Goal: Task Accomplishment & Management: Manage account settings

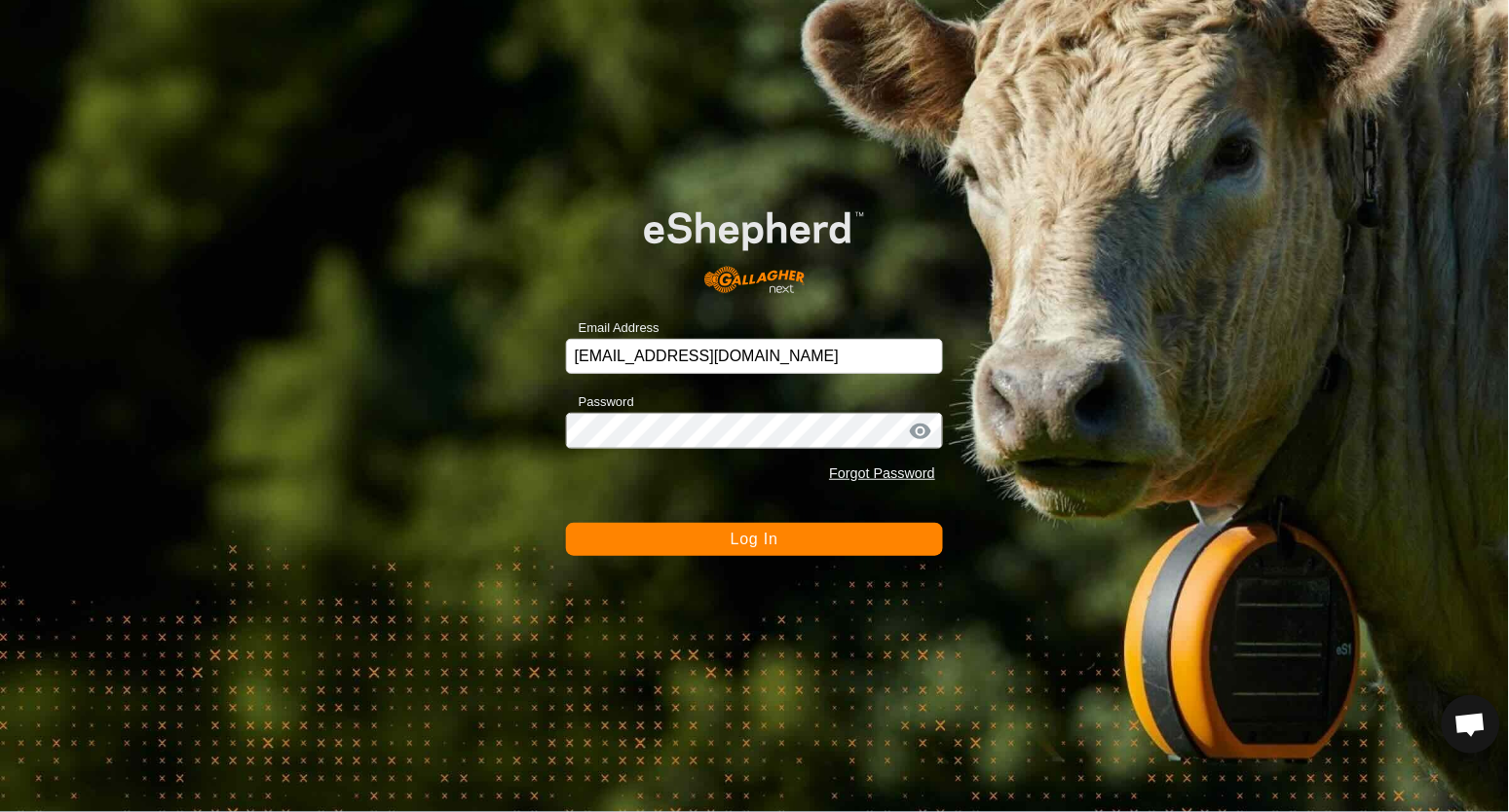
click at [731, 559] on div "Email Address [EMAIL_ADDRESS][DOMAIN_NAME] Password Forgot Password Log In" at bounding box center [754, 406] width 1509 height 812
click at [732, 541] on span "Log In" at bounding box center [755, 539] width 48 height 17
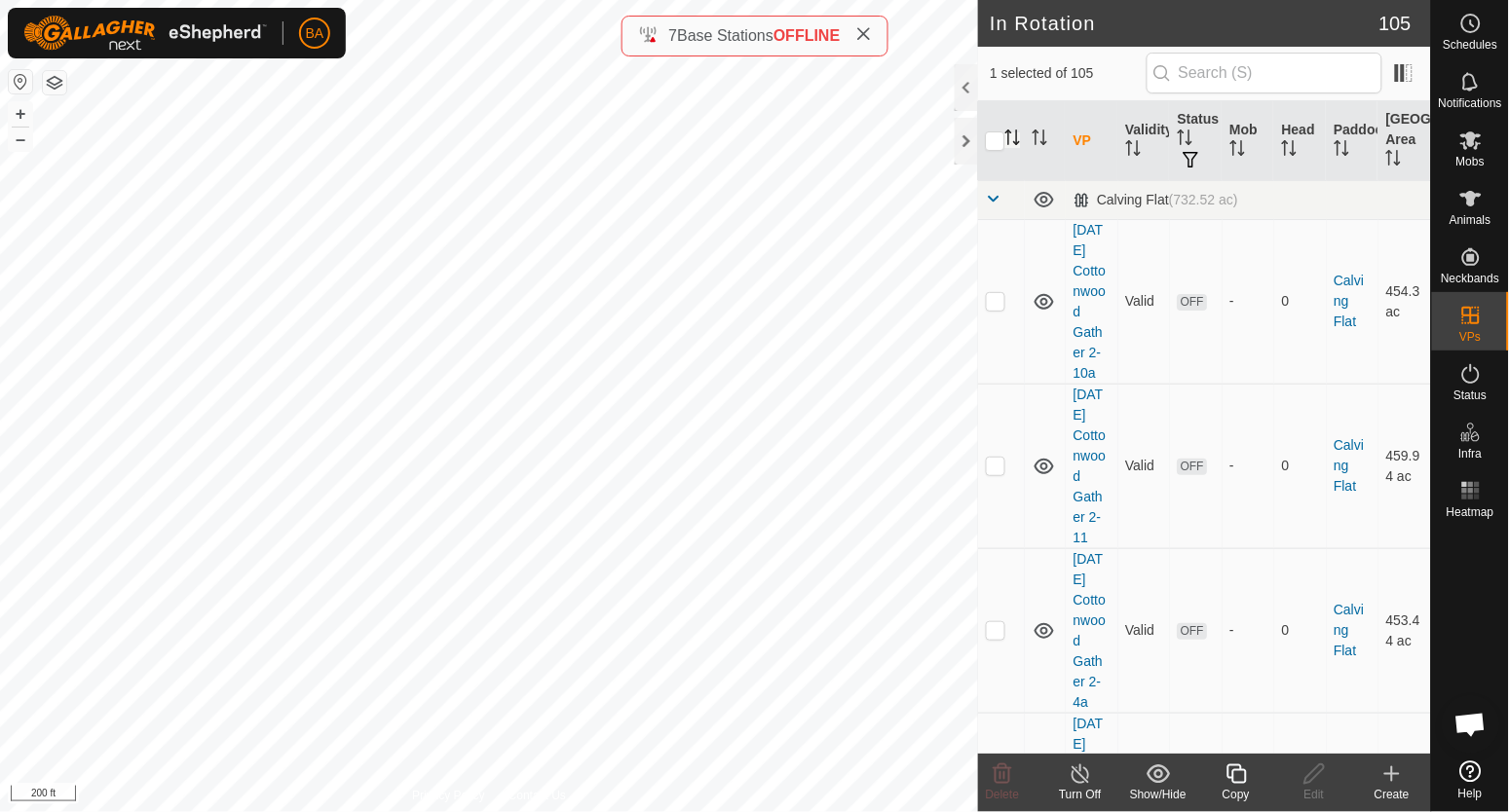
click at [1013, 139] on icon "Activate to sort" at bounding box center [1013, 138] width 16 height 16
click at [999, 199] on span at bounding box center [994, 199] width 16 height 16
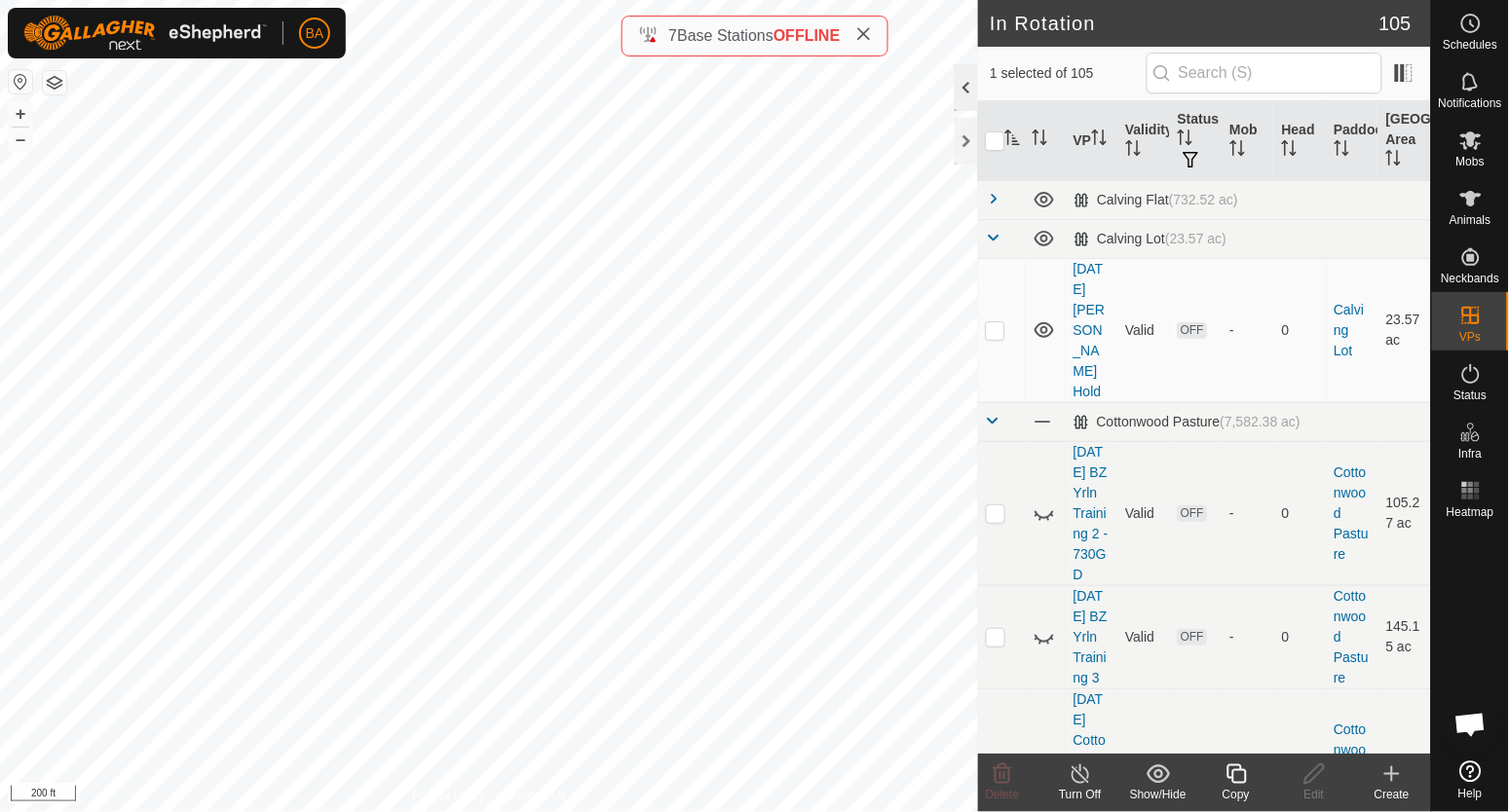
click at [961, 91] on div at bounding box center [966, 87] width 23 height 47
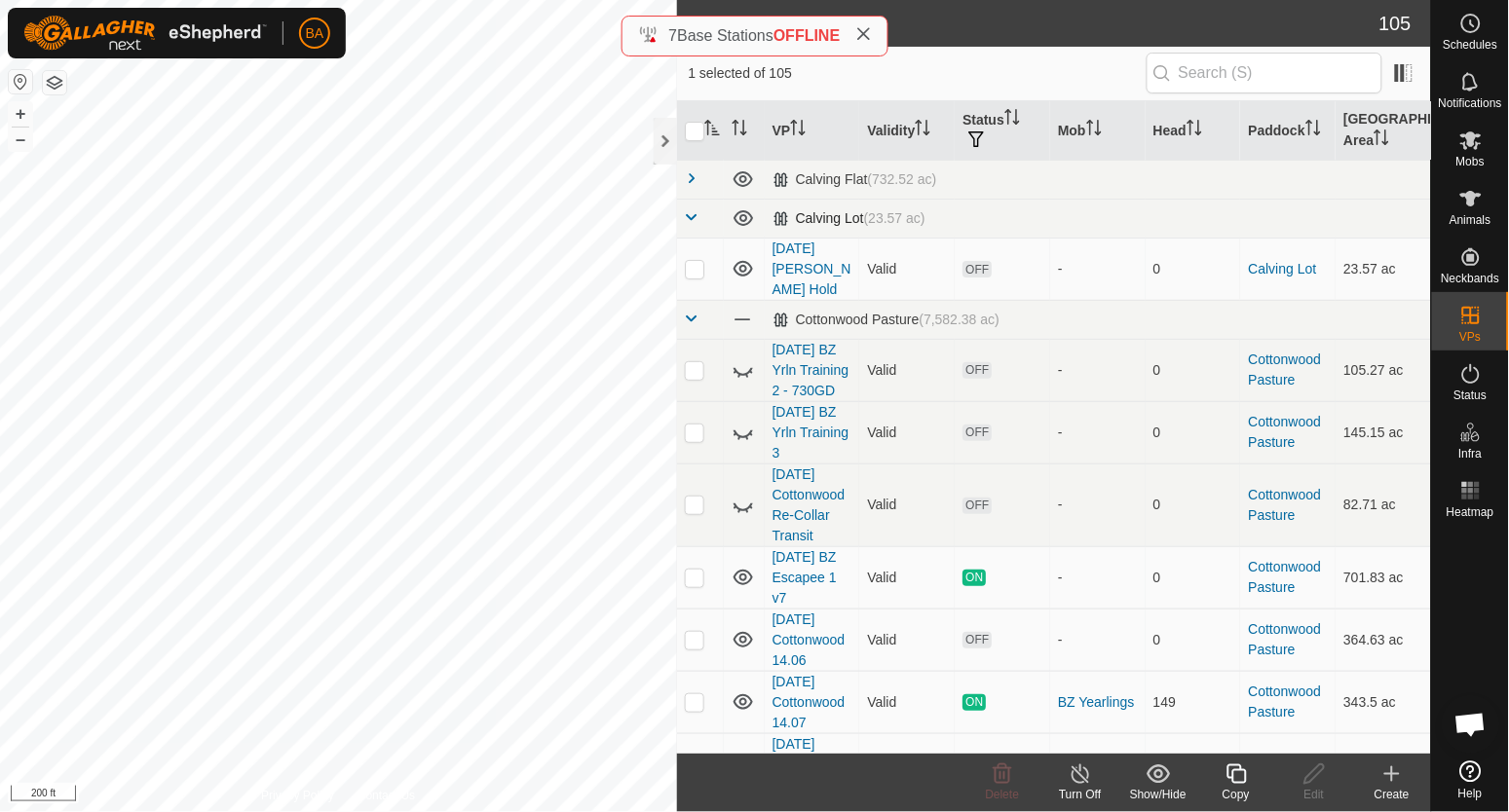
click at [695, 220] on span at bounding box center [693, 217] width 16 height 16
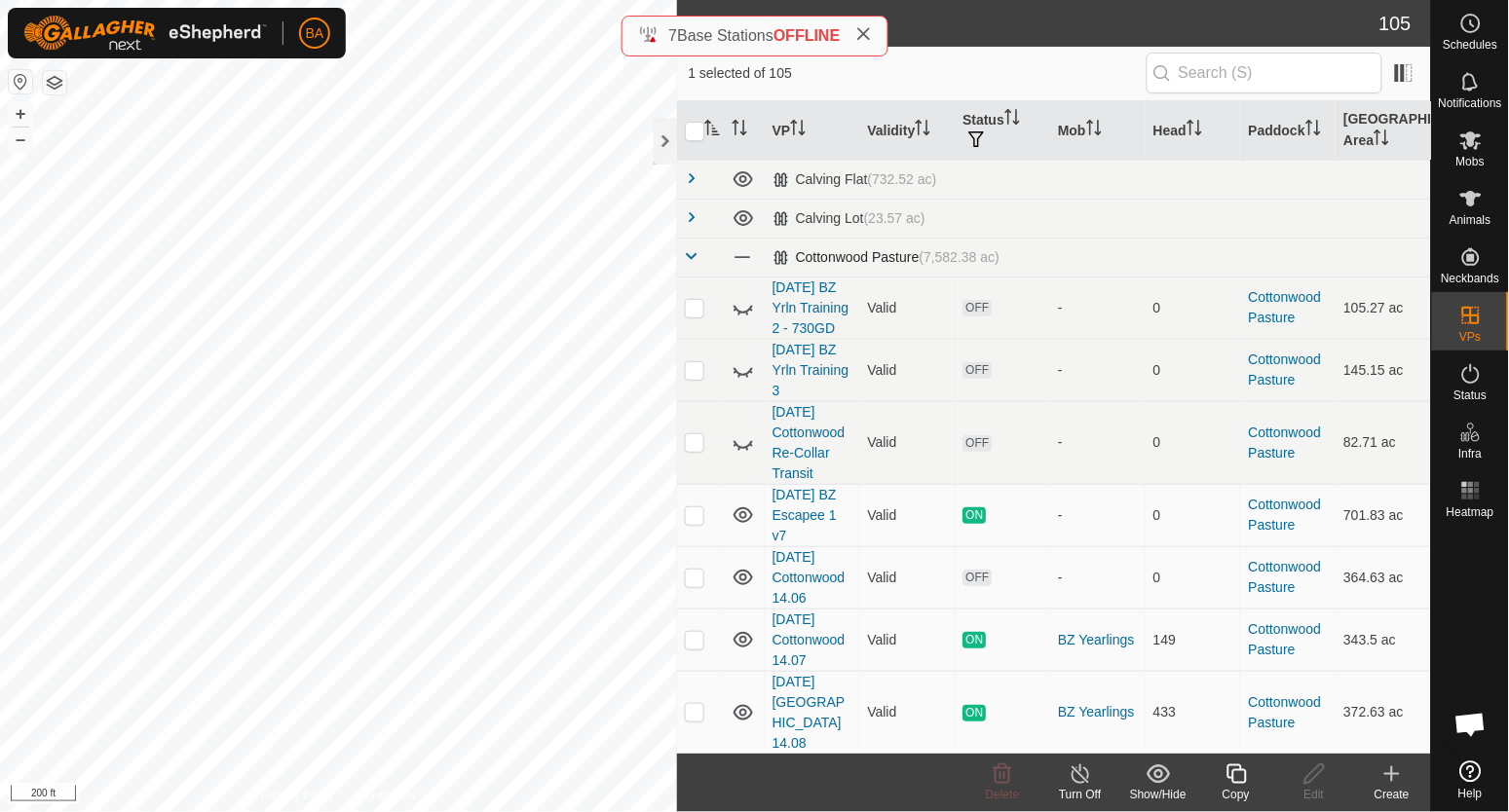
click at [692, 248] on span at bounding box center [693, 256] width 16 height 16
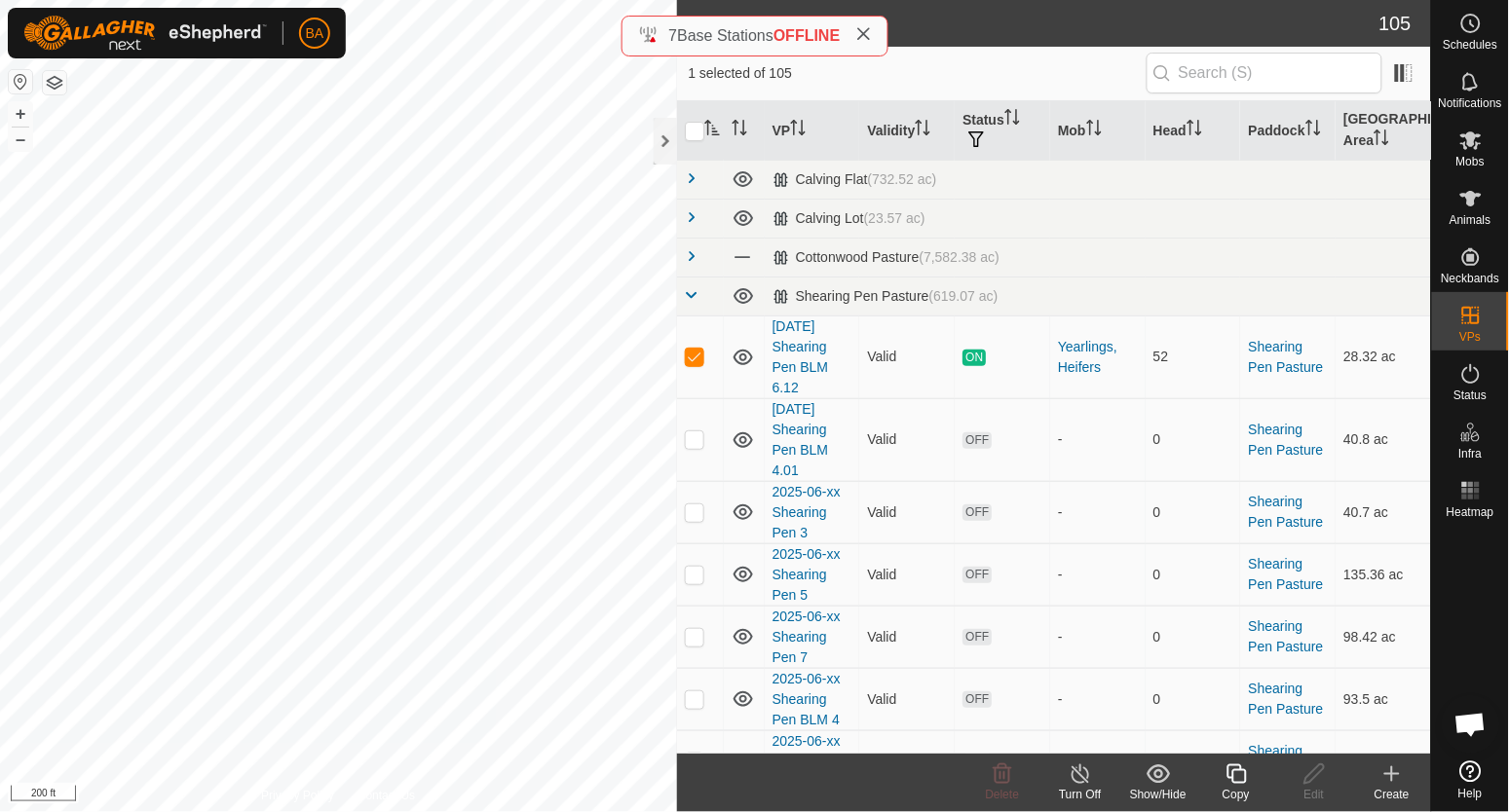
click at [711, 128] on icon "Activate to sort" at bounding box center [712, 128] width 16 height 16
checkbox input "true"
checkbox input "false"
click at [711, 128] on icon "Activate to sort" at bounding box center [712, 128] width 16 height 16
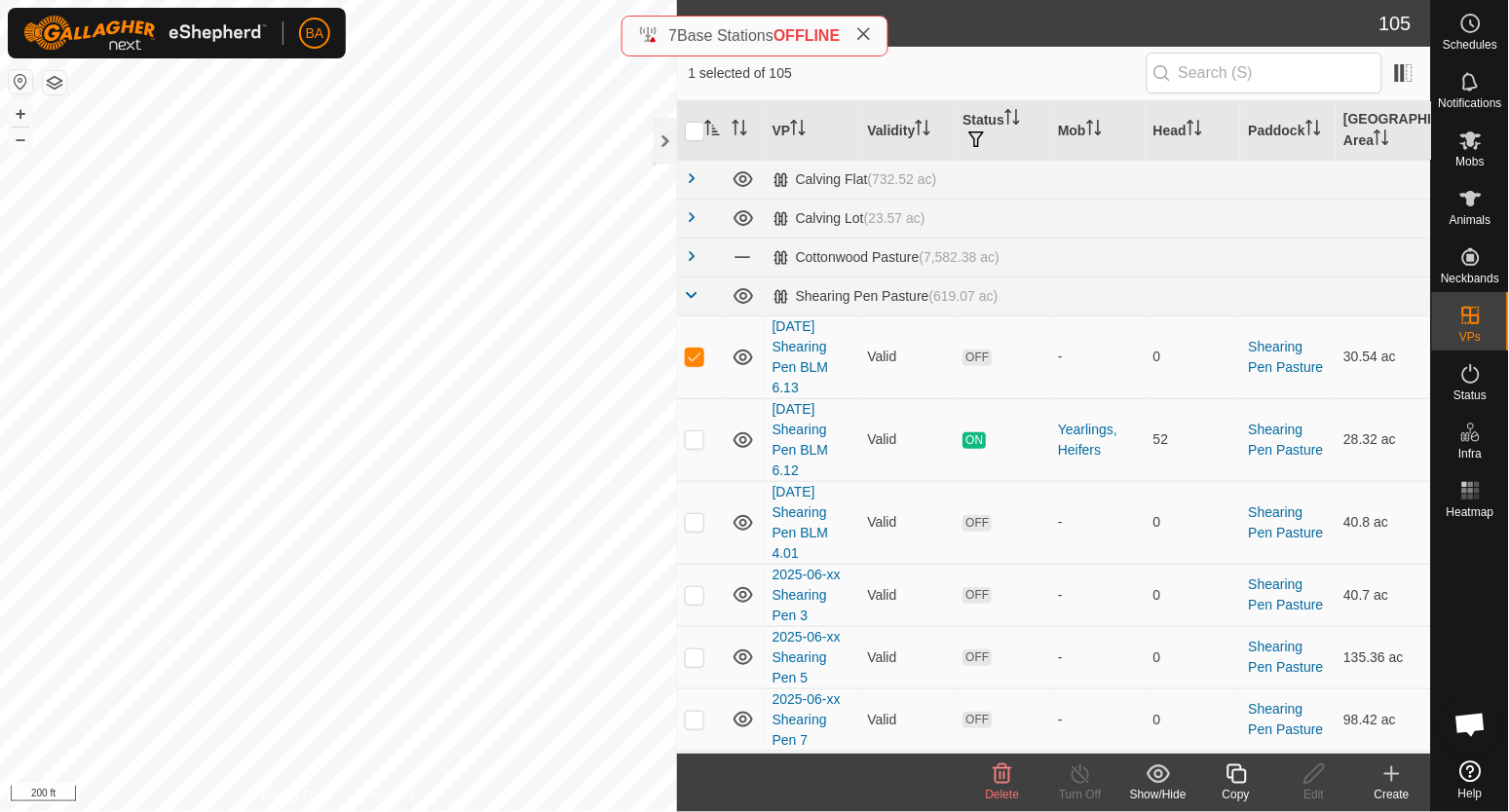
click at [710, 129] on icon "Activate to sort" at bounding box center [712, 128] width 16 height 16
checkbox input "true"
checkbox input "false"
click at [710, 129] on icon "Activate to sort" at bounding box center [712, 128] width 16 height 16
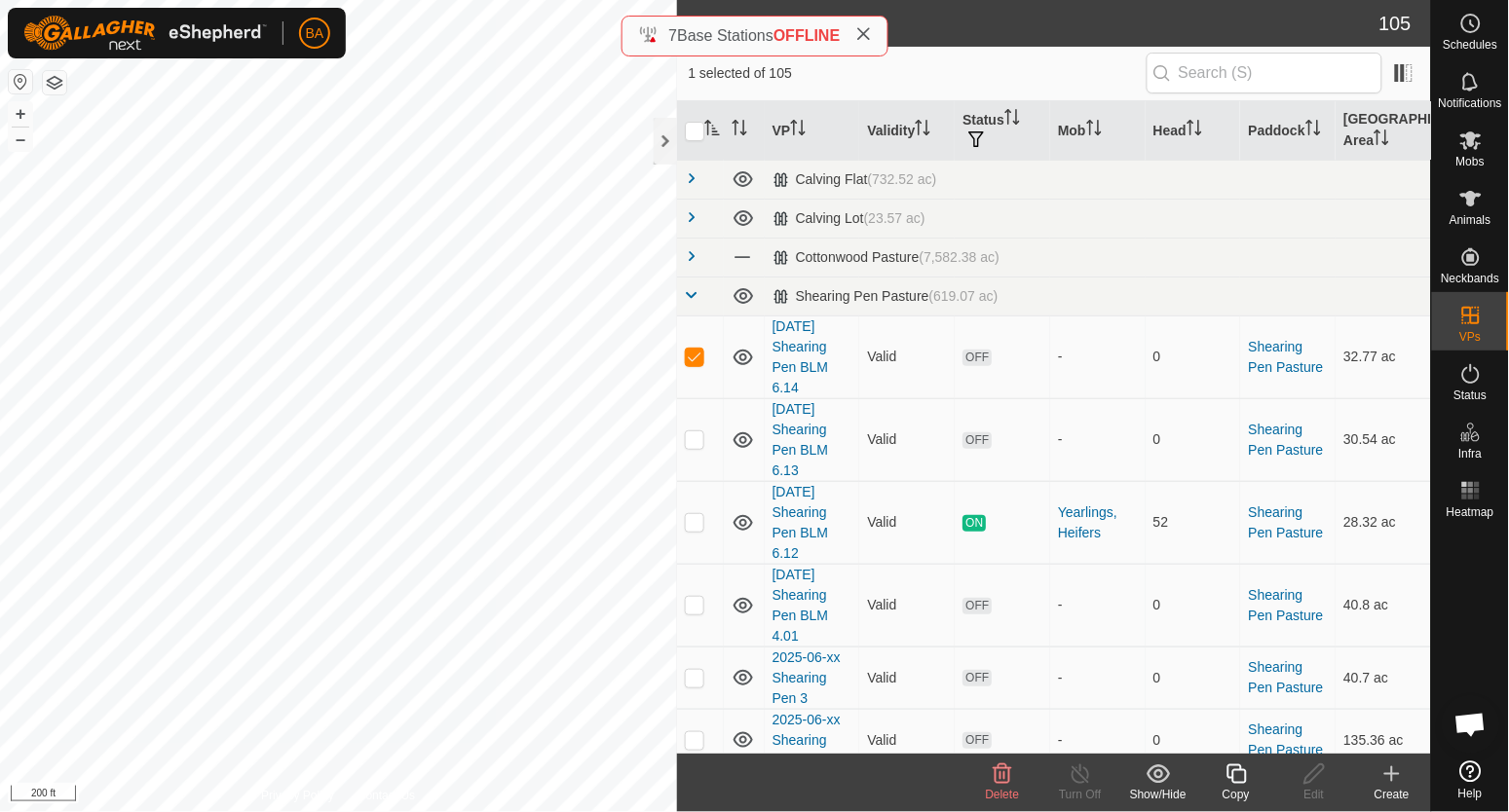
click at [714, 132] on icon "Activate to sort" at bounding box center [711, 128] width 15 height 16
checkbox input "true"
checkbox input "false"
click at [714, 132] on icon "Activate to sort" at bounding box center [712, 128] width 16 height 16
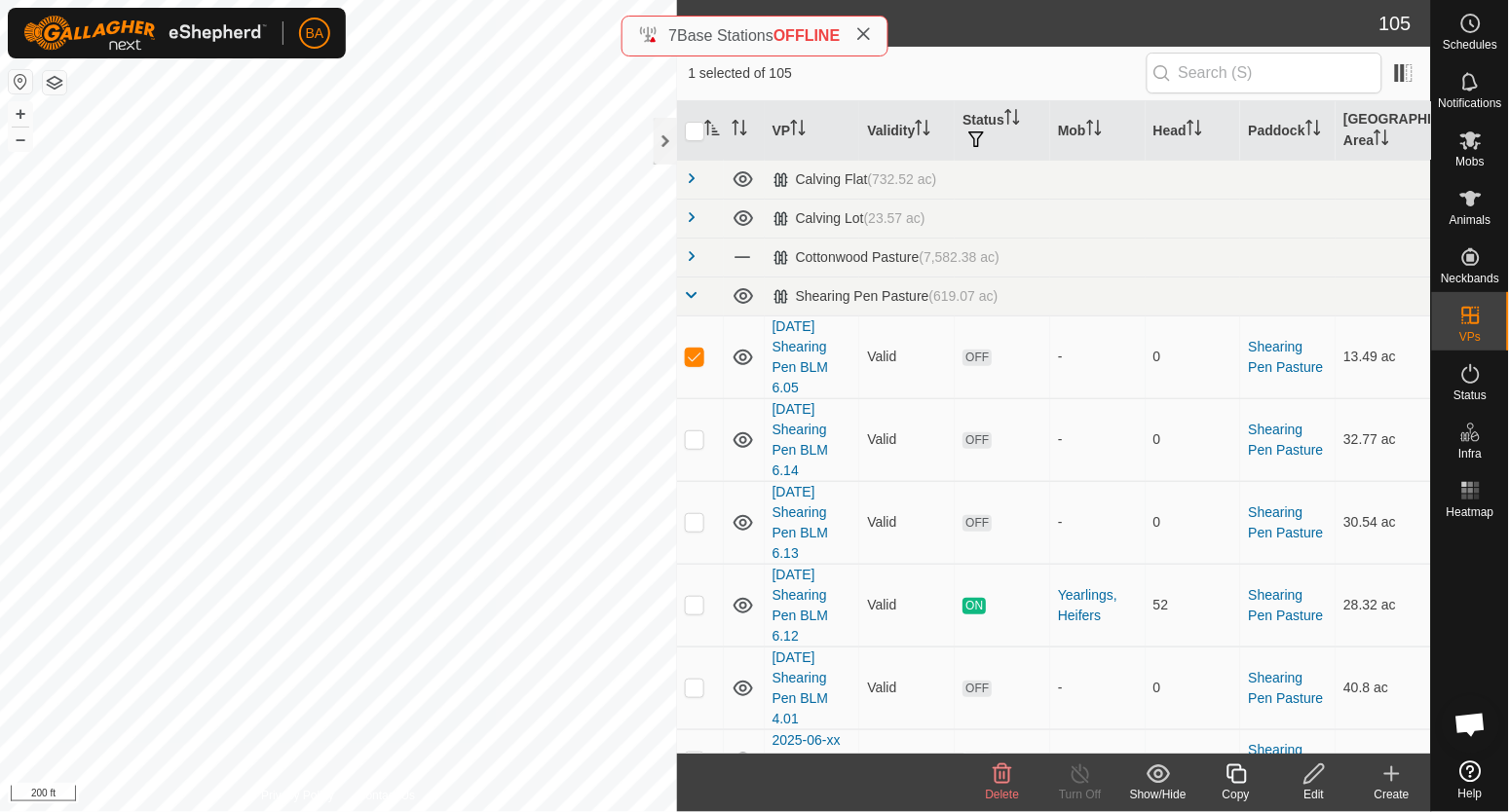
click at [710, 131] on icon "Activate to sort" at bounding box center [712, 128] width 16 height 16
checkbox input "true"
checkbox input "false"
click at [1225, 778] on icon at bounding box center [1237, 774] width 24 height 23
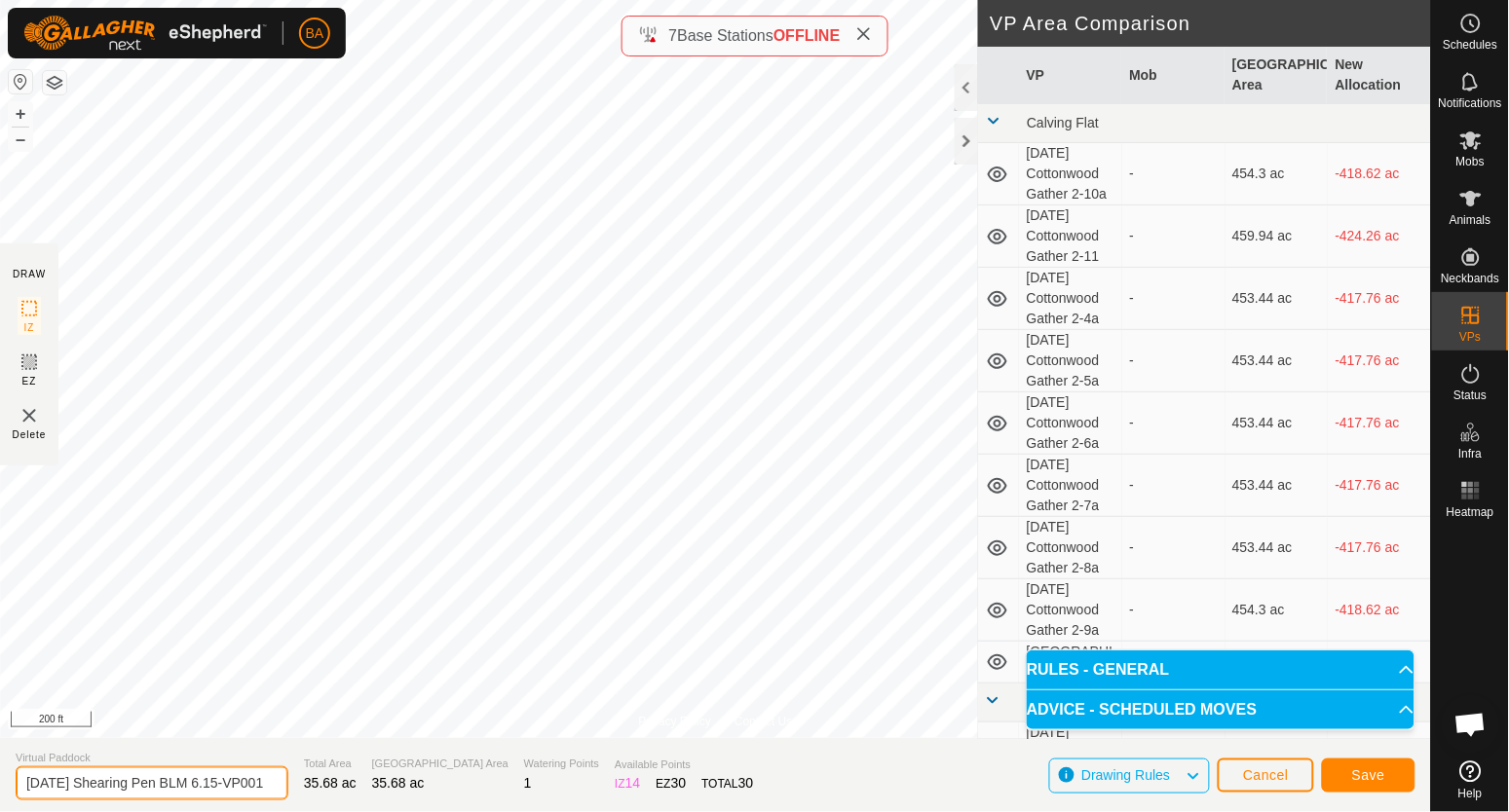
scroll to position [0, 27]
drag, startPoint x: 184, startPoint y: 785, endPoint x: 465, endPoint y: 790, distance: 280.6
click at [465, 790] on section "Virtual Paddock [DATE] Shearing Pen BLM 6.15-VP001 Total Area 35.68 ac Grazing …" at bounding box center [715, 775] width 1431 height 74
type input "[DATE] Shearing Pen 6-7.01"
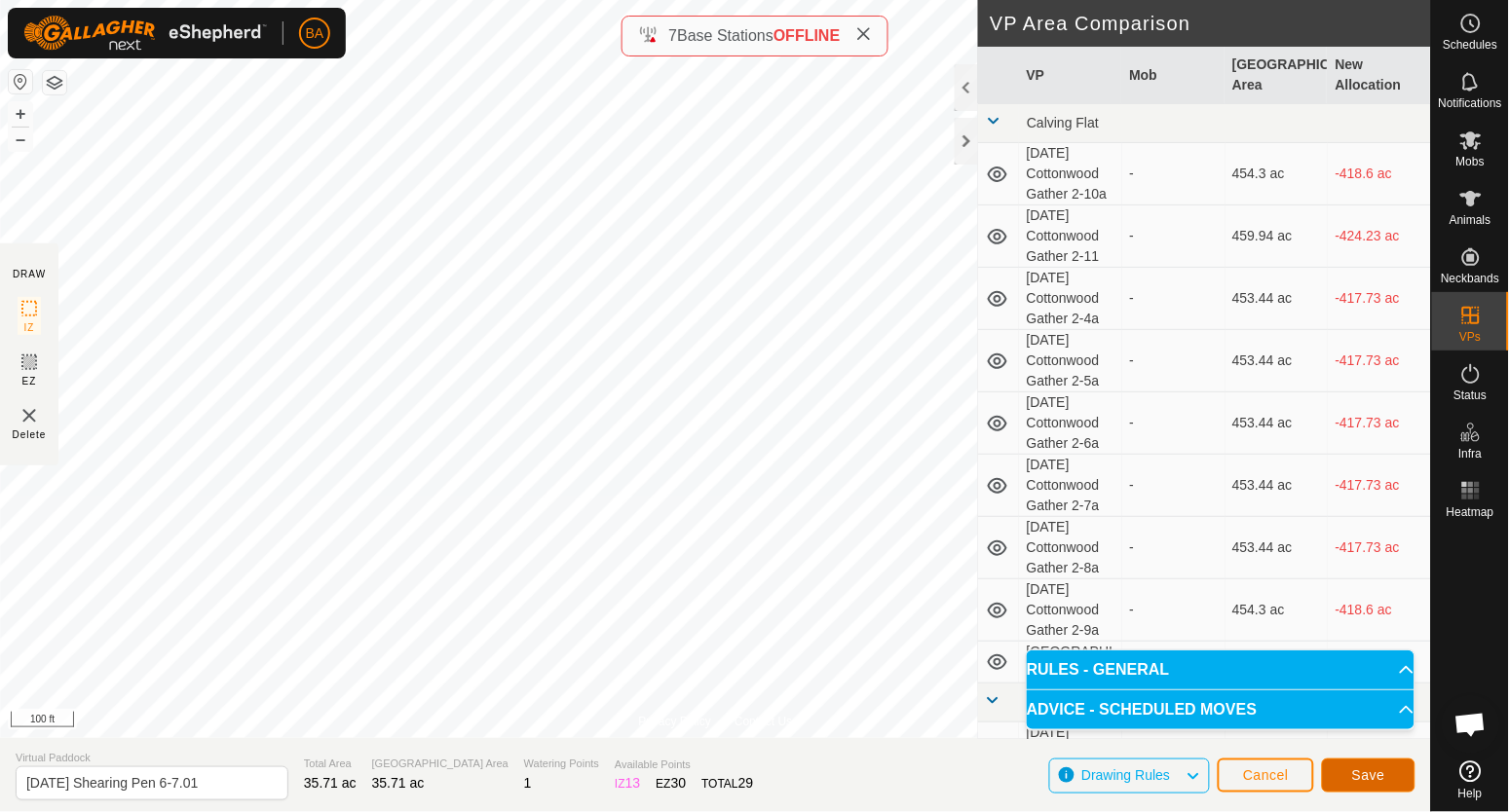
click at [1371, 780] on span "Save" at bounding box center [1368, 776] width 33 height 16
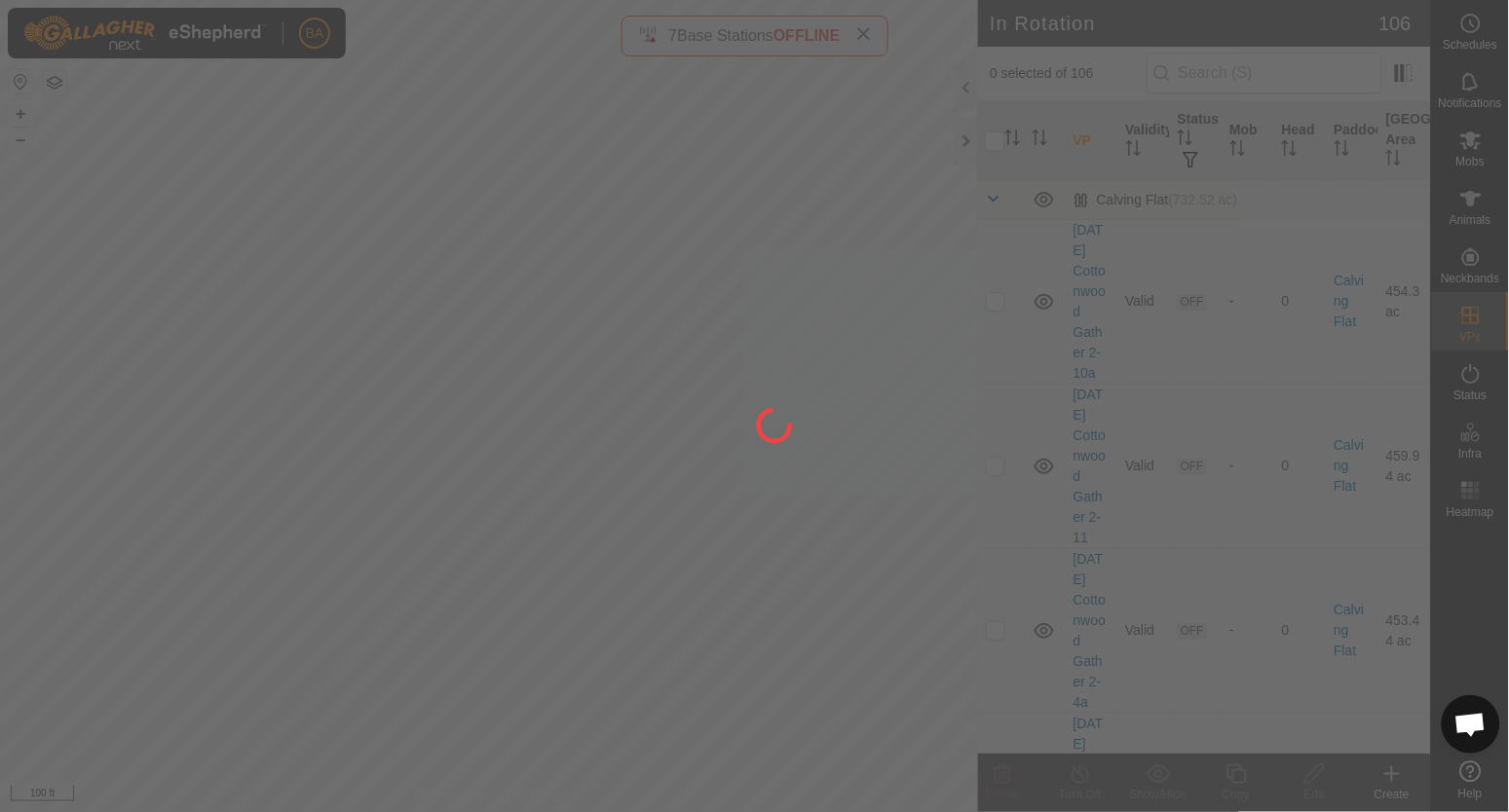
checkbox input "true"
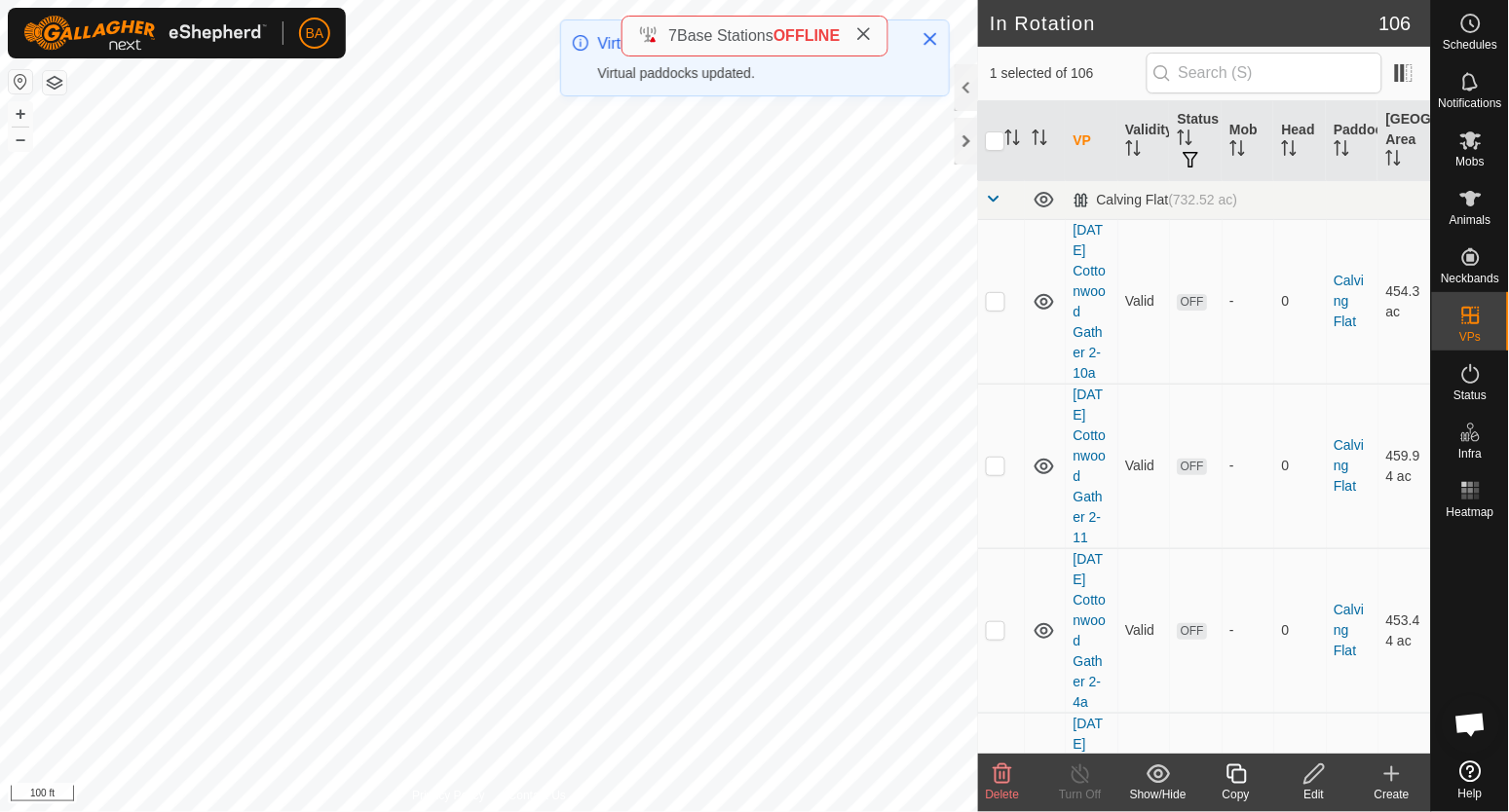
click at [1236, 773] on icon at bounding box center [1237, 774] width 24 height 23
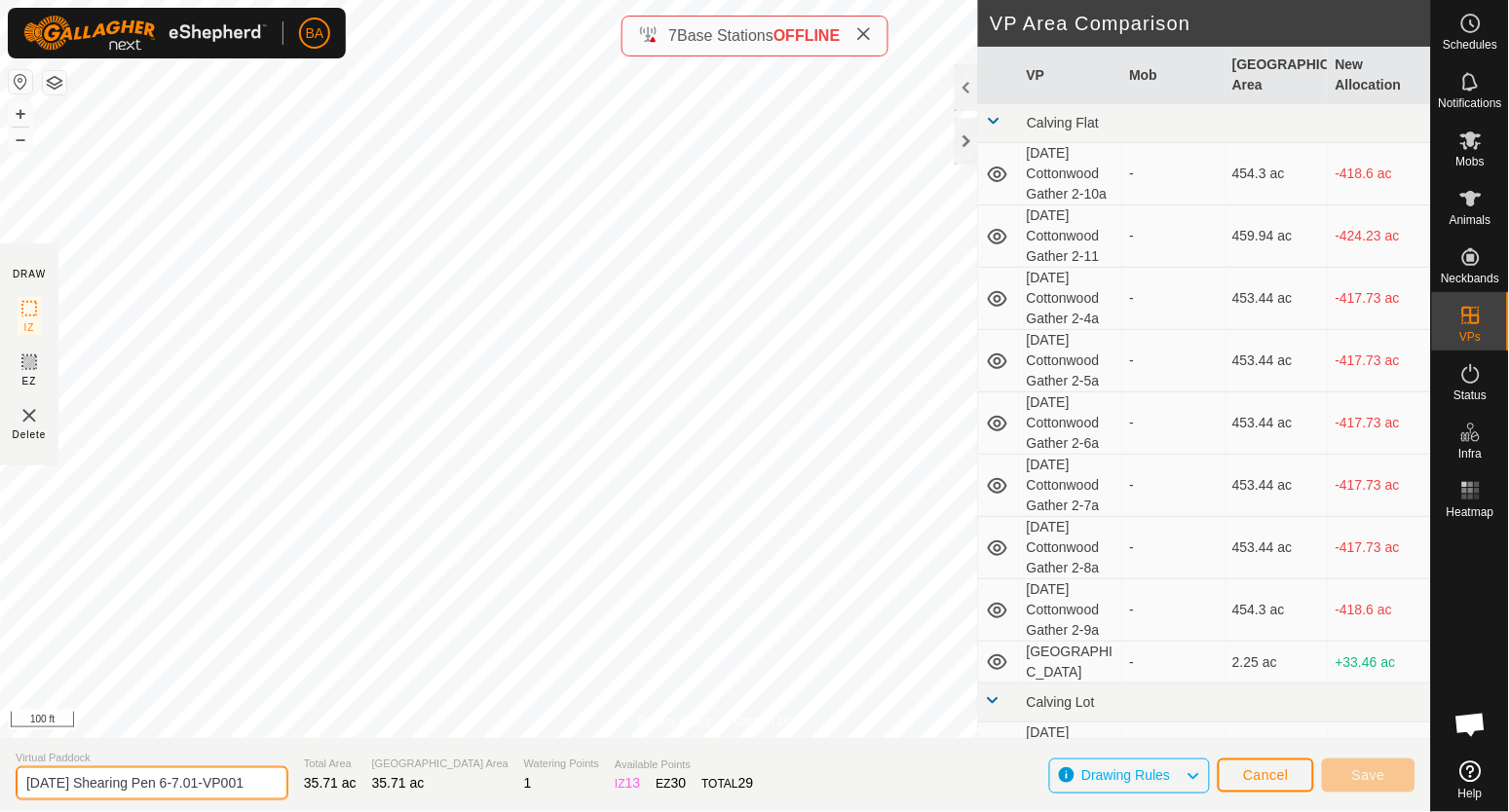
drag, startPoint x: 84, startPoint y: 787, endPoint x: 95, endPoint y: 787, distance: 11.7
click at [95, 787] on input "[DATE] Shearing Pen 6-7.01-VP001" at bounding box center [152, 784] width 273 height 34
click at [198, 785] on input "[DATE] Shearing Pen 6-7.01-VP001" at bounding box center [152, 784] width 273 height 34
type input "[DATE] Shearing Pen 7.02"
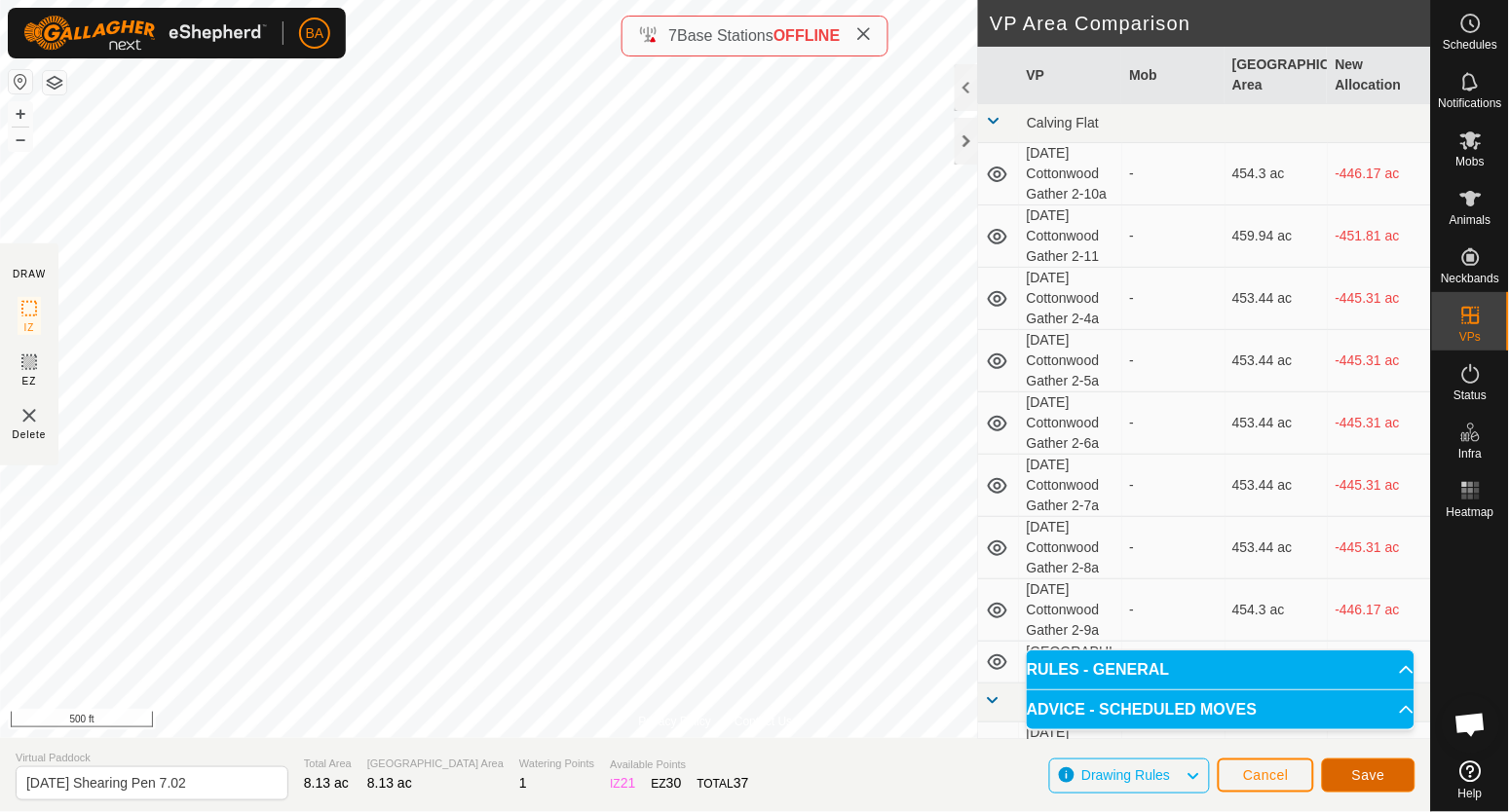
click at [1372, 774] on span "Save" at bounding box center [1368, 776] width 33 height 16
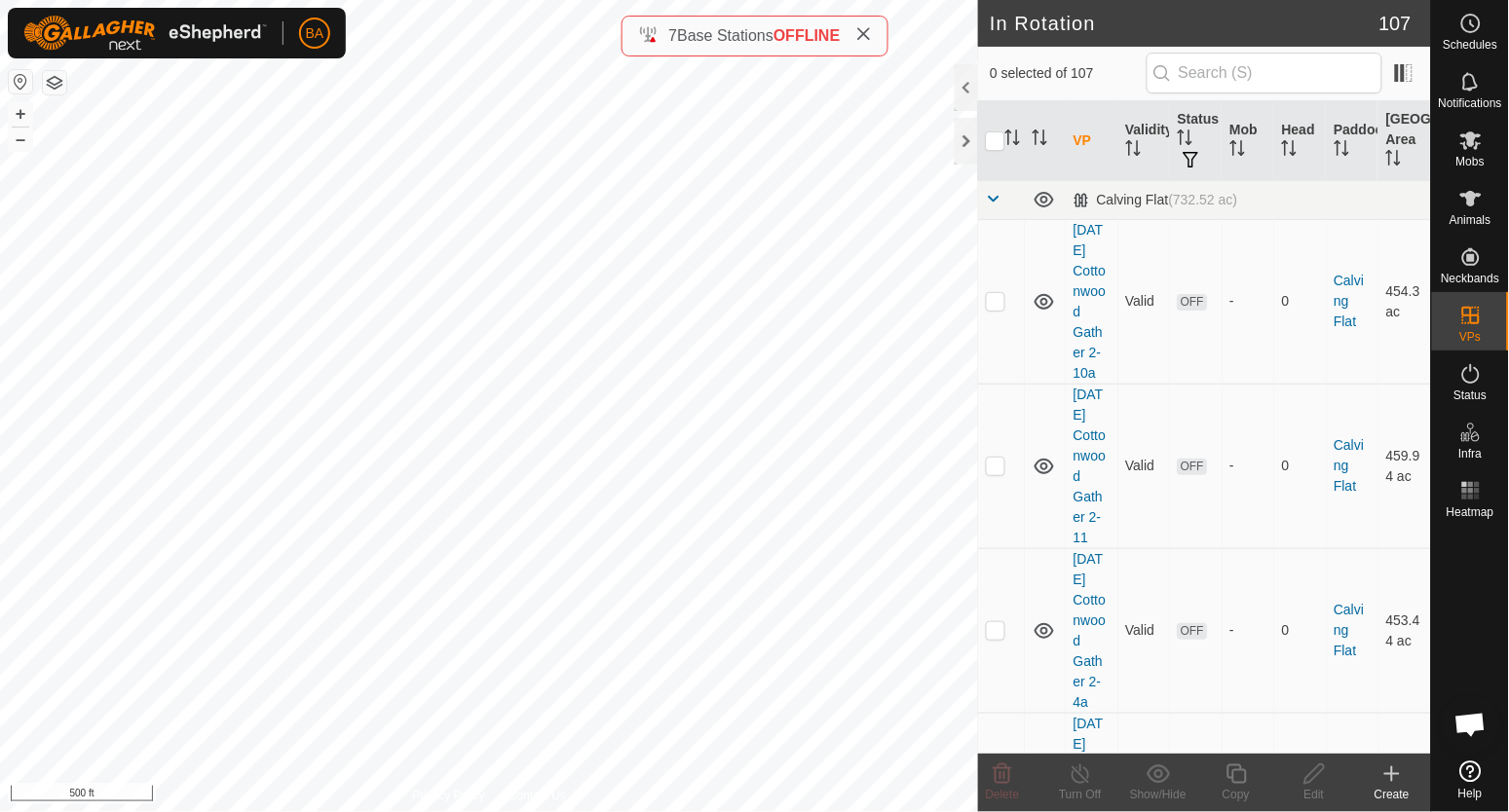
checkbox input "true"
click at [1231, 773] on icon at bounding box center [1237, 774] width 24 height 23
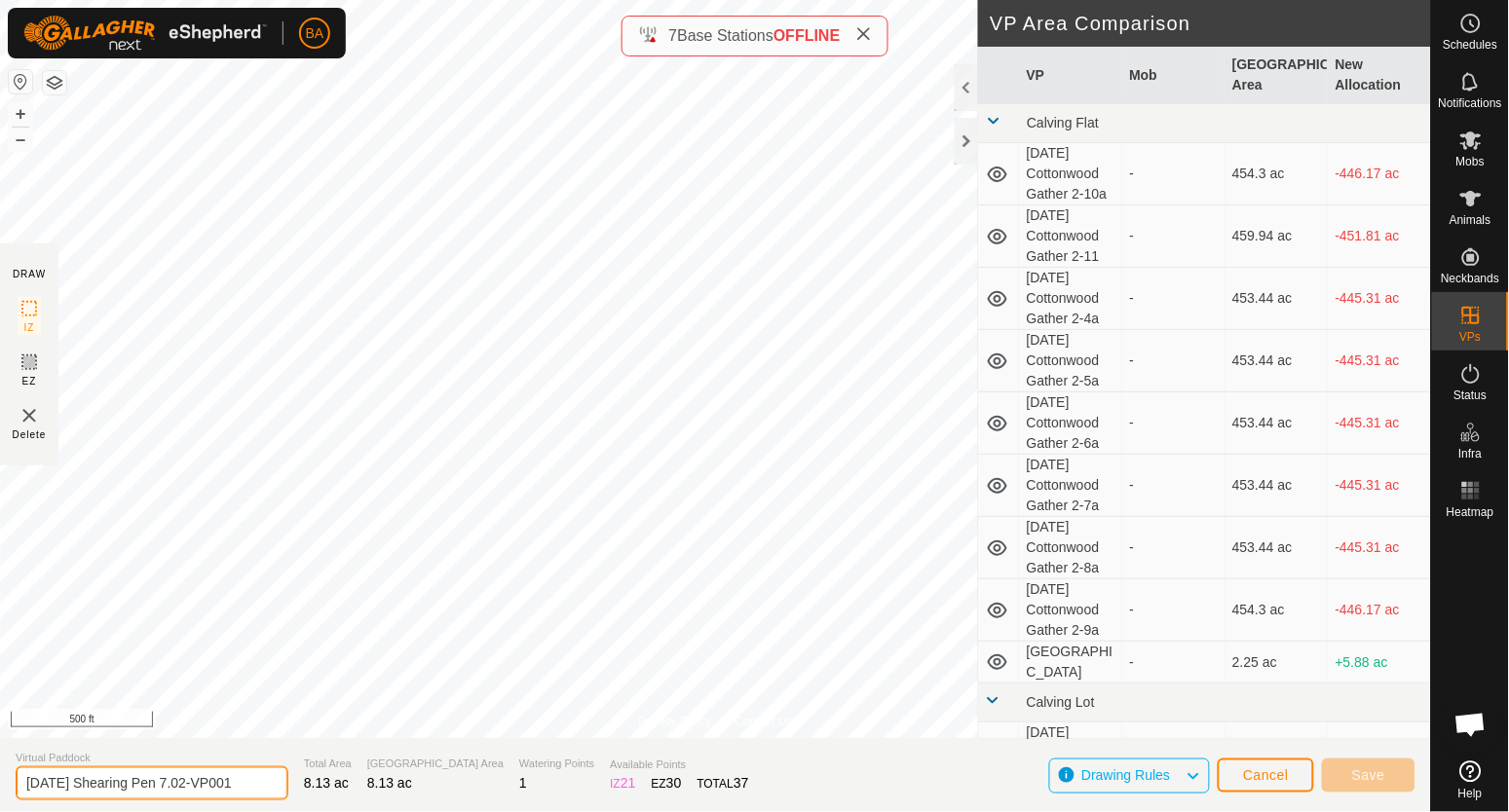
drag, startPoint x: 207, startPoint y: 786, endPoint x: 564, endPoint y: 810, distance: 358.3
click at [564, 810] on section "Virtual Paddock [DATE] Shearing Pen 7.02-VP001 Total Area 8.13 ac Grazing Area …" at bounding box center [715, 775] width 1431 height 74
type input "[DATE] Shearing Pen 7.03"
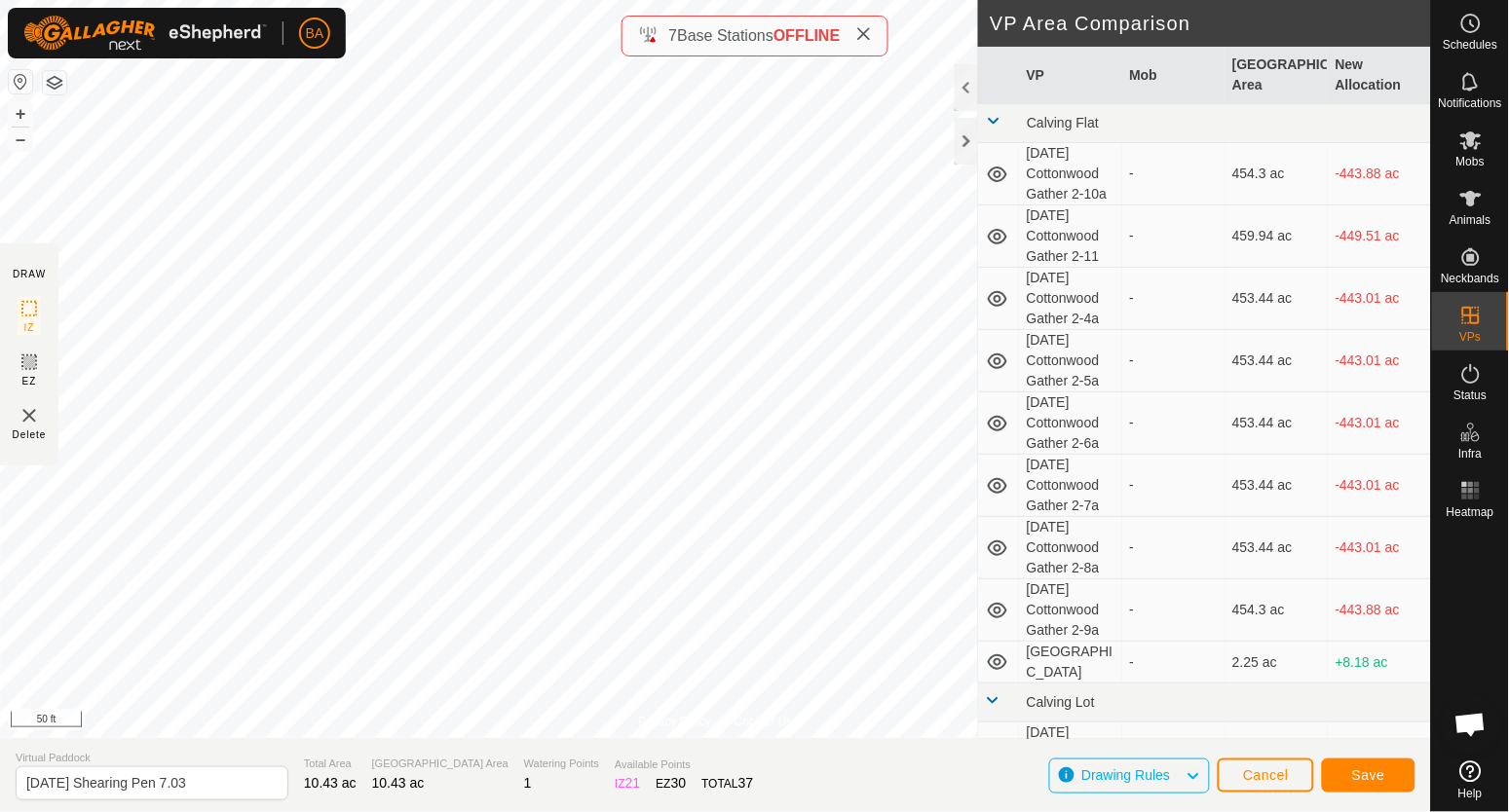
click at [419, 740] on div "Privacy Policy Contact Us Status: OFF Type: Inclusion Zone + – ⇧ i 50 ft DRAW I…" at bounding box center [715, 406] width 1431 height 812
click at [390, 745] on div "Privacy Policy Contact Us Status: OFF Type: Inclusion Zone + – ⇧ i 50 ft DRAW I…" at bounding box center [715, 406] width 1431 height 812
click at [1338, 766] on button "Save" at bounding box center [1369, 776] width 94 height 34
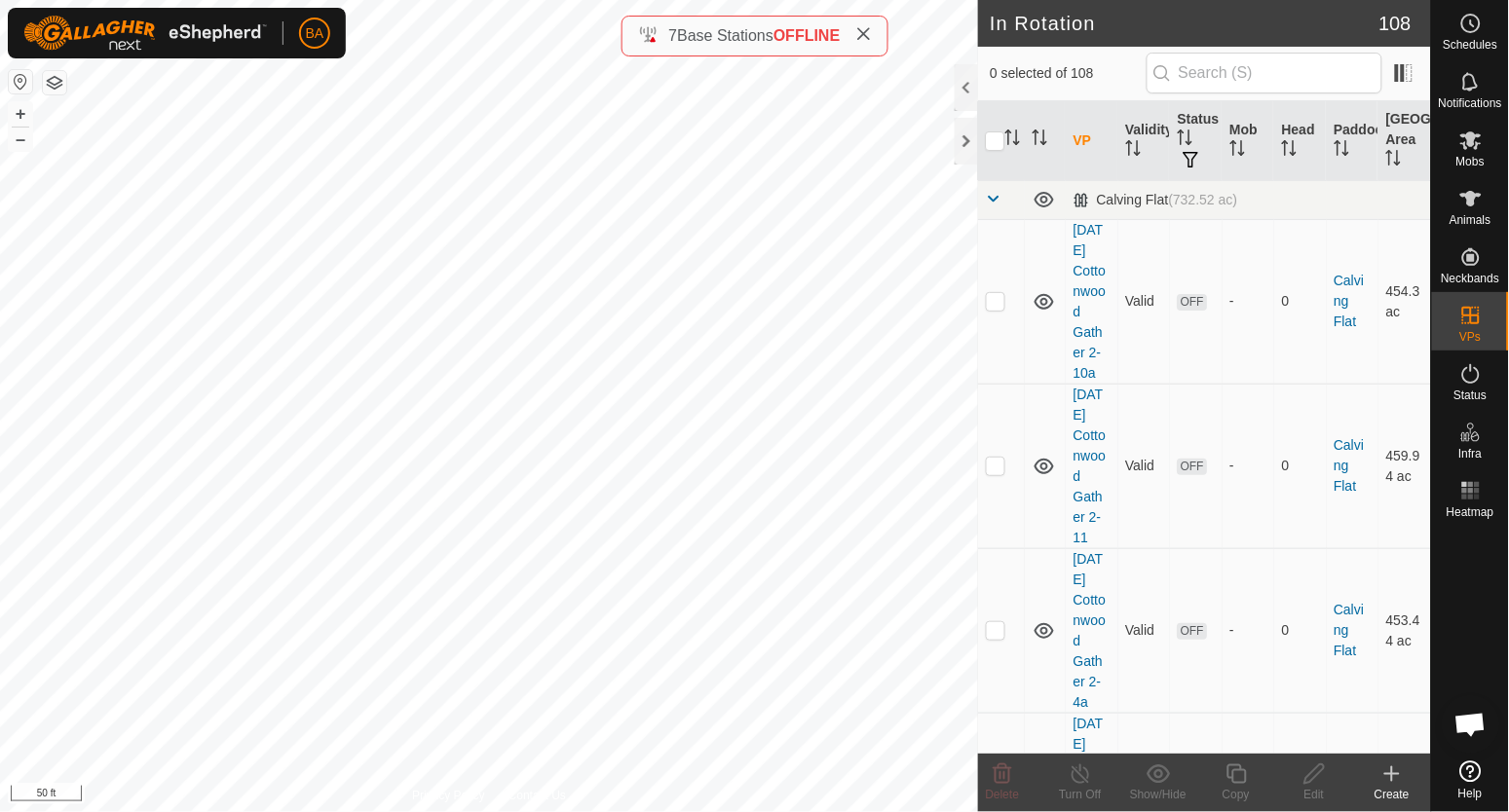
checkbox input "true"
click at [1255, 771] on copy-svg-icon at bounding box center [1236, 774] width 78 height 23
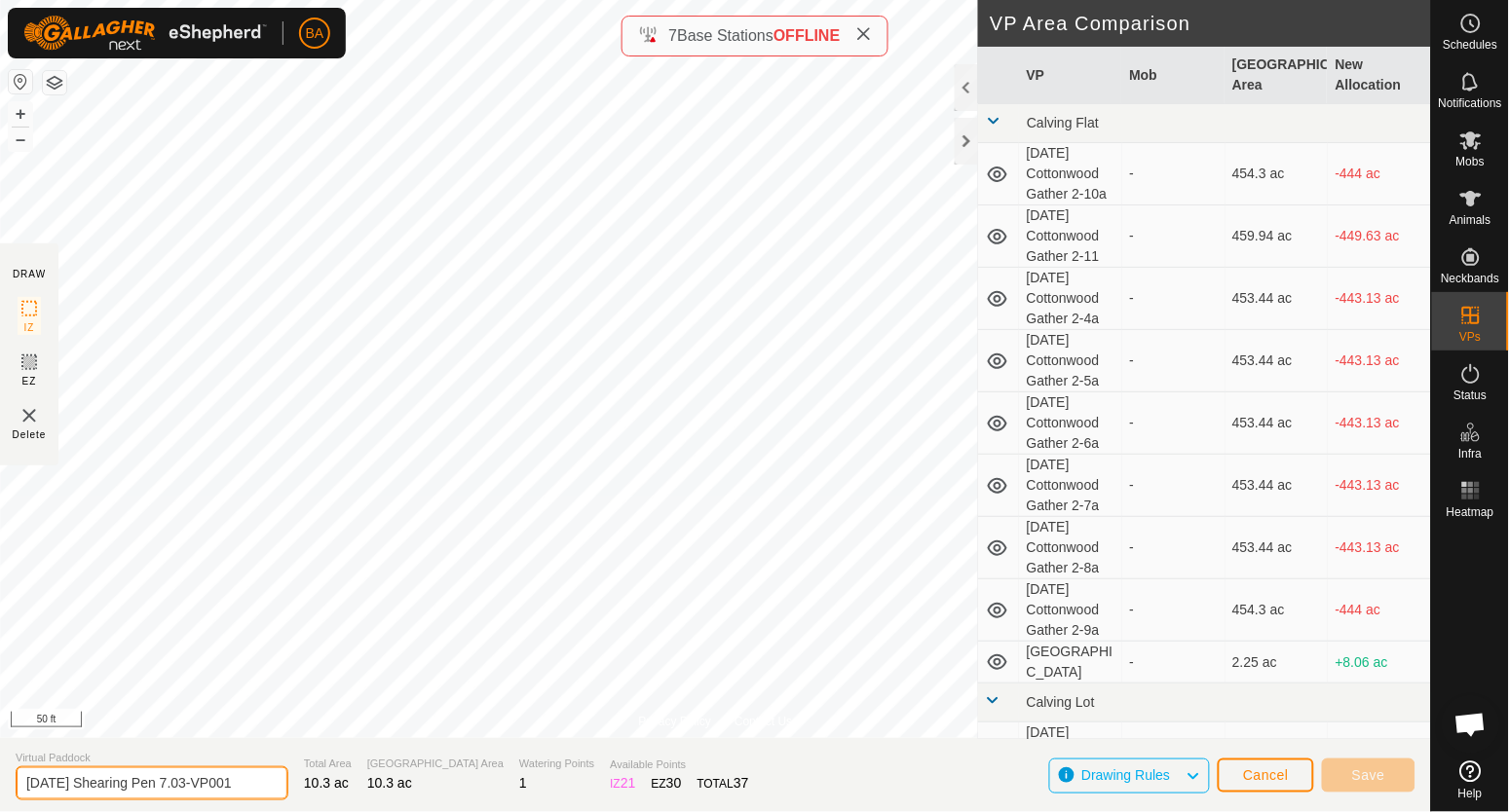
drag, startPoint x: 202, startPoint y: 780, endPoint x: 560, endPoint y: 768, distance: 358.7
click at [549, 771] on section "Virtual Paddock [DATE] Shearing Pen 7.03-VP001 Total Area 10.3 ac Grazing Area …" at bounding box center [715, 775] width 1431 height 74
type input "[DATE] Shearing Pen 7.04"
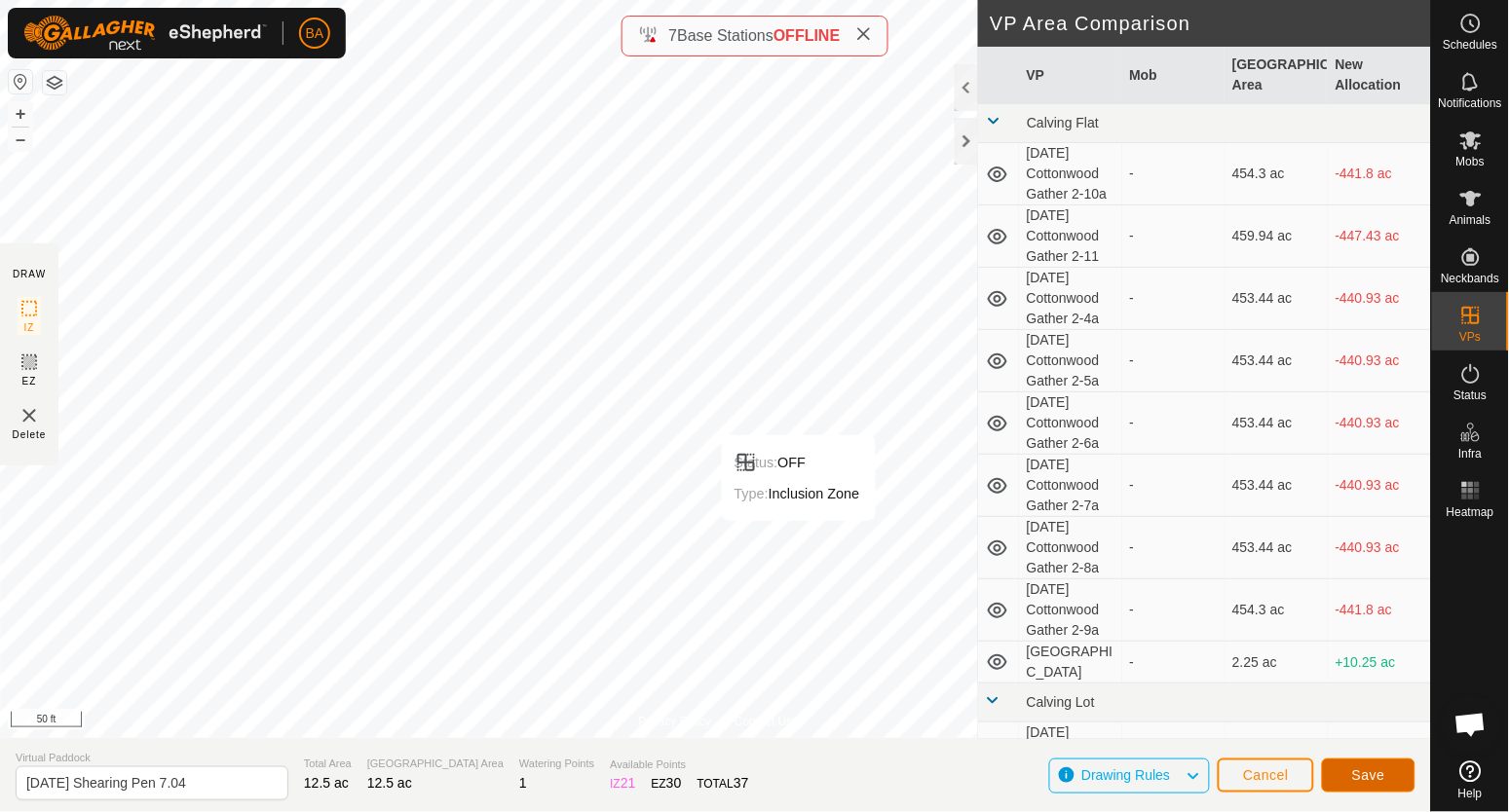
click at [1355, 772] on span "Save" at bounding box center [1368, 776] width 33 height 16
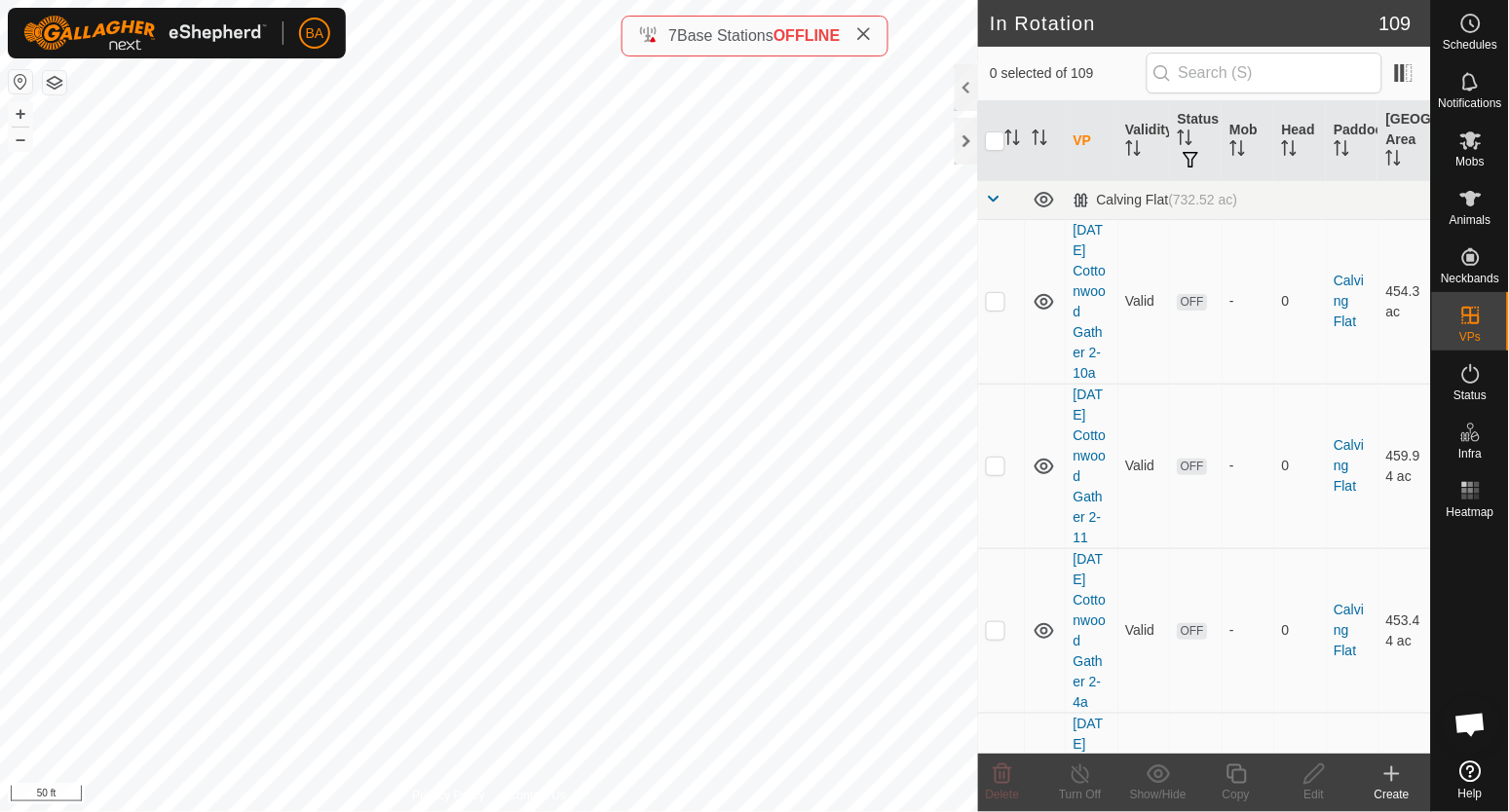
checkbox input "true"
click at [1238, 779] on icon at bounding box center [1237, 774] width 24 height 23
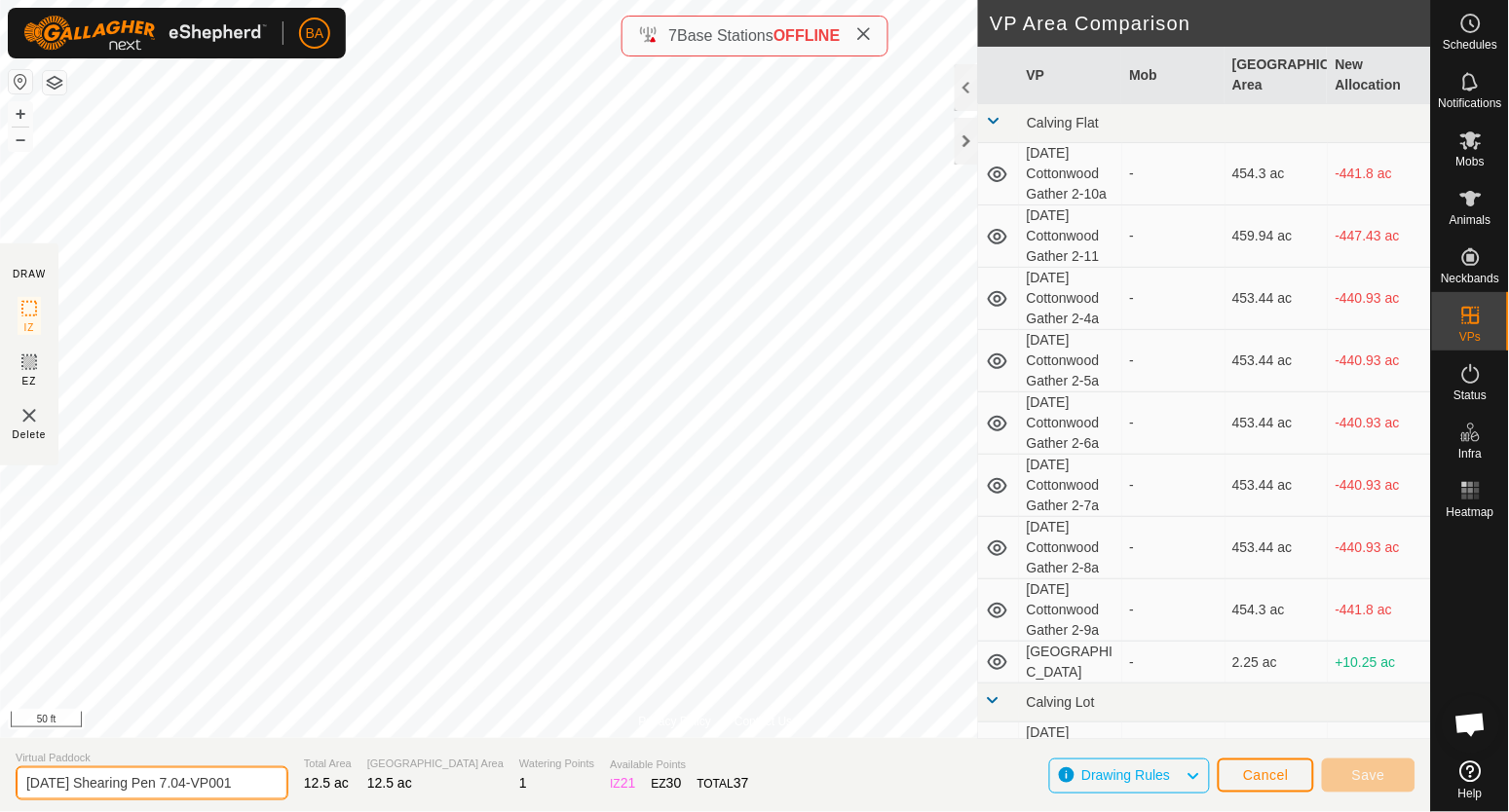
drag, startPoint x: 206, startPoint y: 785, endPoint x: 444, endPoint y: 772, distance: 239.1
click at [444, 772] on section "Virtual Paddock [DATE] Shearing Pen 7.04-VP001 Total Area 12.5 ac Grazing Area …" at bounding box center [715, 775] width 1431 height 74
type input "[DATE] Shearing Pen 7.05"
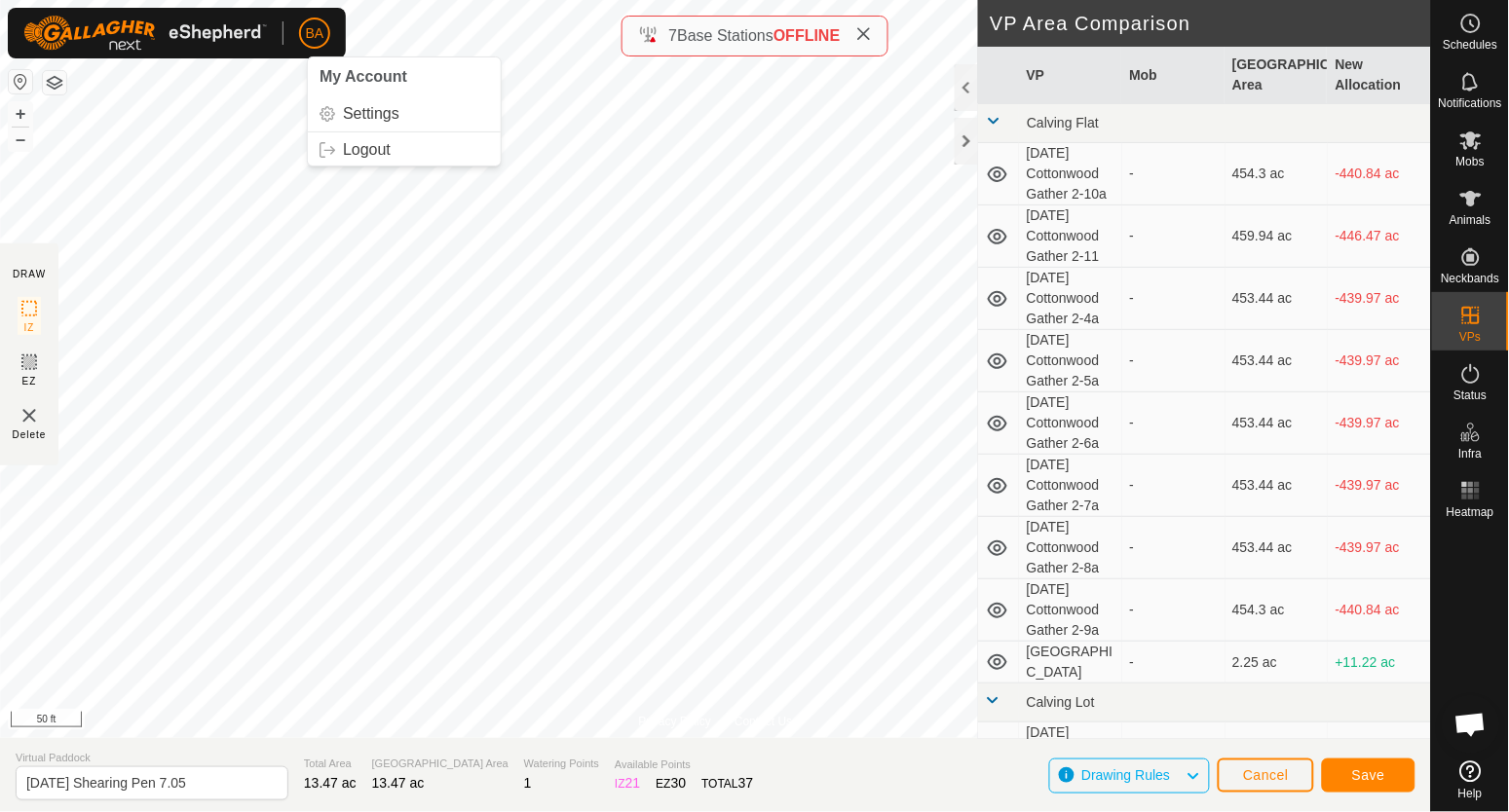
click at [314, 12] on div "BA My Account Settings Logout Schedules Notifications Mobs Animals Neckbands VP…" at bounding box center [754, 406] width 1509 height 812
click at [318, 100] on div "BA My Account Settings Logout Schedules Notifications Mobs Animals Neckbands VP…" at bounding box center [754, 406] width 1509 height 812
click at [248, 0] on html "BA Schedules Notifications Mobs Animals Neckbands VPs Status Infra Heatmap Help…" at bounding box center [754, 406] width 1509 height 812
click at [334, 34] on div "BA Schedules Notifications Mobs Animals Neckbands VPs Status Infra Heatmap Help…" at bounding box center [754, 406] width 1509 height 812
click at [1345, 775] on button "Save" at bounding box center [1369, 776] width 94 height 34
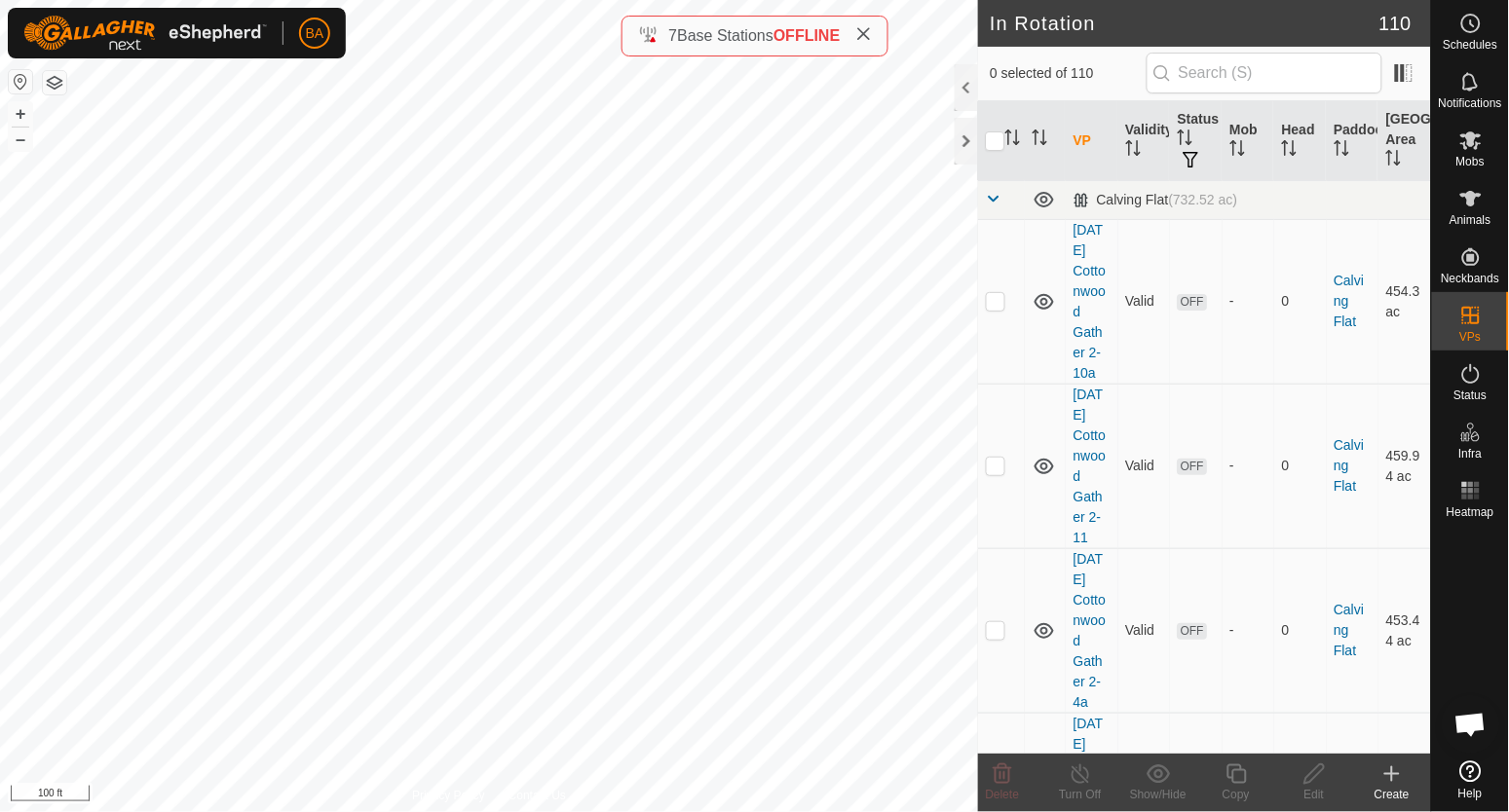
checkbox input "true"
click at [1483, 24] on es-schedule-vp-svg-icon at bounding box center [1470, 23] width 35 height 31
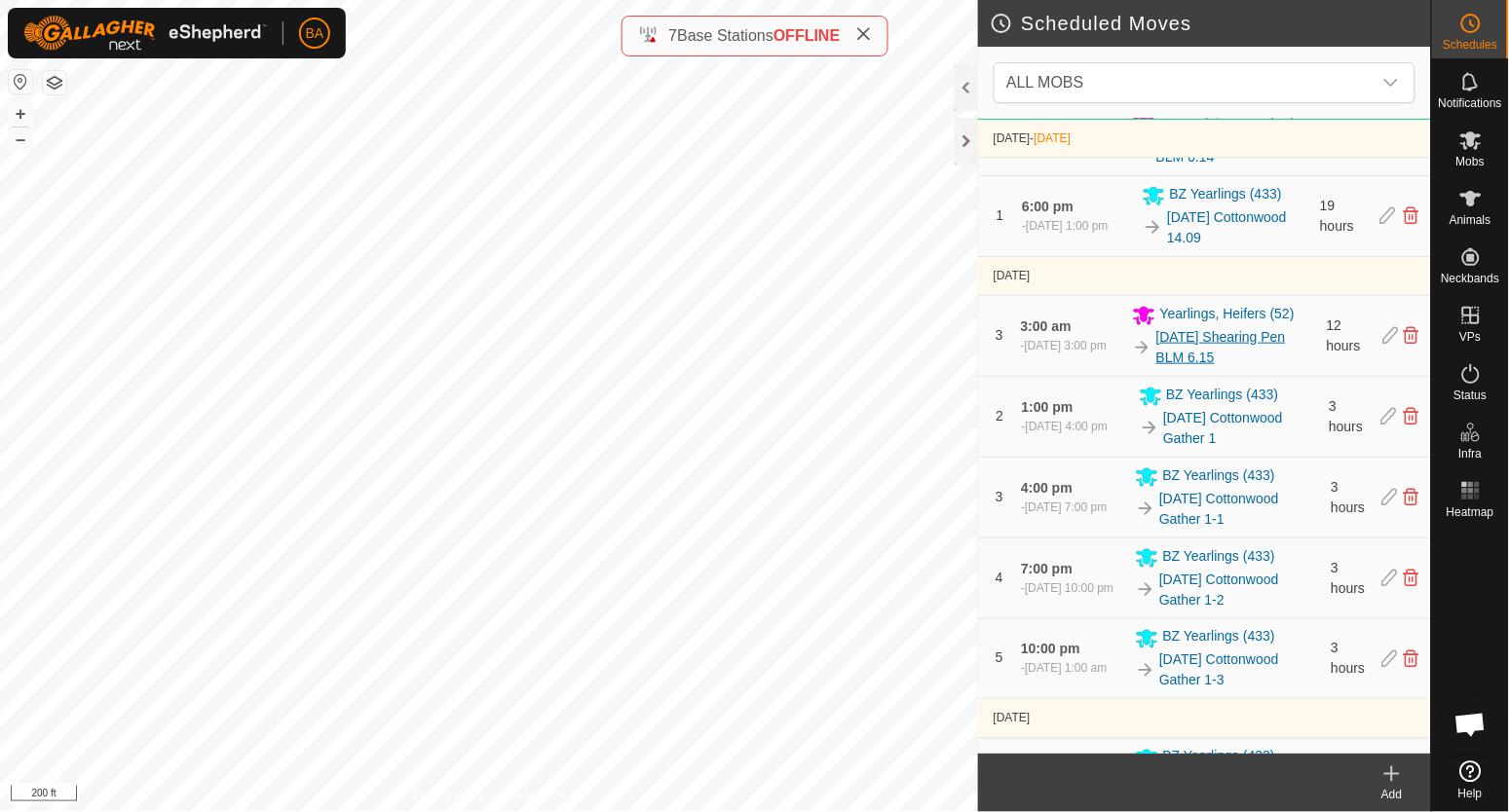
scroll to position [487, 0]
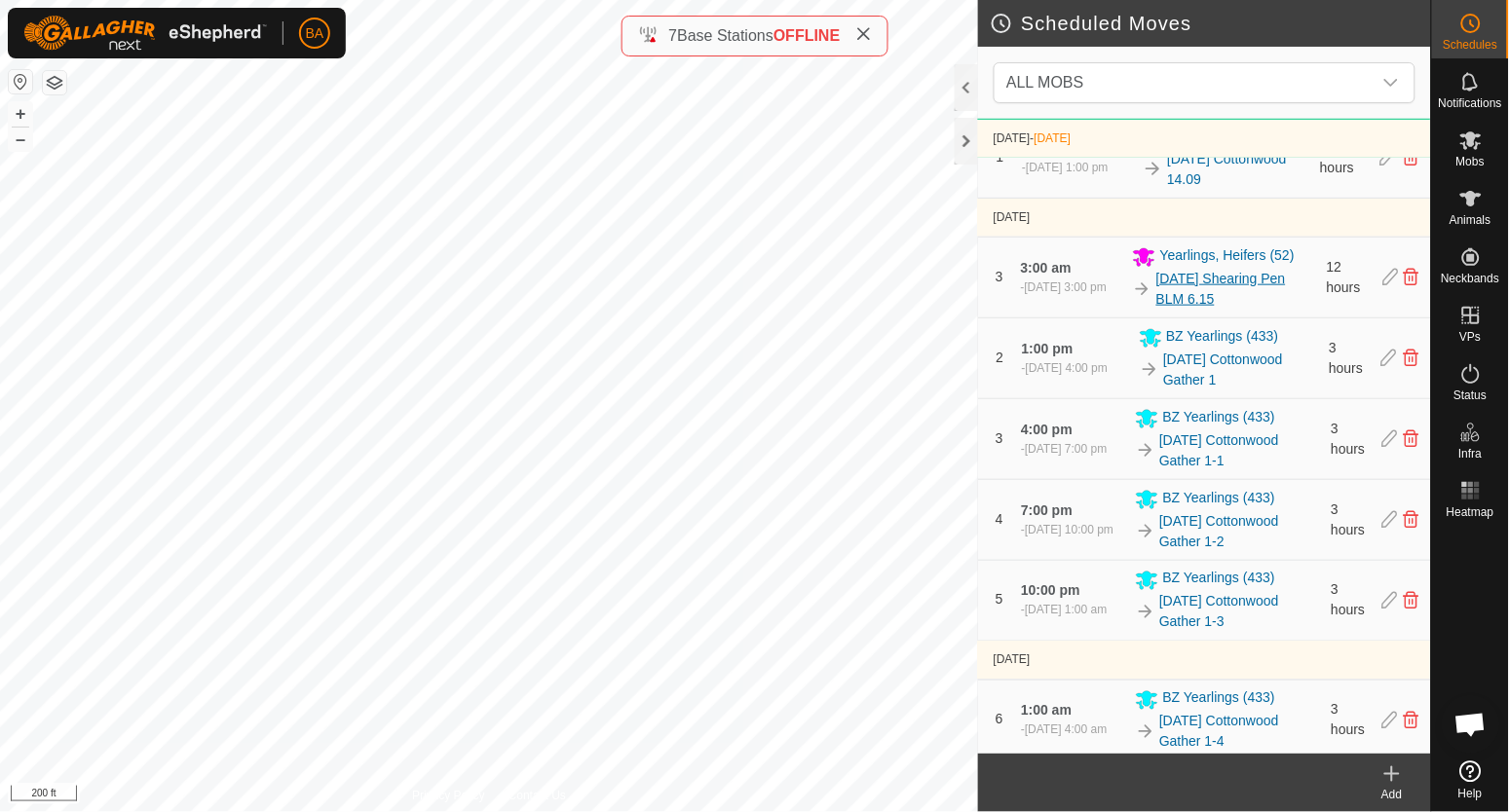
click at [1161, 291] on link "[DATE] Shearing Pen BLM 6.15" at bounding box center [1235, 289] width 159 height 41
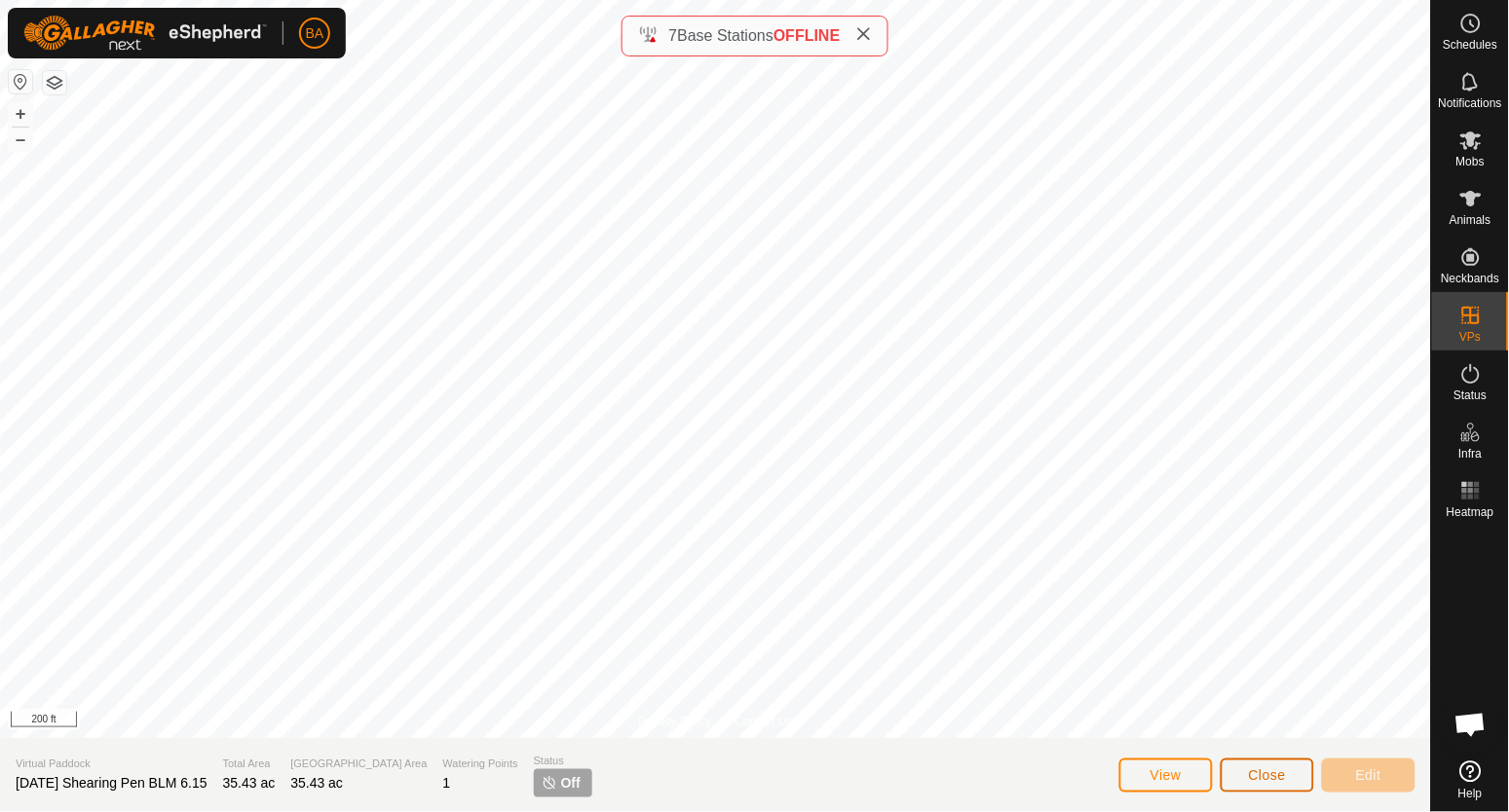
click at [1270, 772] on span "Close" at bounding box center [1267, 776] width 37 height 16
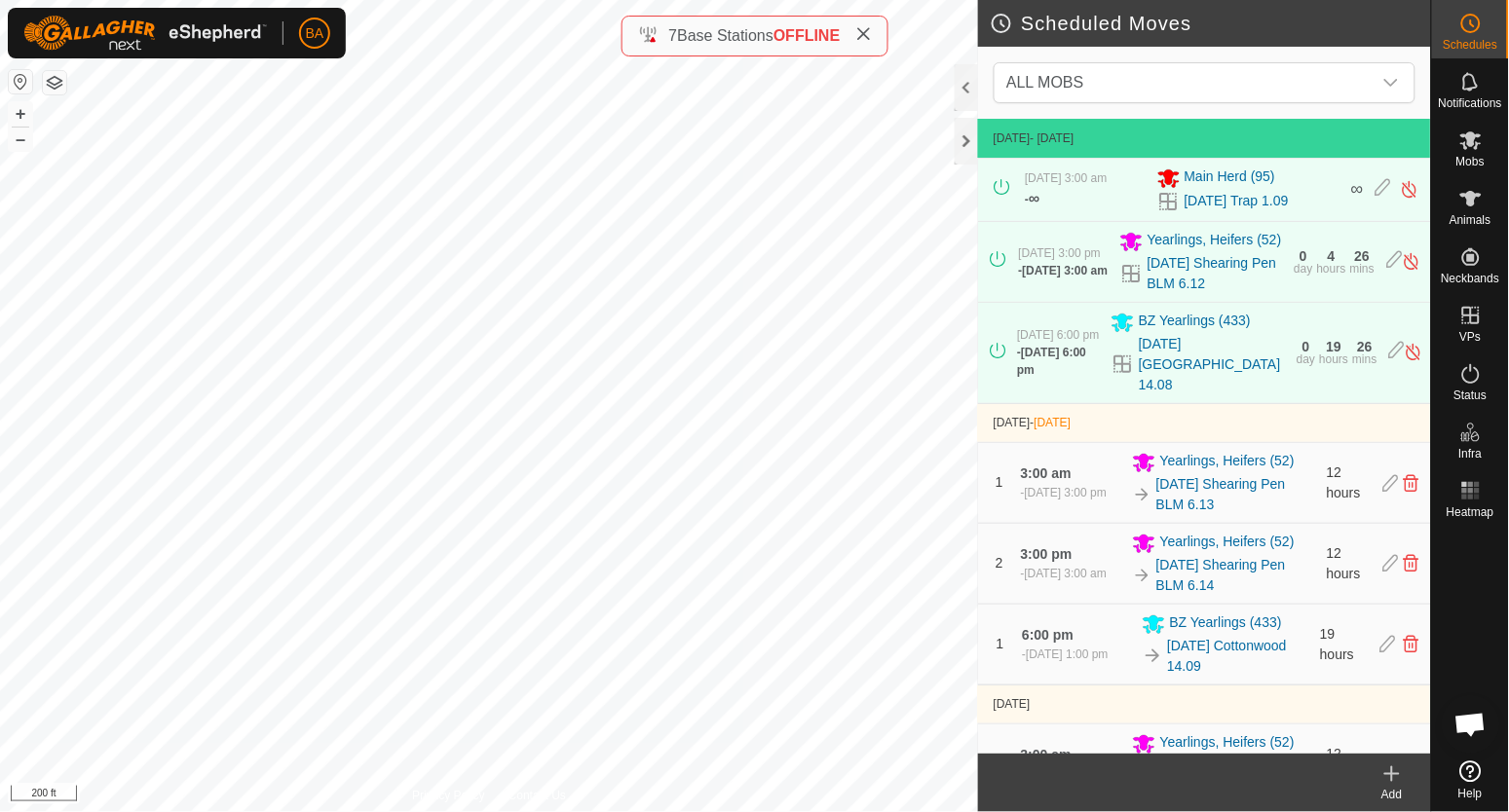
scroll to position [364, 0]
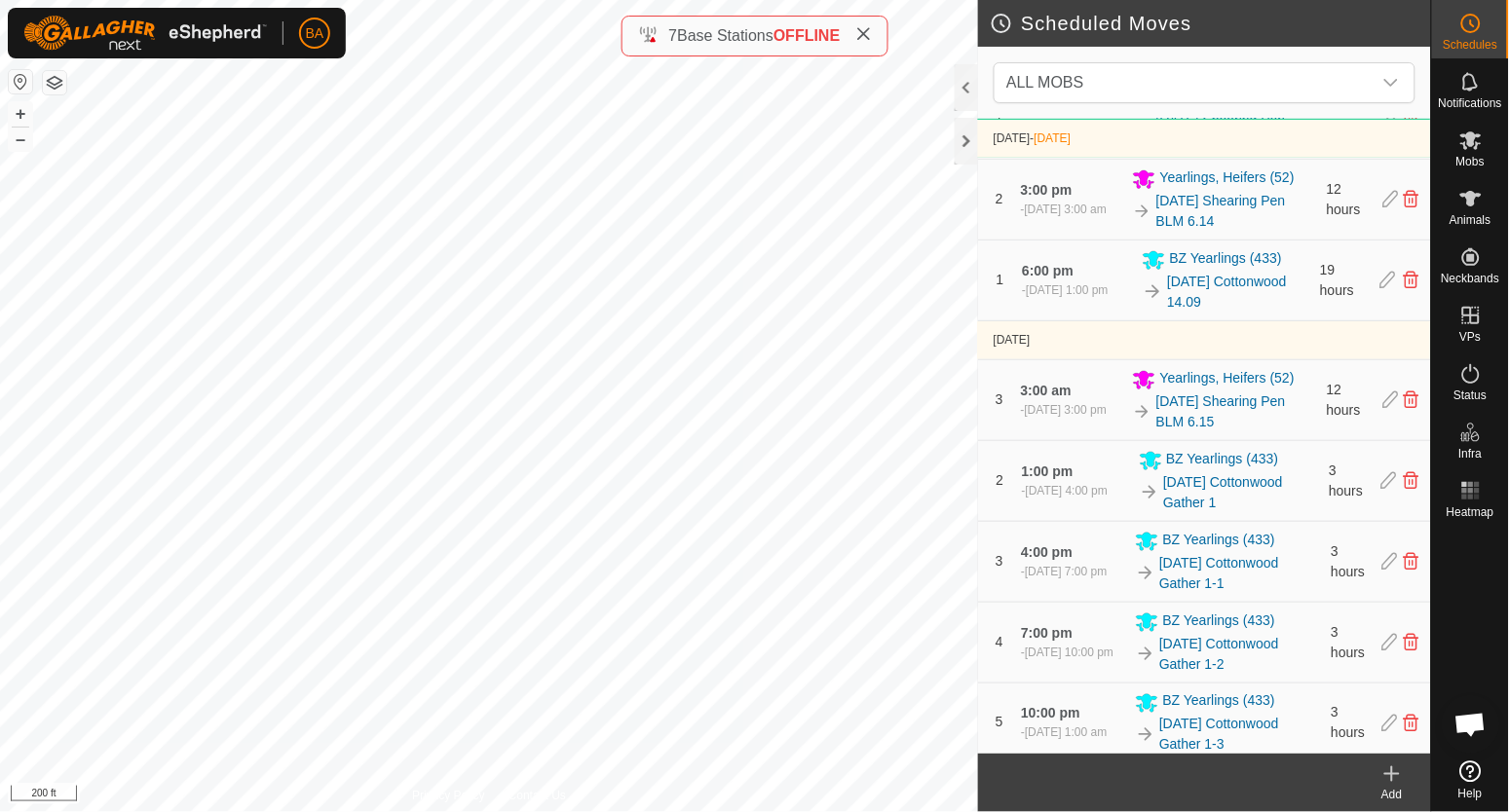
click at [1401, 783] on icon at bounding box center [1391, 774] width 23 height 23
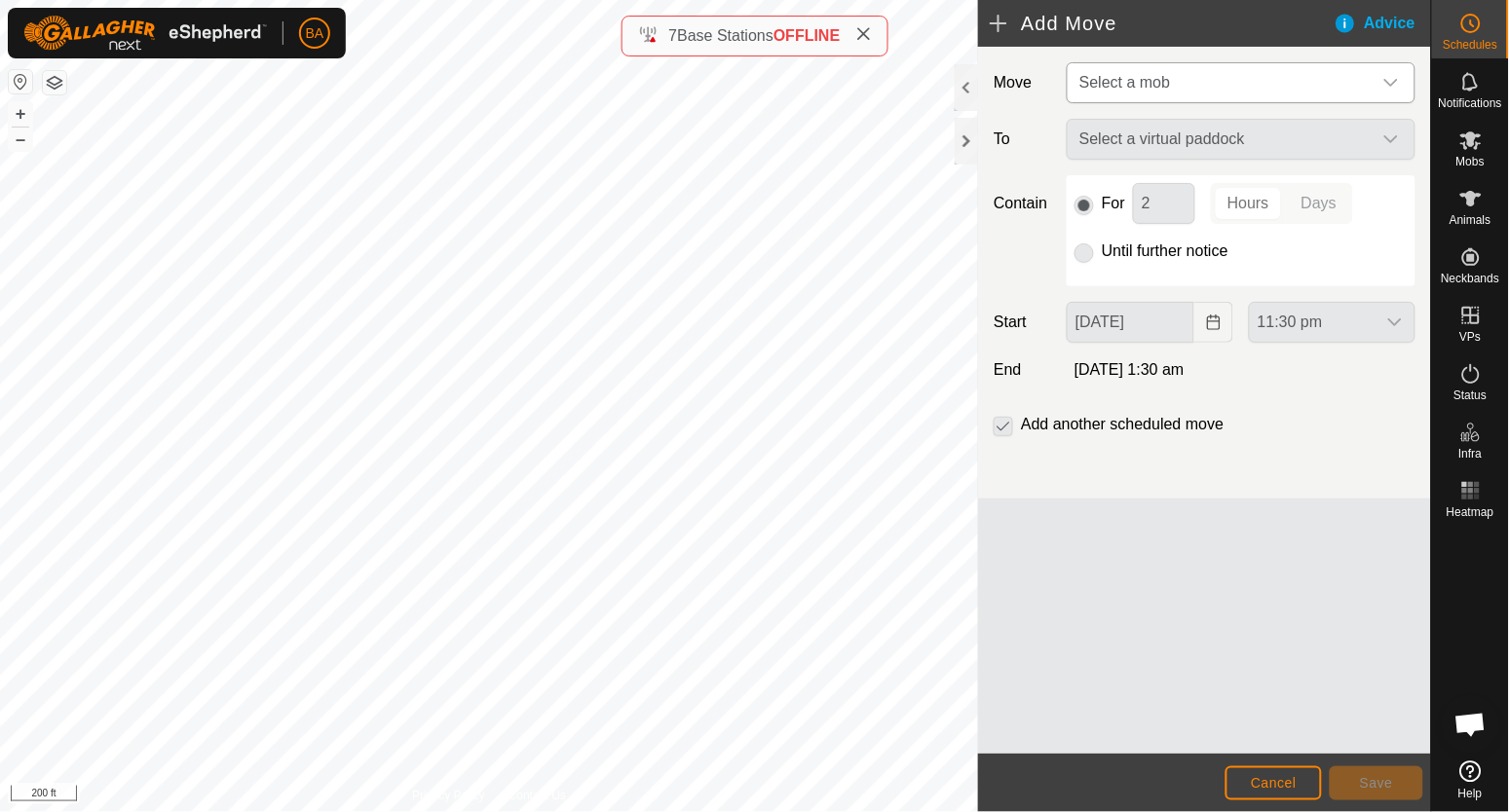
click at [1192, 90] on span "Select a mob" at bounding box center [1222, 82] width 300 height 39
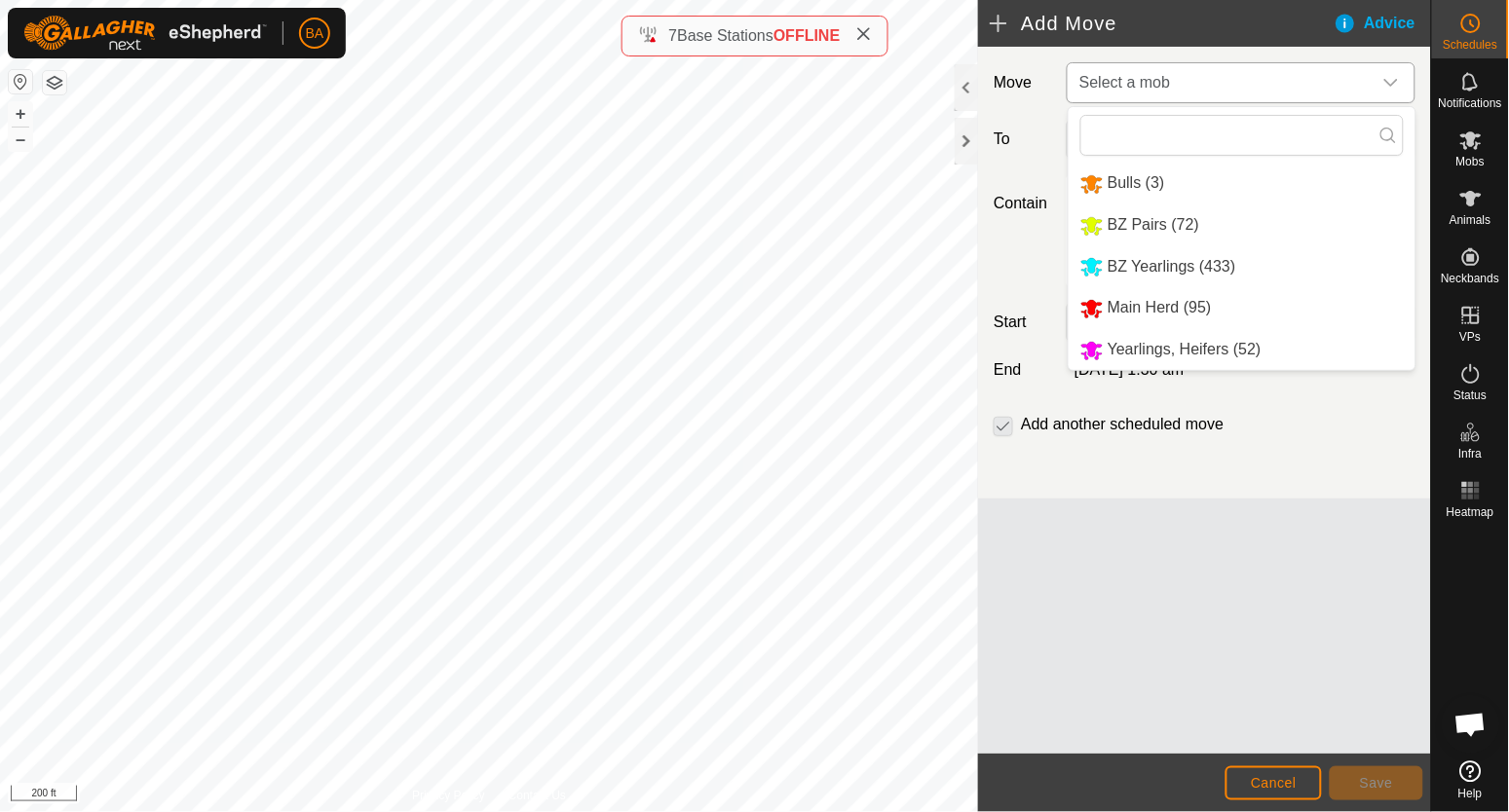
click at [1162, 348] on li "Yearlings, Heifers (52)" at bounding box center [1242, 350] width 347 height 40
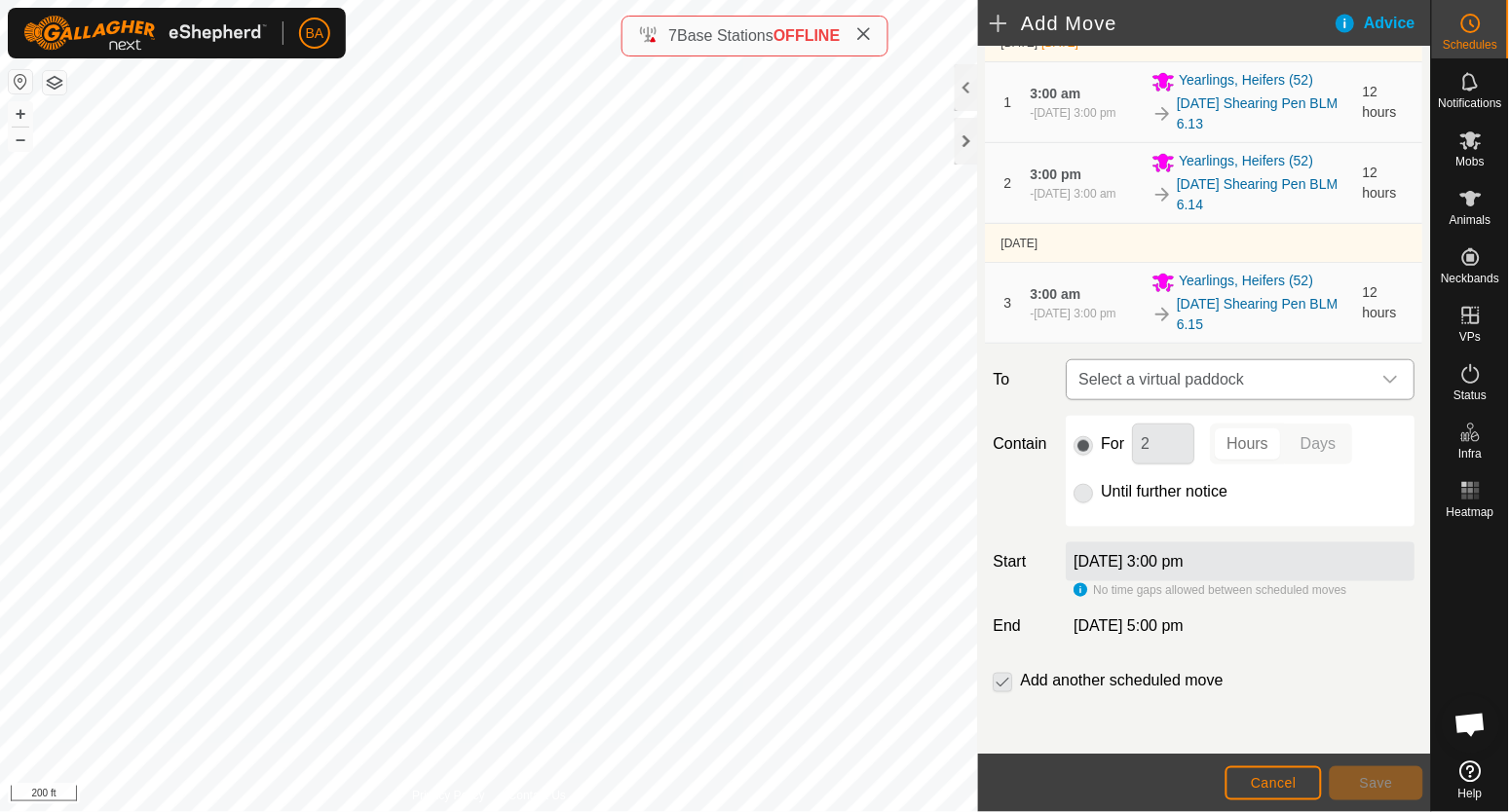
scroll to position [241, 0]
click at [1125, 382] on span "Select a virtual paddock" at bounding box center [1222, 378] width 300 height 39
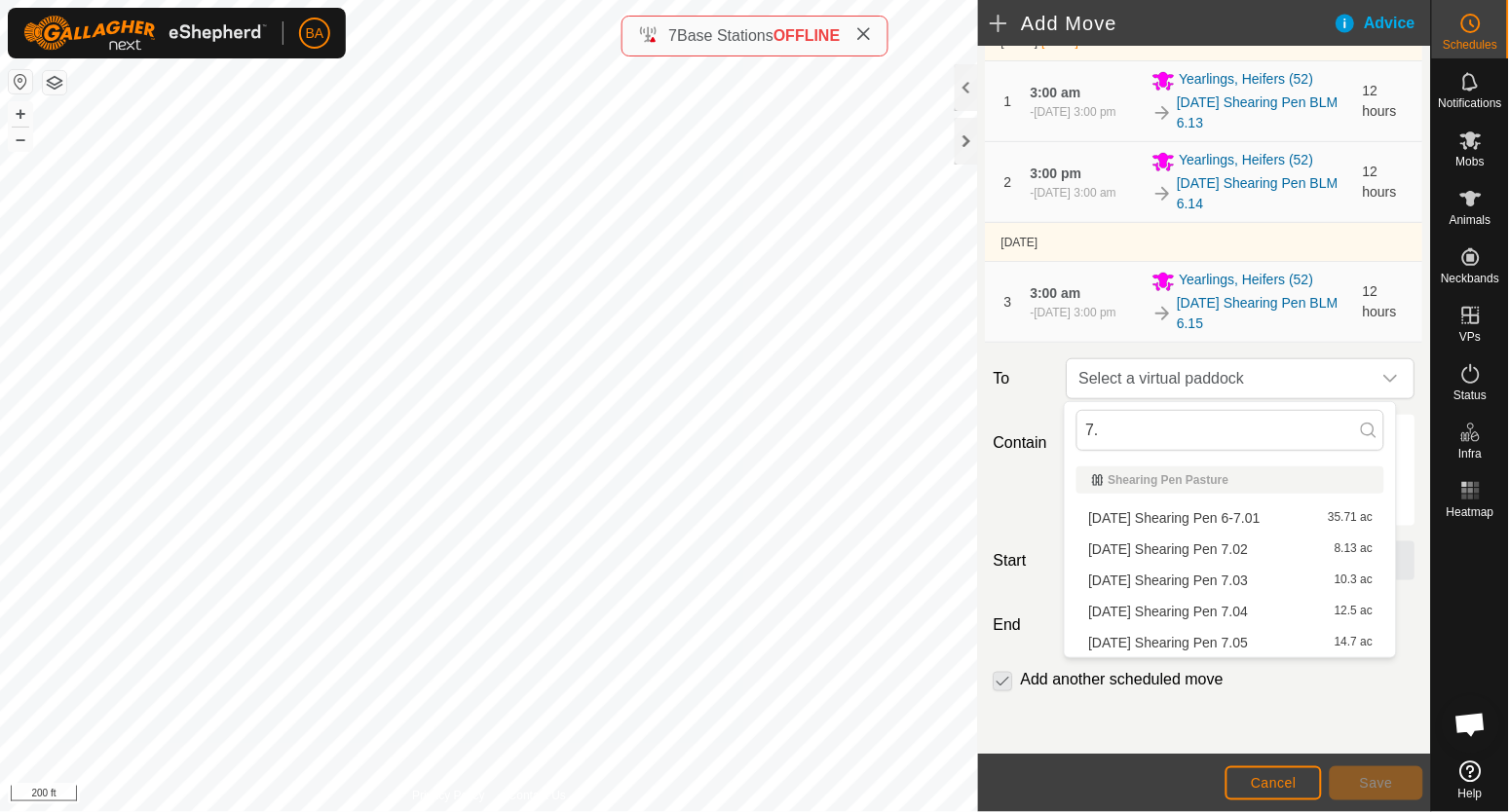
type input "7.0"
click at [1158, 516] on li "[DATE] Shearing Pen 6-7.01 35.71 ac" at bounding box center [1230, 518] width 308 height 29
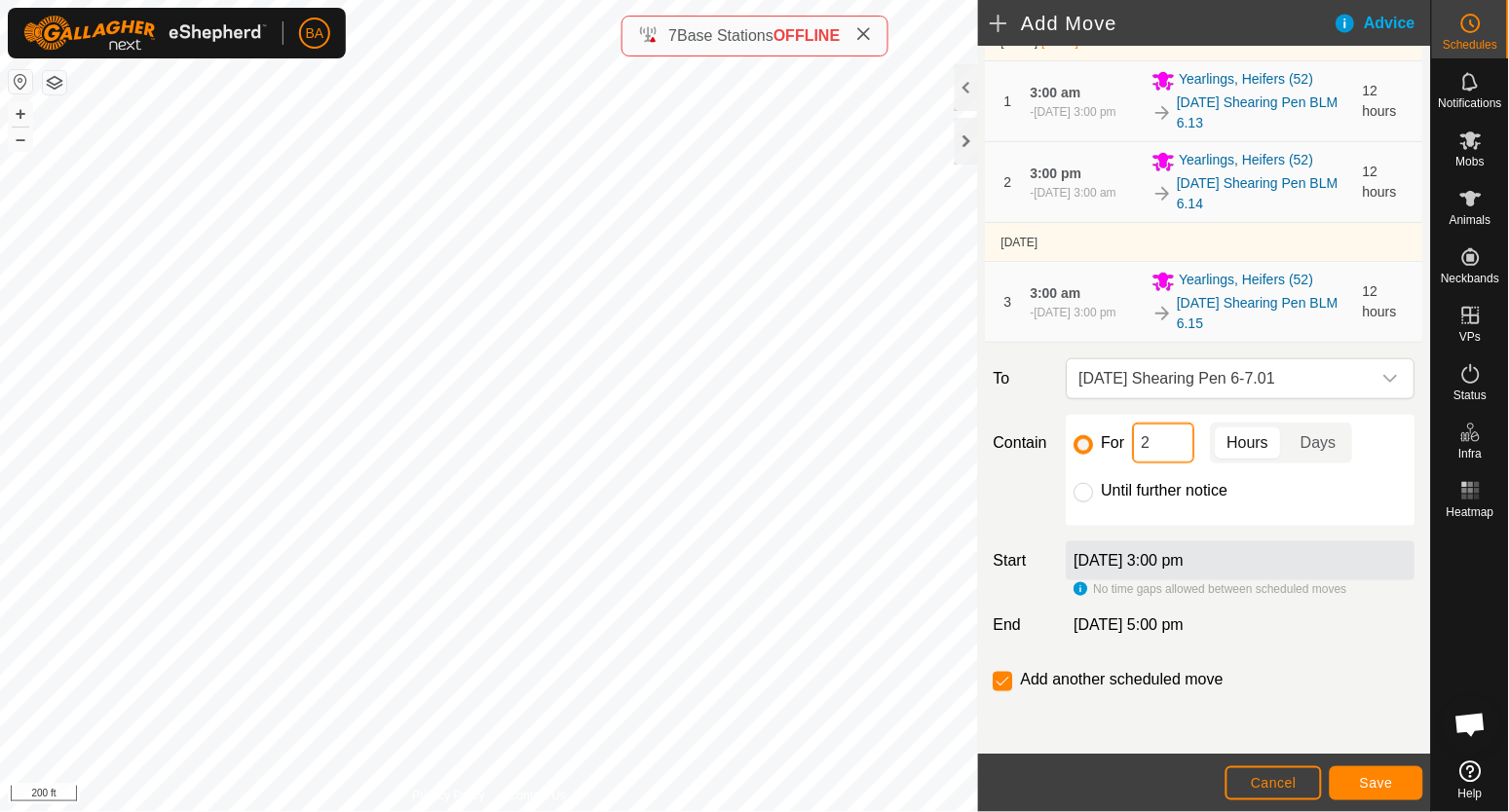
drag, startPoint x: 1148, startPoint y: 440, endPoint x: 1109, endPoint y: 440, distance: 39.0
click at [1110, 440] on div "For 2 Hours Days" at bounding box center [1240, 443] width 333 height 41
type input "12"
click at [1255, 448] on p-togglebutton "Hours" at bounding box center [1248, 443] width 75 height 41
click at [1372, 784] on span "Save" at bounding box center [1376, 783] width 33 height 16
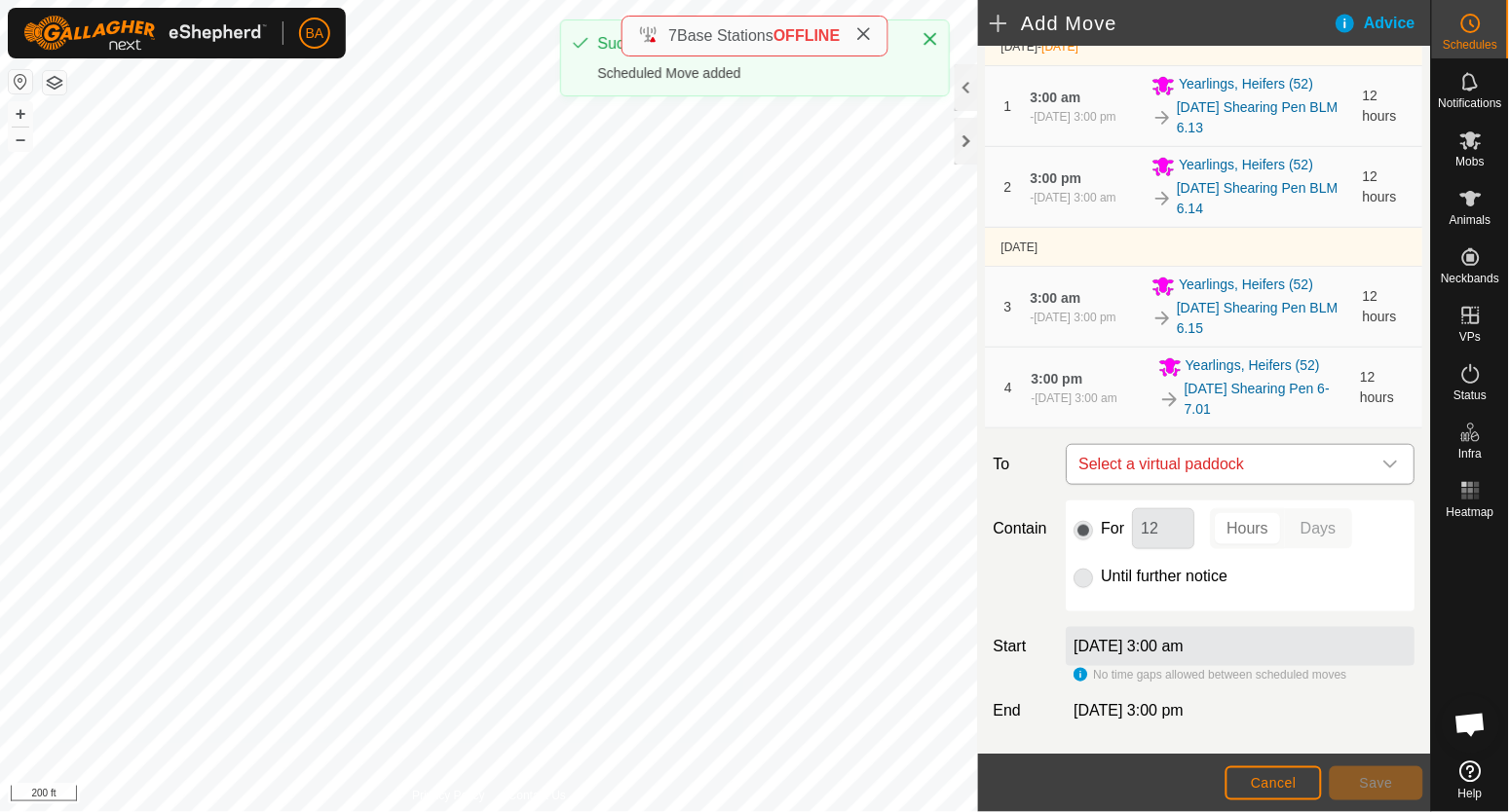
scroll to position [244, 0]
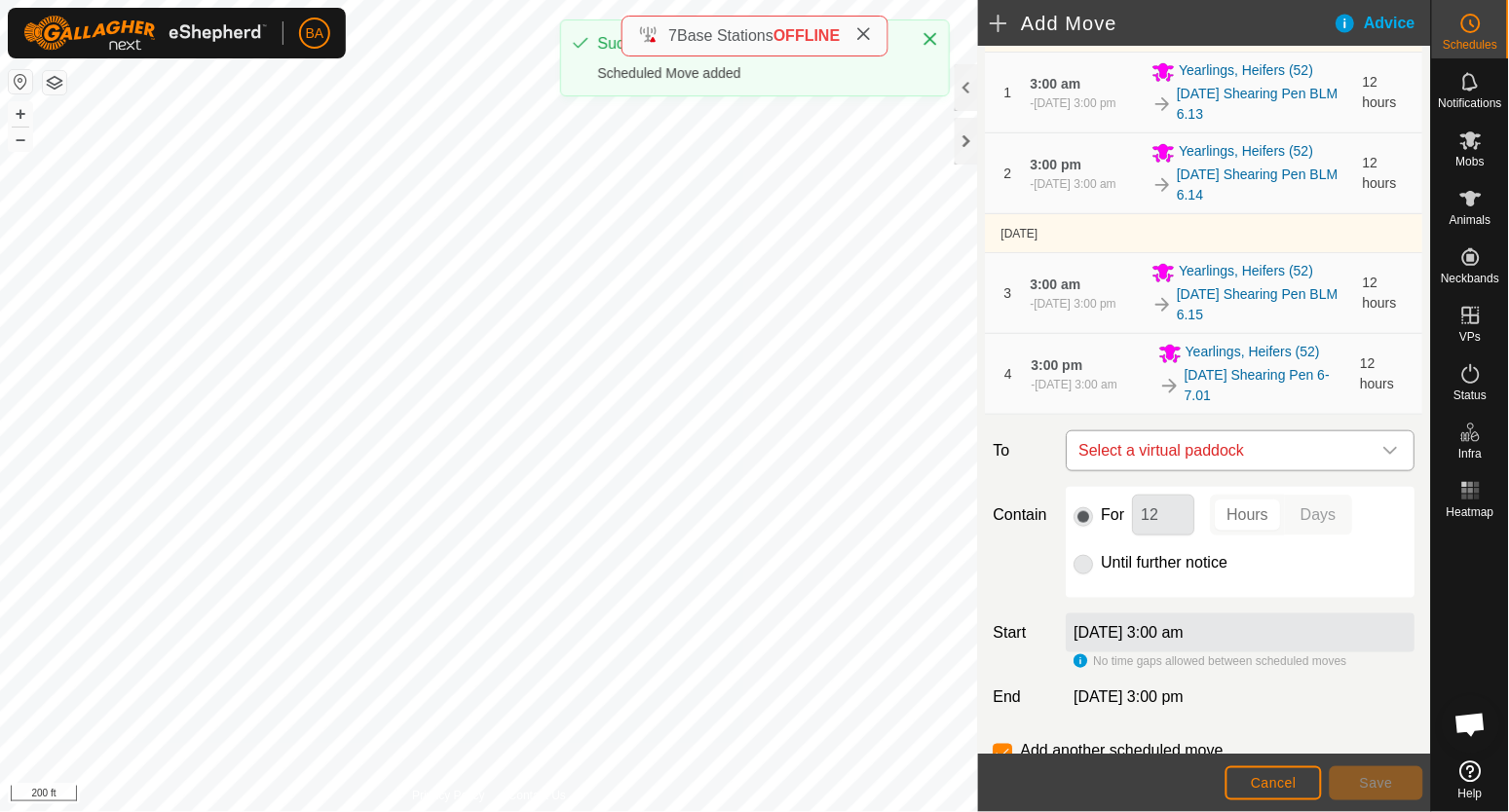
click at [1162, 463] on span "Select a virtual paddock" at bounding box center [1222, 451] width 300 height 39
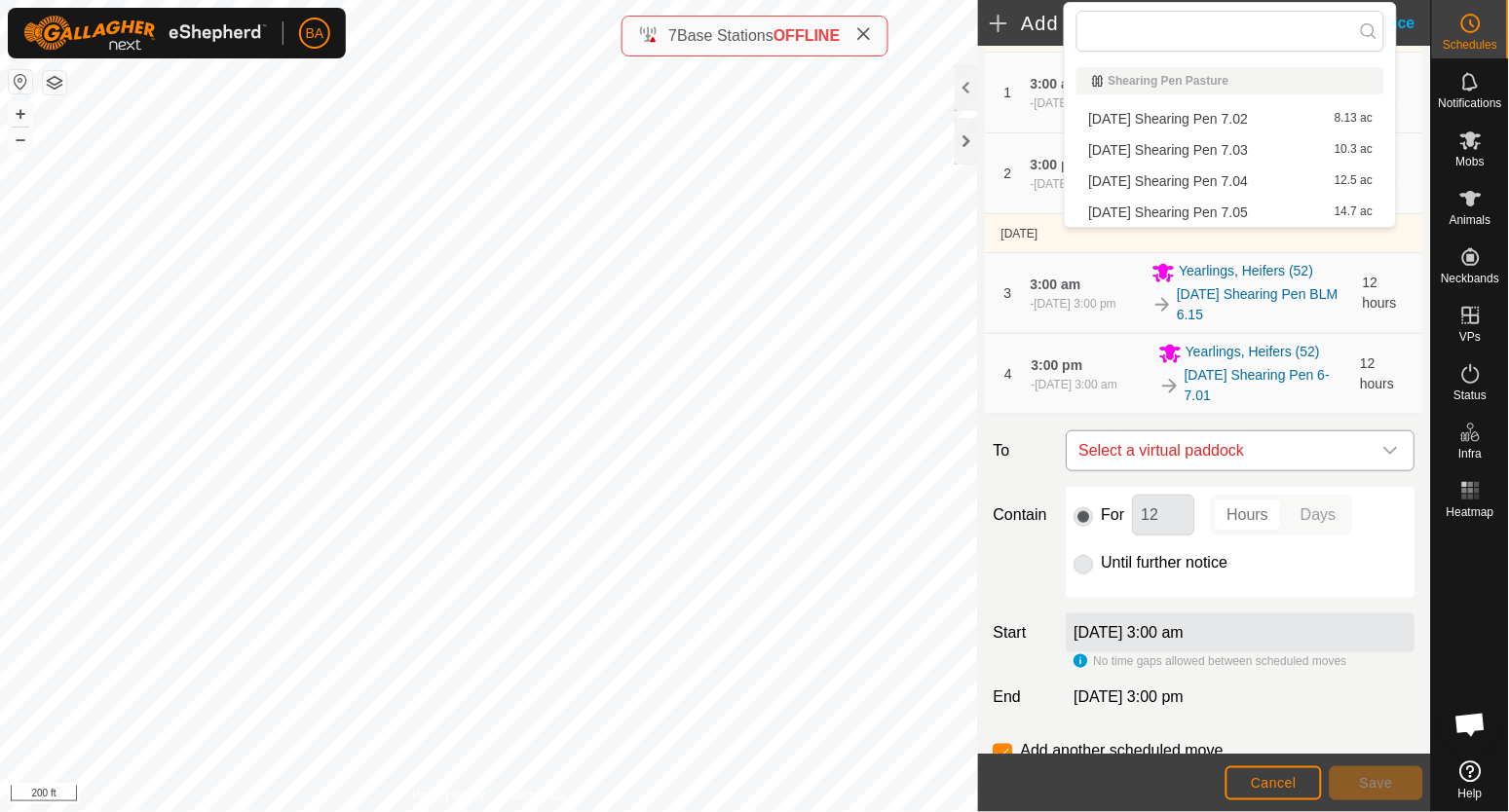
type input "7.0"
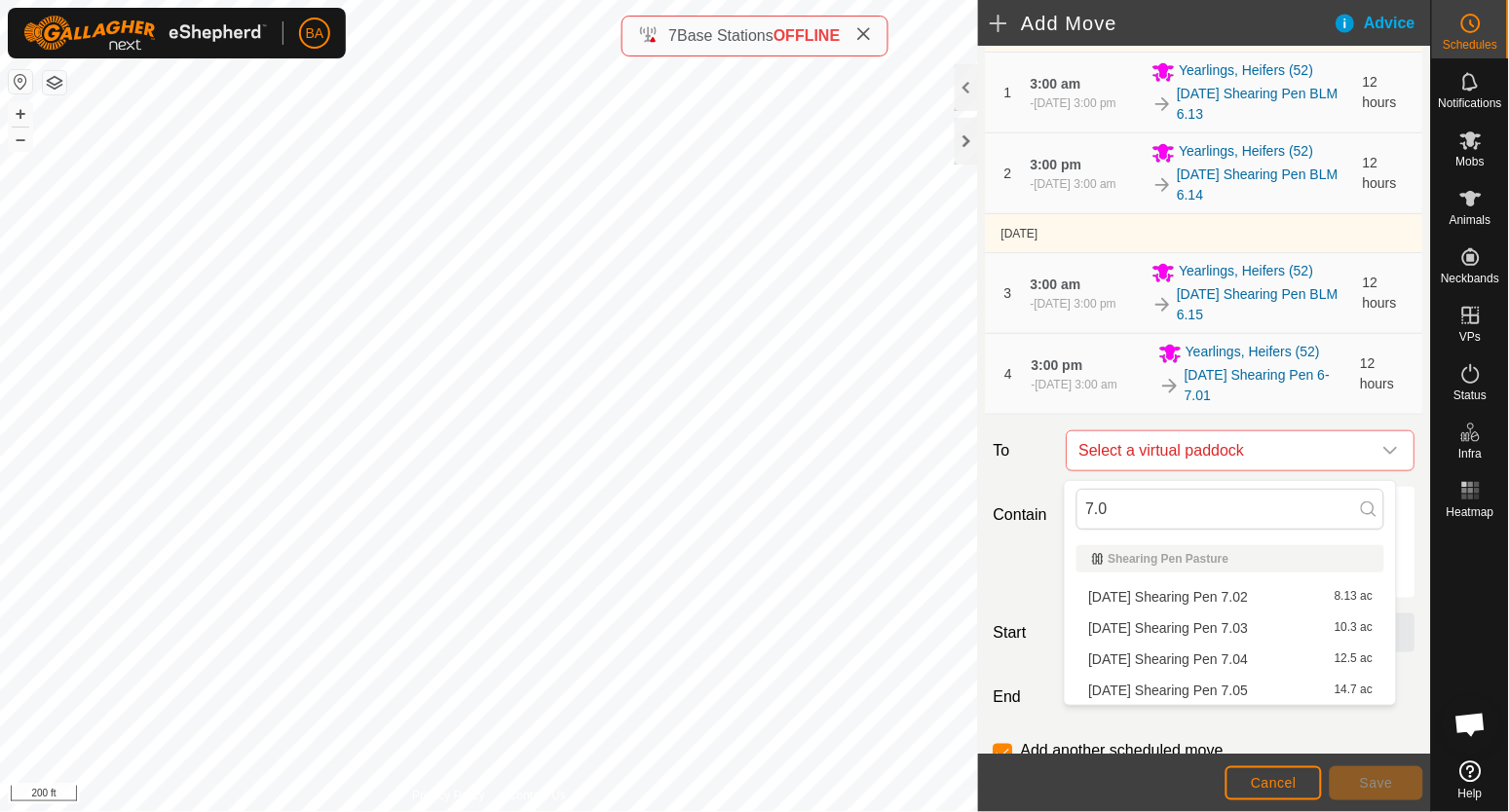
click at [1172, 595] on li "[DATE] Shearing Pen 7.02 8.13 ac" at bounding box center [1230, 597] width 308 height 29
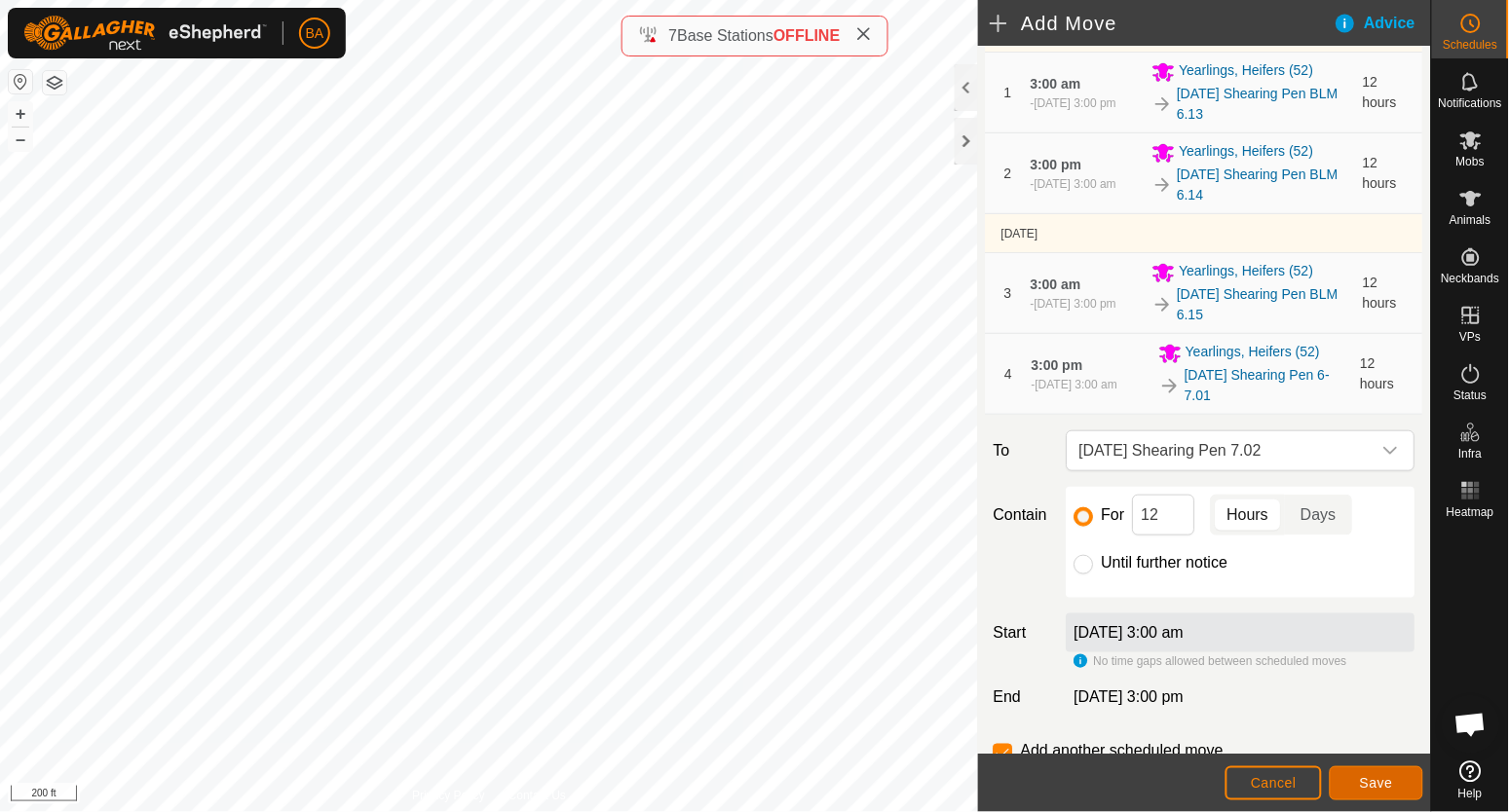
click at [1365, 785] on span "Save" at bounding box center [1376, 783] width 33 height 16
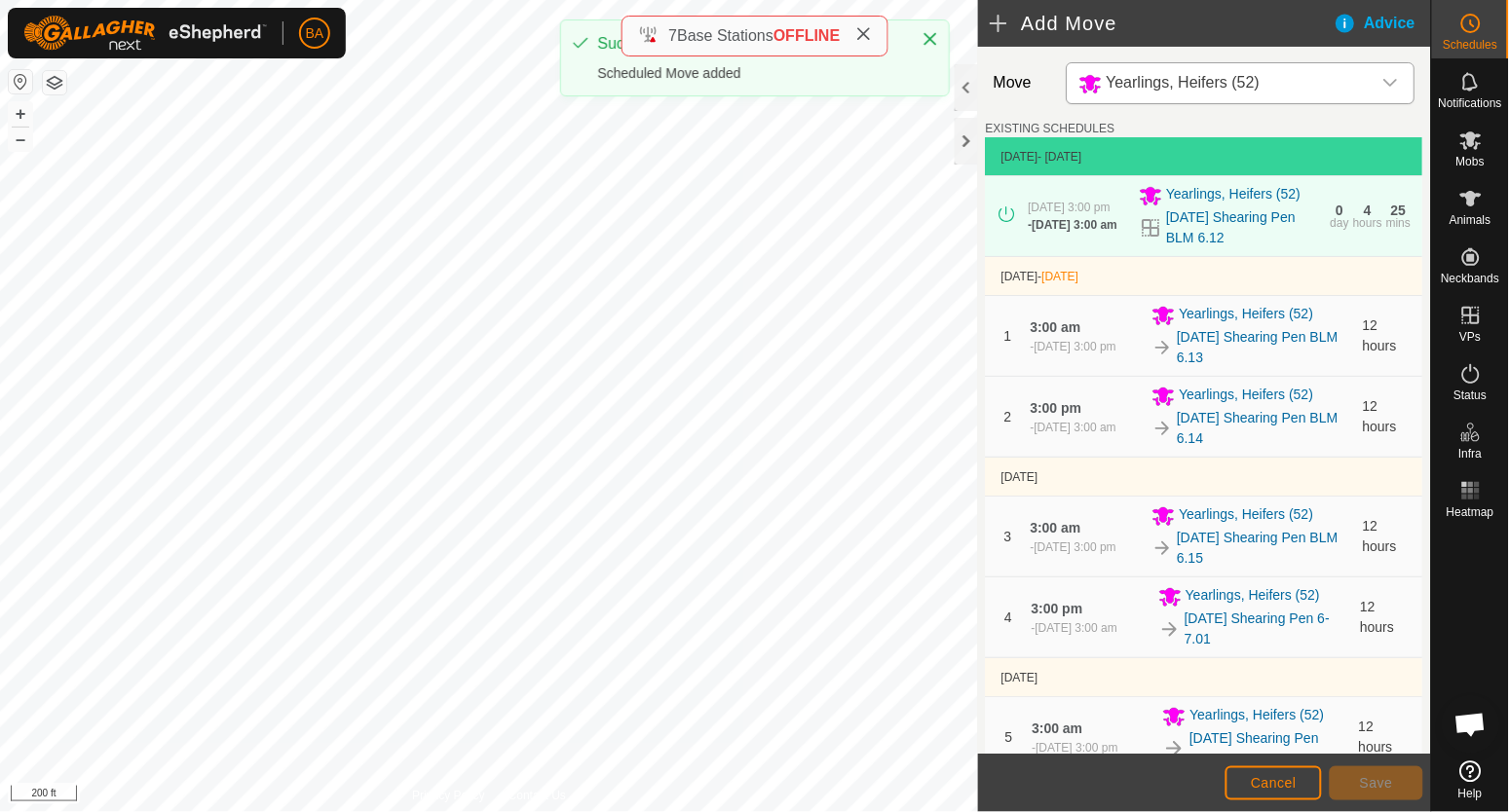
scroll to position [364, 0]
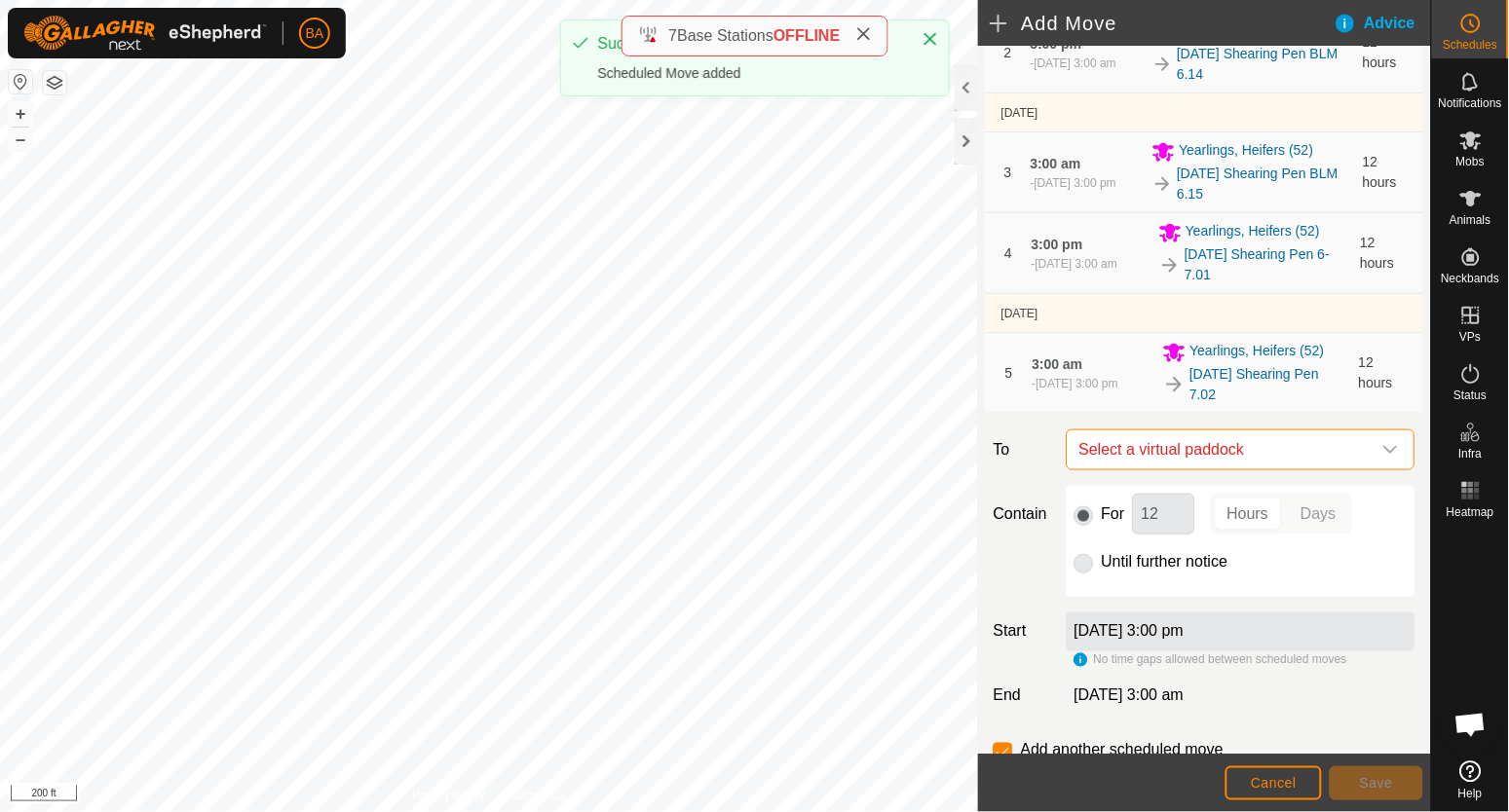
click at [1163, 470] on span "Select a virtual paddock" at bounding box center [1222, 450] width 300 height 39
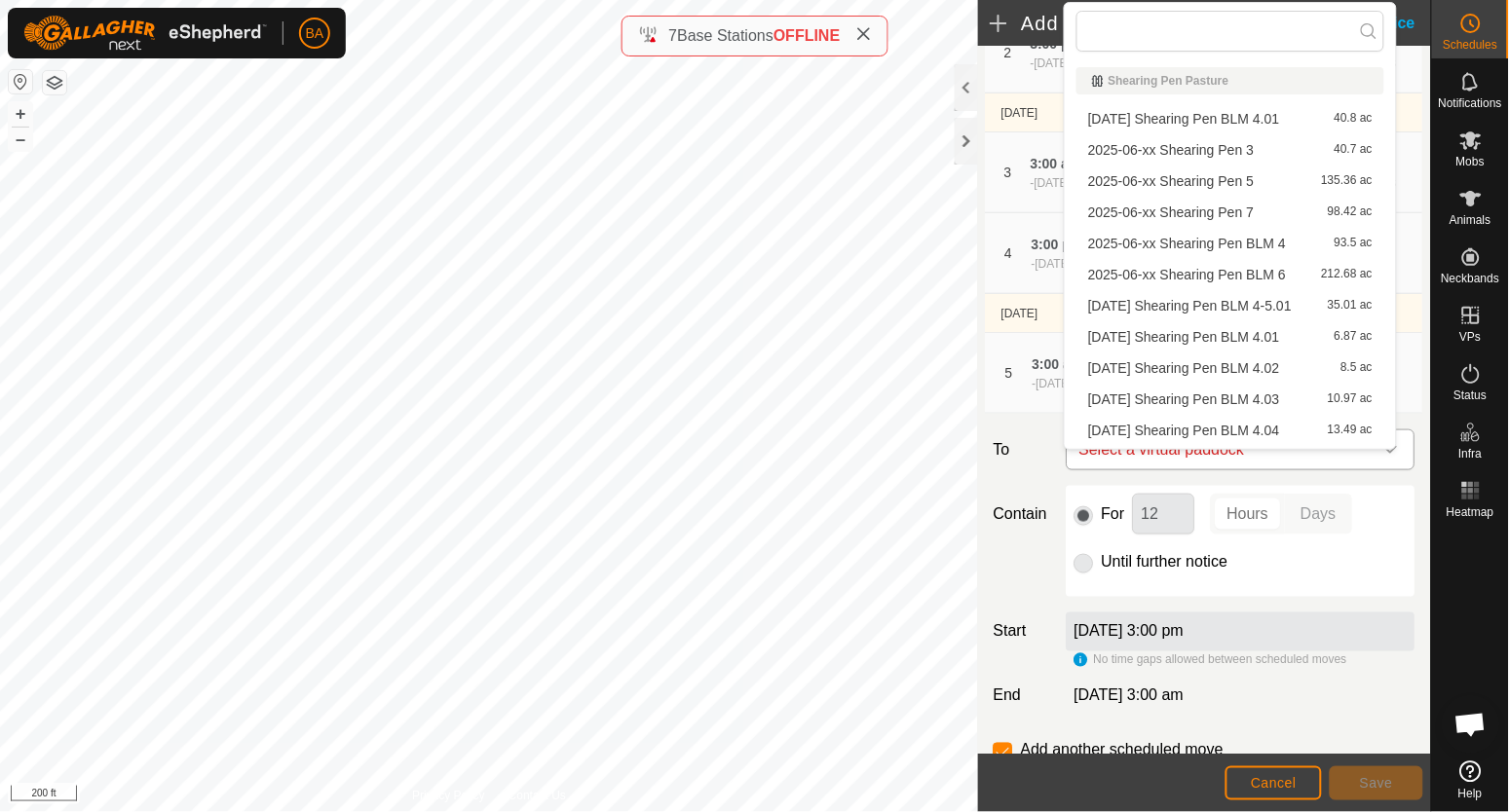
type input "7.0"
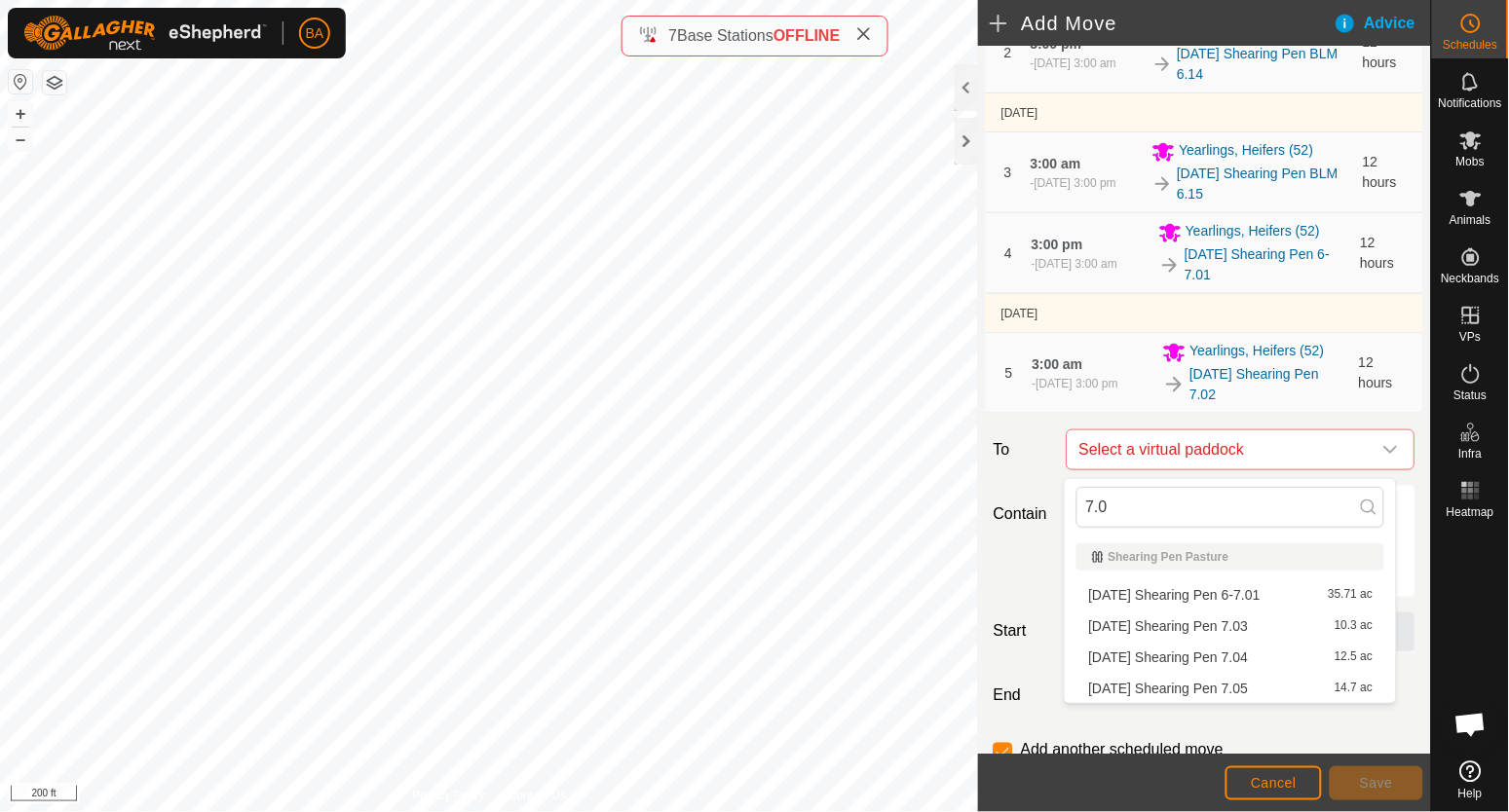
click at [1155, 621] on li "[DATE] Shearing Pen 7.03 10.3 ac" at bounding box center [1230, 626] width 308 height 29
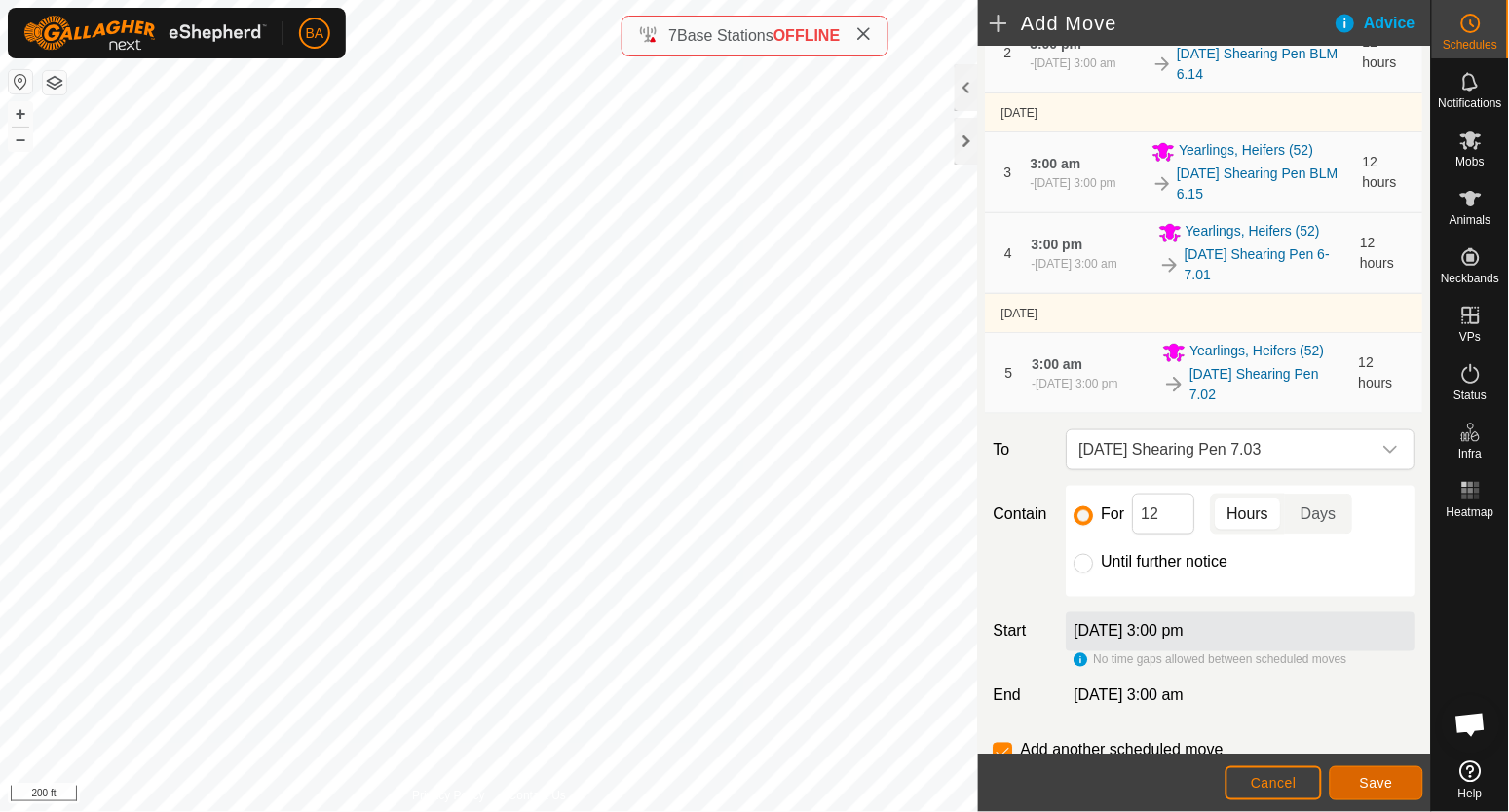
click at [1382, 783] on span "Save" at bounding box center [1376, 783] width 33 height 16
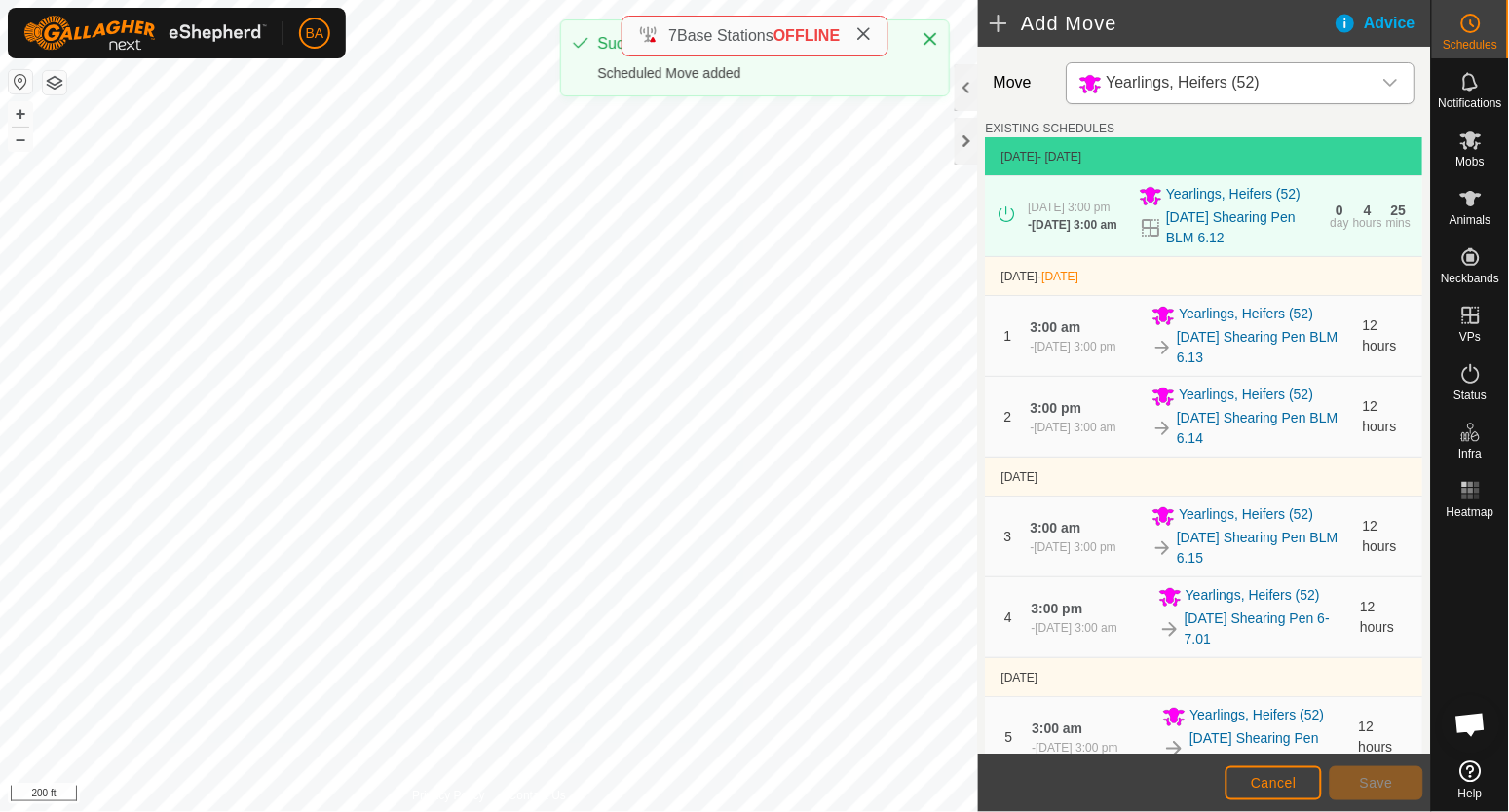
scroll to position [487, 0]
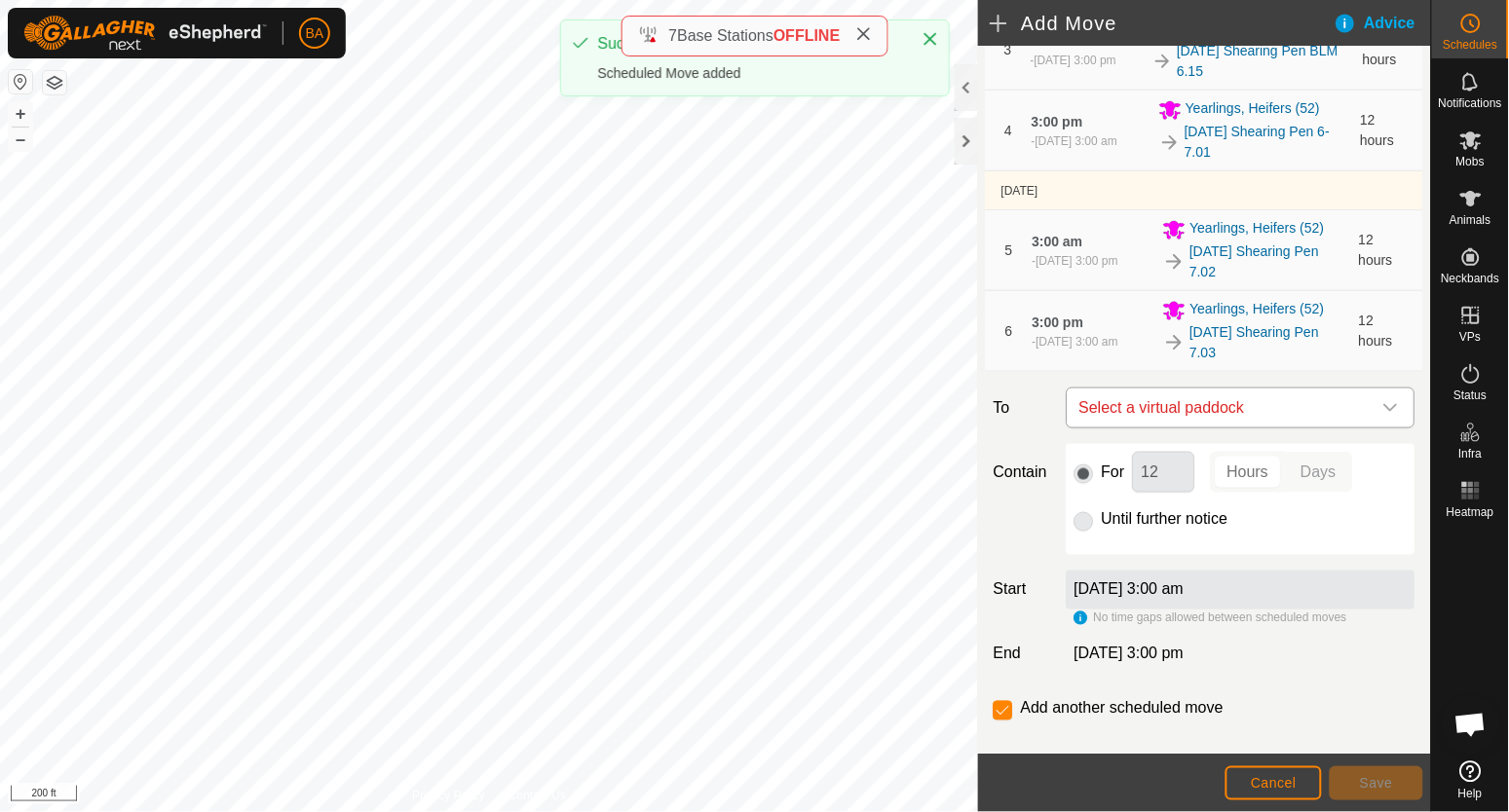
click at [1116, 409] on span "Select a virtual paddock" at bounding box center [1222, 408] width 300 height 39
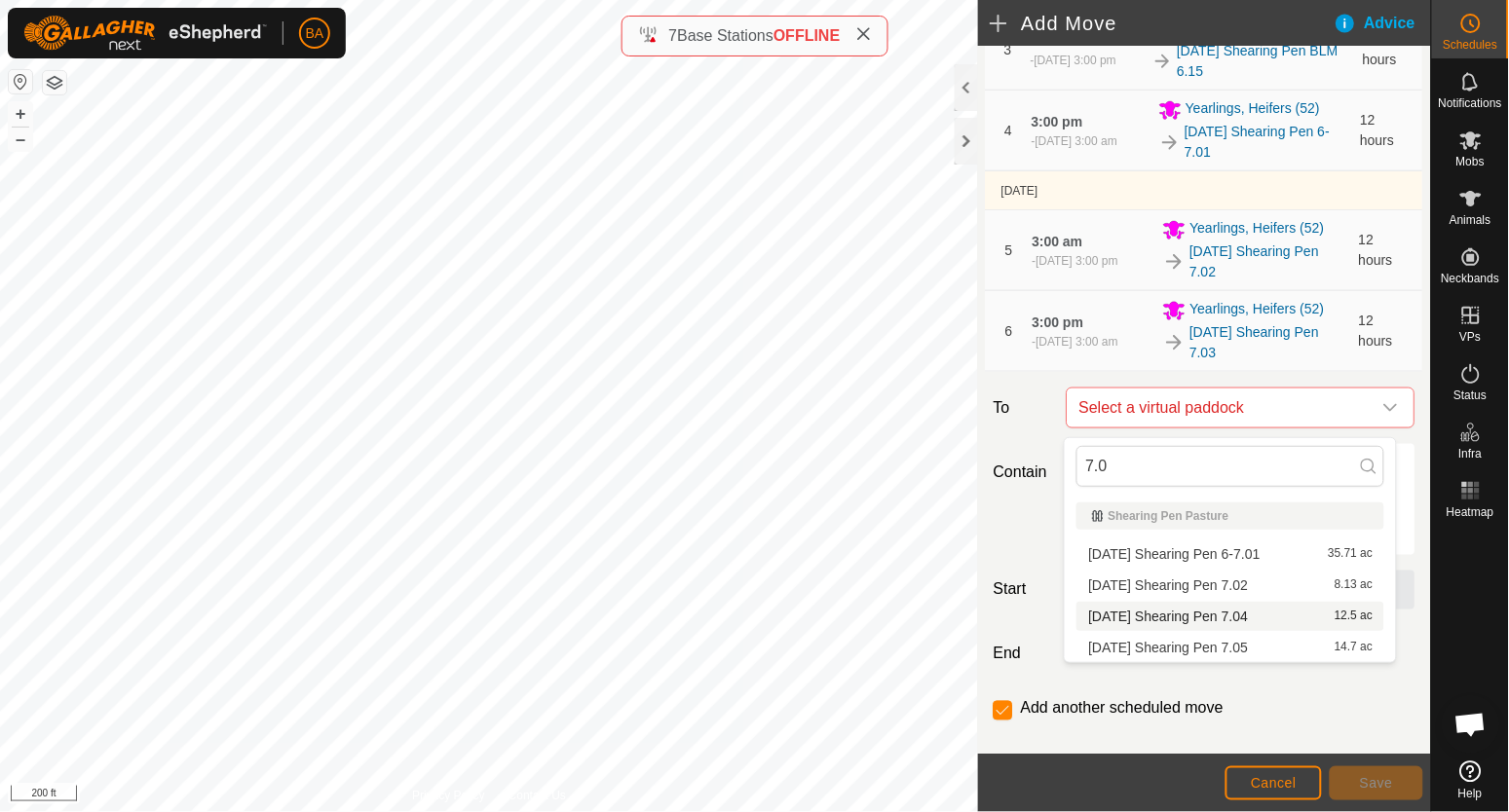
click at [1117, 624] on li "[DATE] Shearing Pen 7.04 12.5 ac" at bounding box center [1230, 616] width 308 height 29
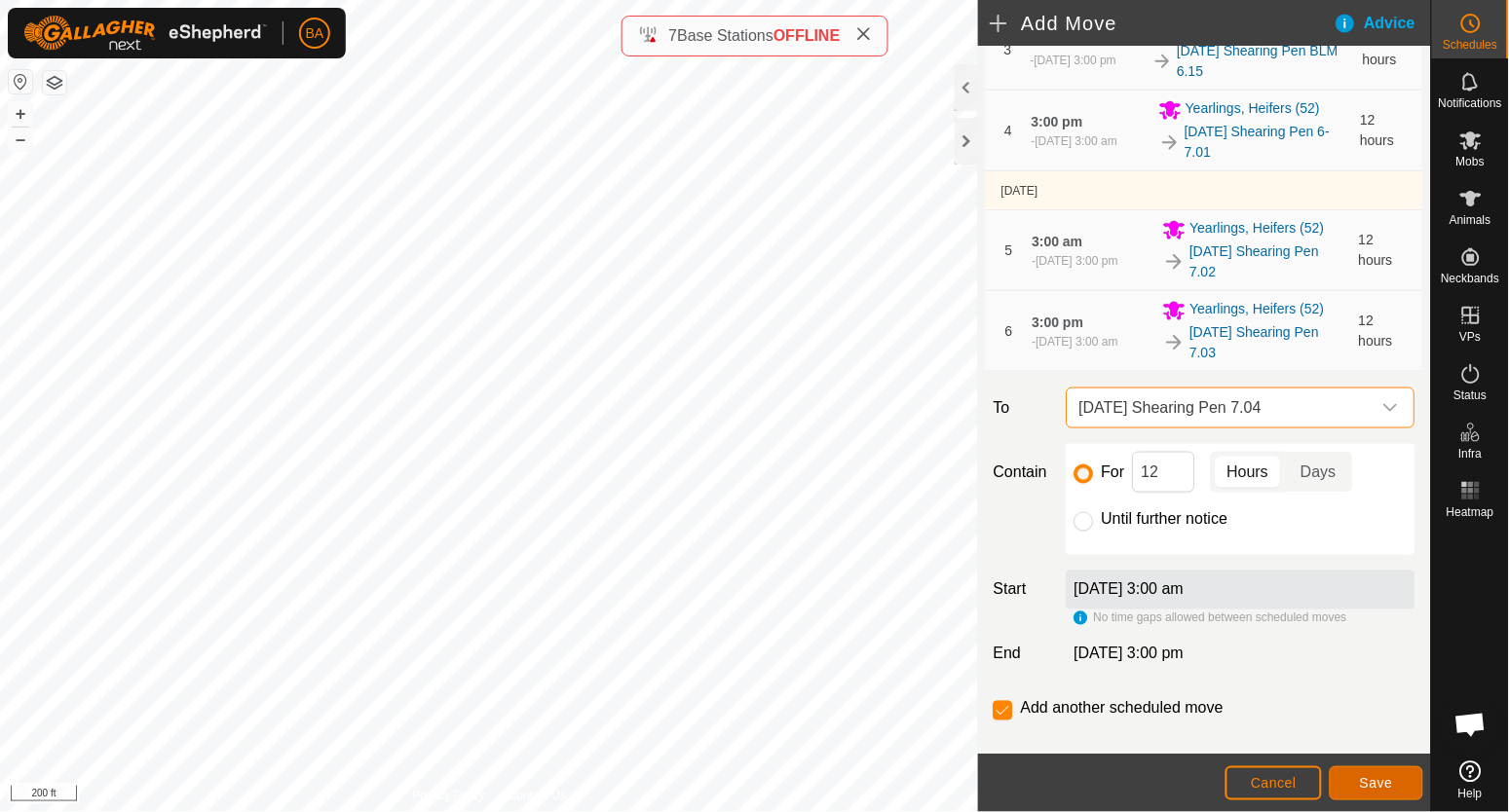
click at [1380, 796] on button "Save" at bounding box center [1377, 784] width 94 height 34
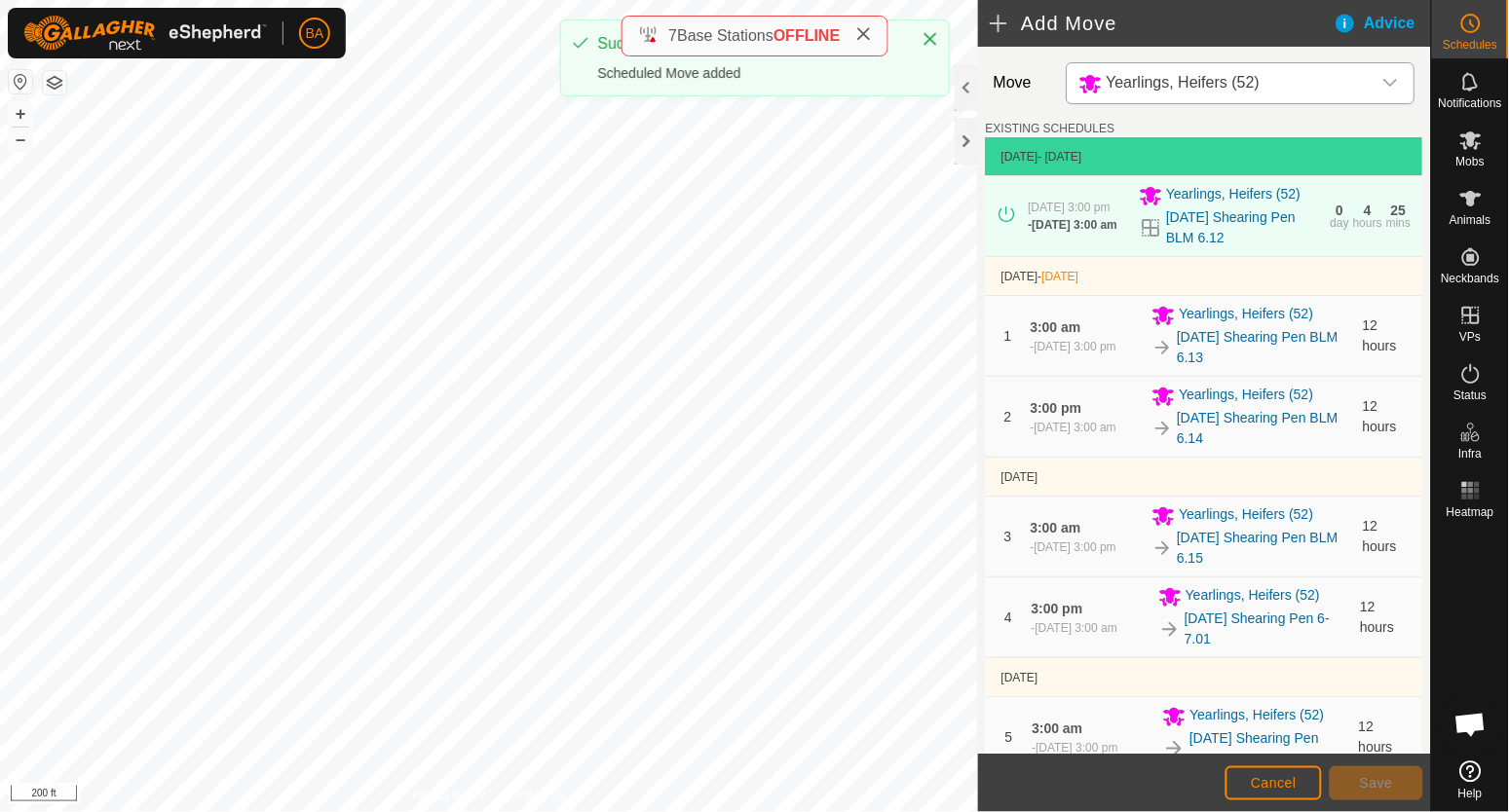
scroll to position [608, 0]
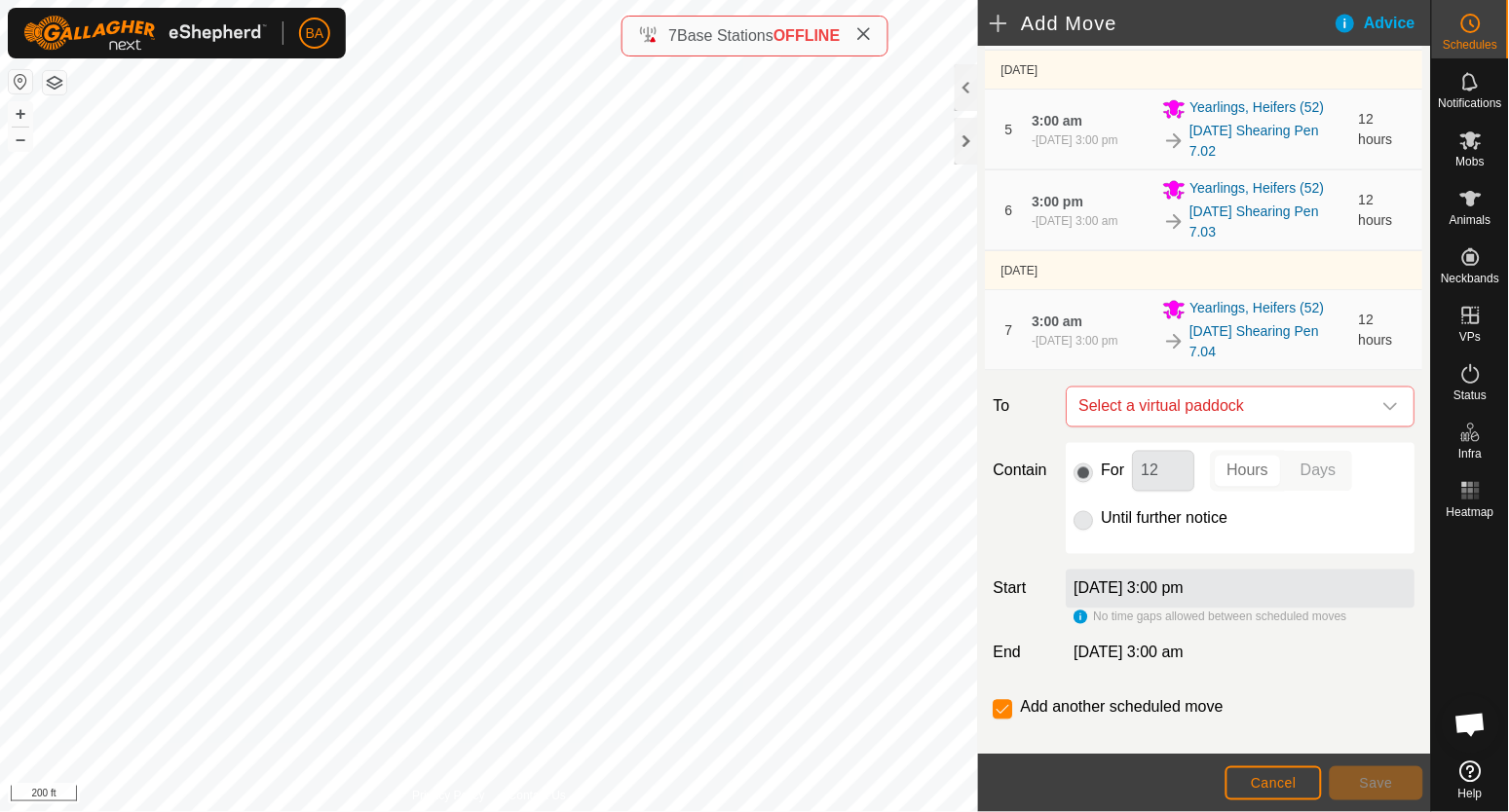
click at [1109, 388] on div "Move Yearlings, Heifers (52) EXISTING SCHEDULES [DATE] - [DATE] [DATE] 3:00 pm …" at bounding box center [1204, 110] width 453 height 1343
click at [1112, 401] on span "Select a virtual paddock" at bounding box center [1222, 407] width 300 height 39
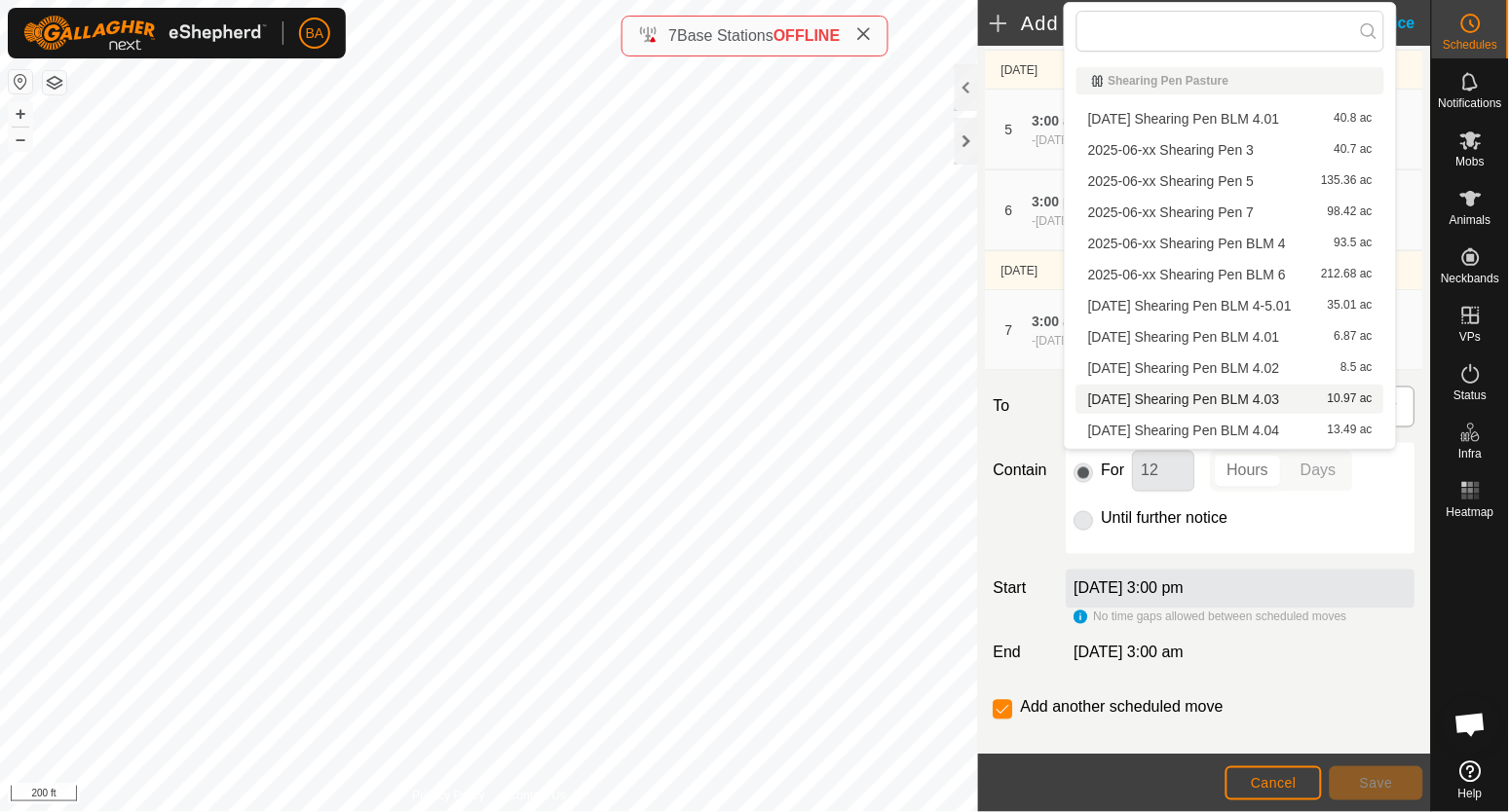
type input "7.0"
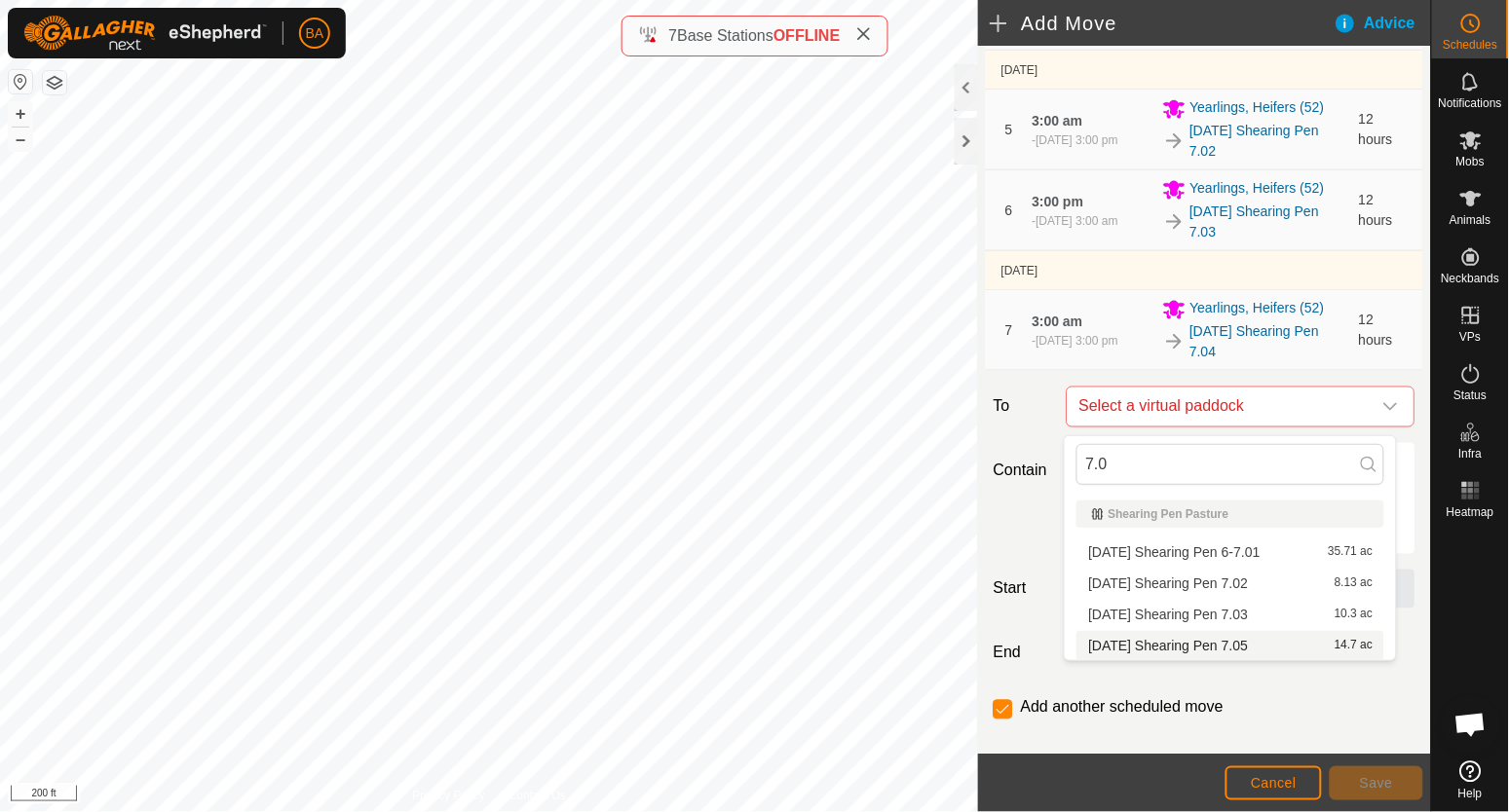
click at [1109, 638] on li "[DATE] Shearing Pen 7.05 14.7 ac" at bounding box center [1230, 645] width 308 height 29
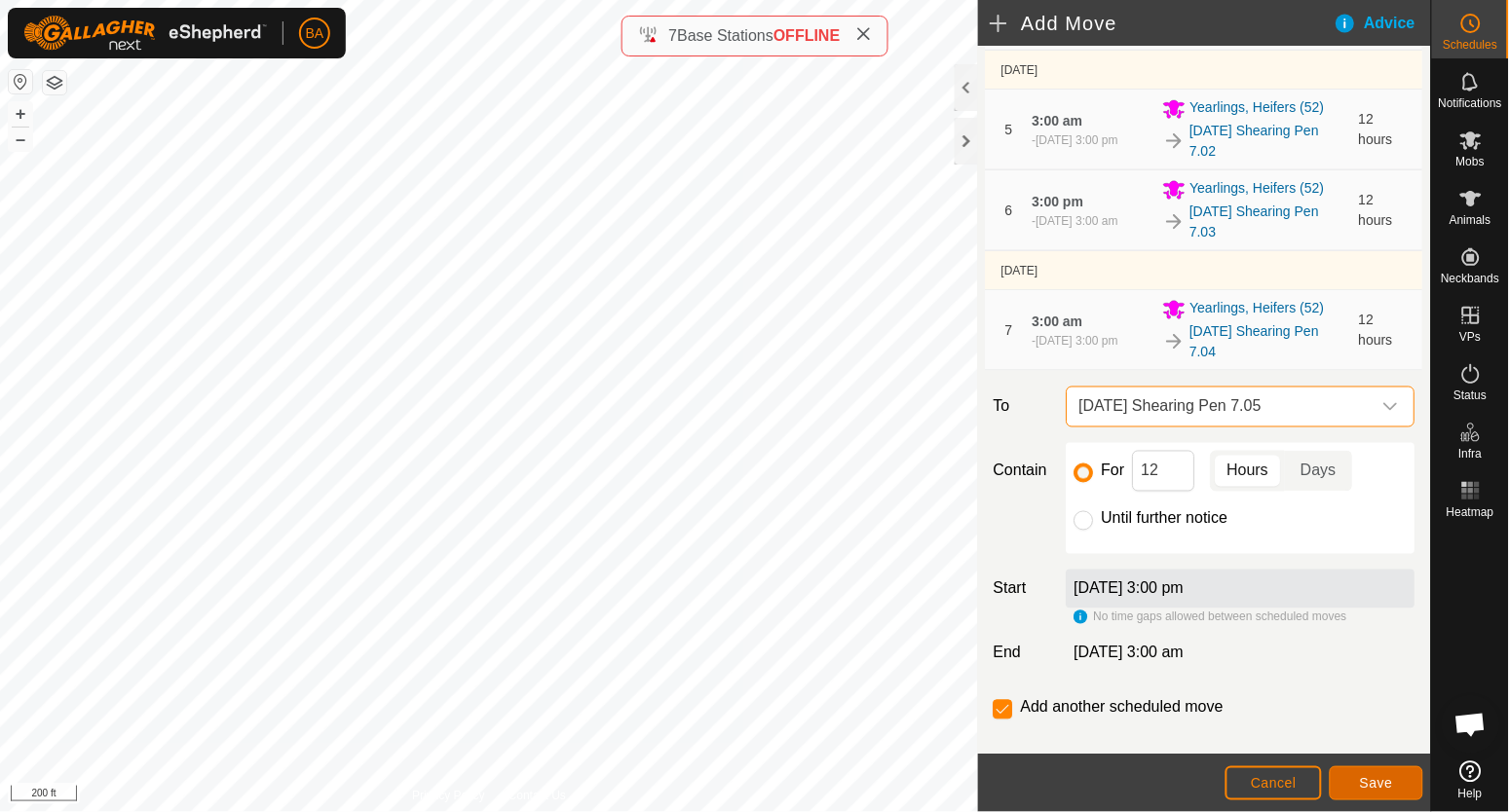
click at [1375, 769] on button "Save" at bounding box center [1377, 784] width 94 height 34
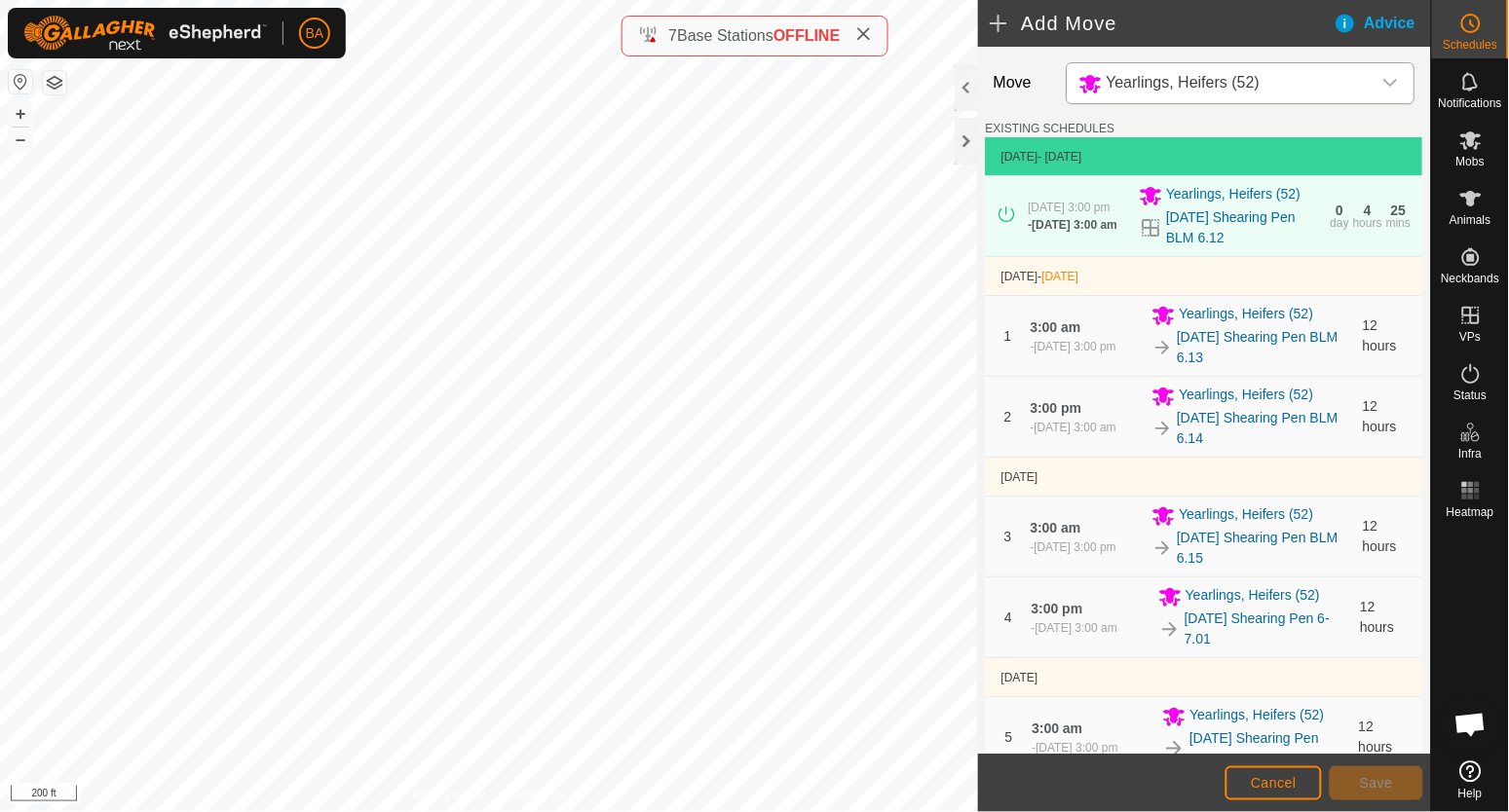
scroll to position [723, 0]
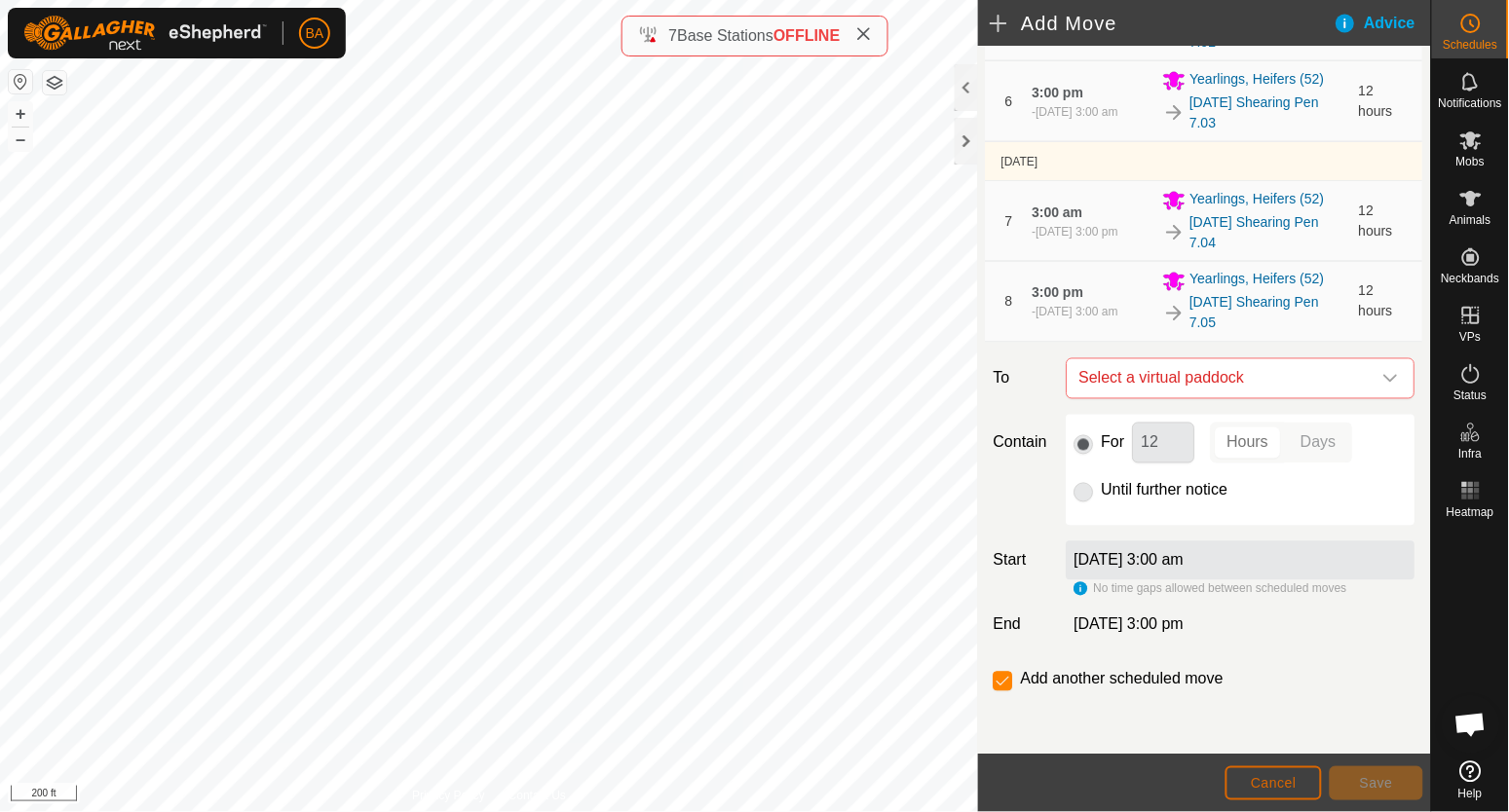
click at [1293, 783] on span "Cancel" at bounding box center [1274, 783] width 46 height 16
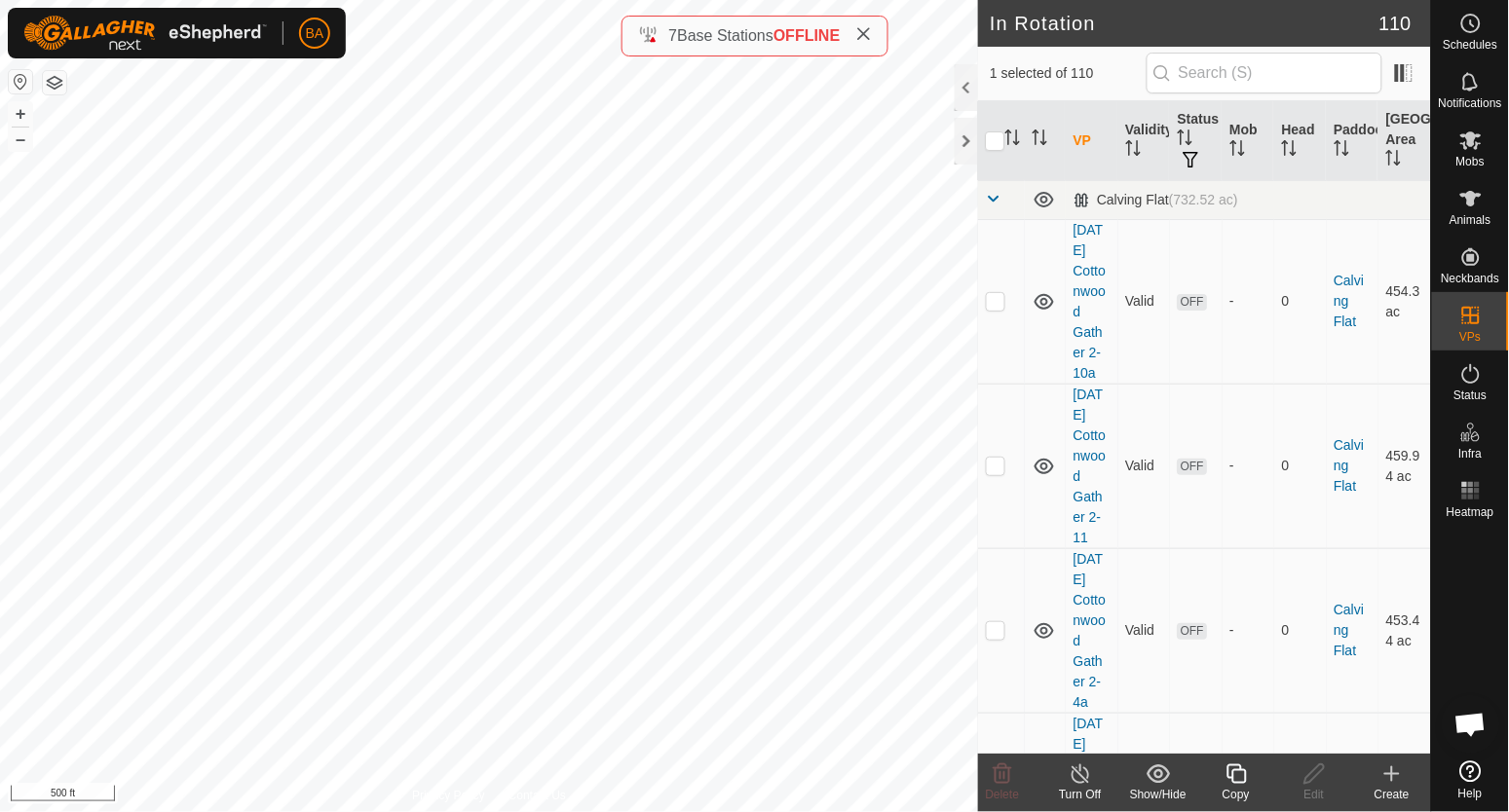
click at [1236, 777] on icon at bounding box center [1237, 774] width 24 height 23
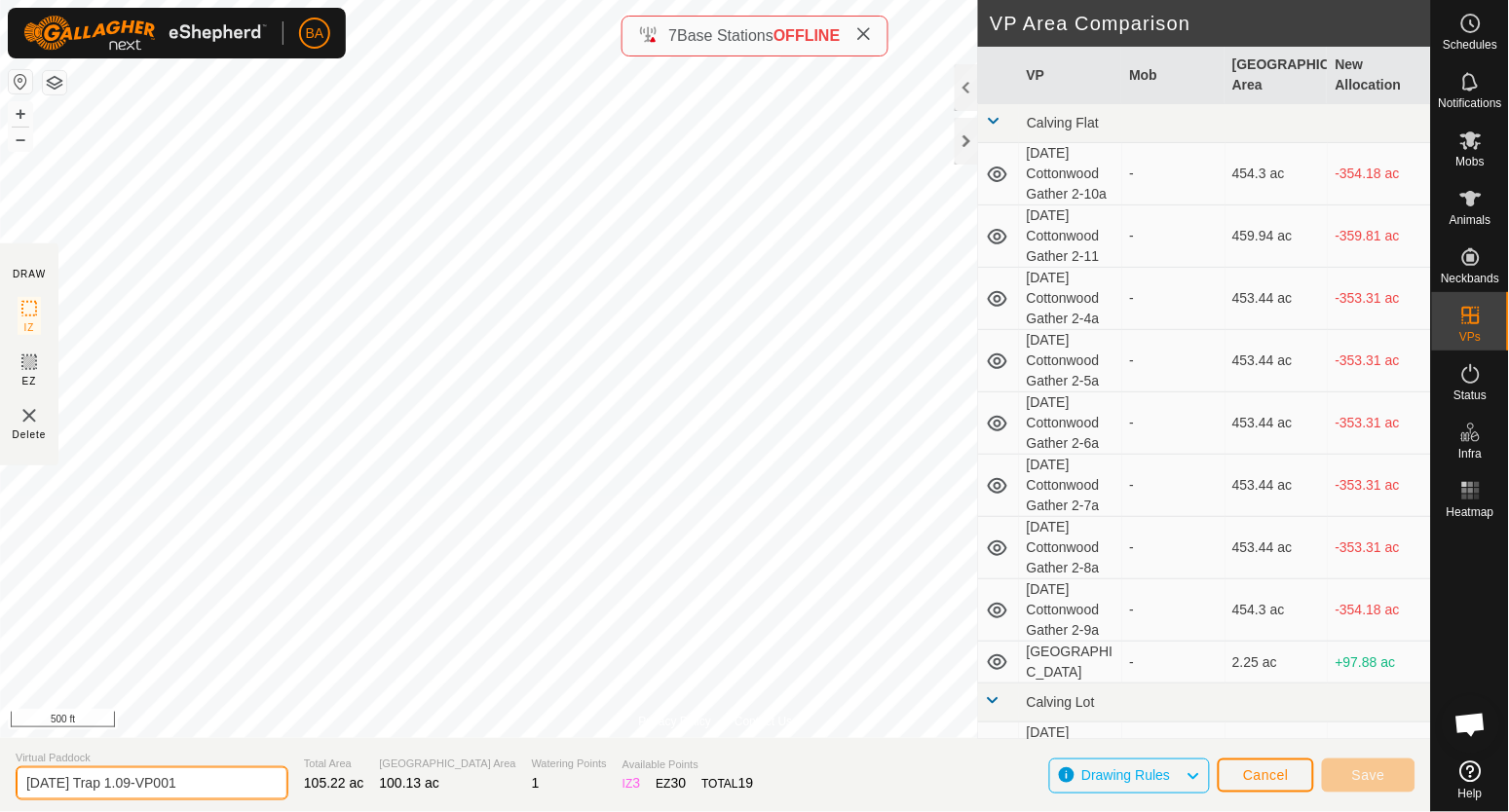
drag, startPoint x: 211, startPoint y: 783, endPoint x: 132, endPoint y: 805, distance: 82.7
click at [132, 805] on section "Virtual Paddock [DATE] Trap 1.09-VP001 Total Area 105.22 ac Grazing Area 100.13…" at bounding box center [715, 775] width 1431 height 74
type input "[DATE] Trap to SP 1"
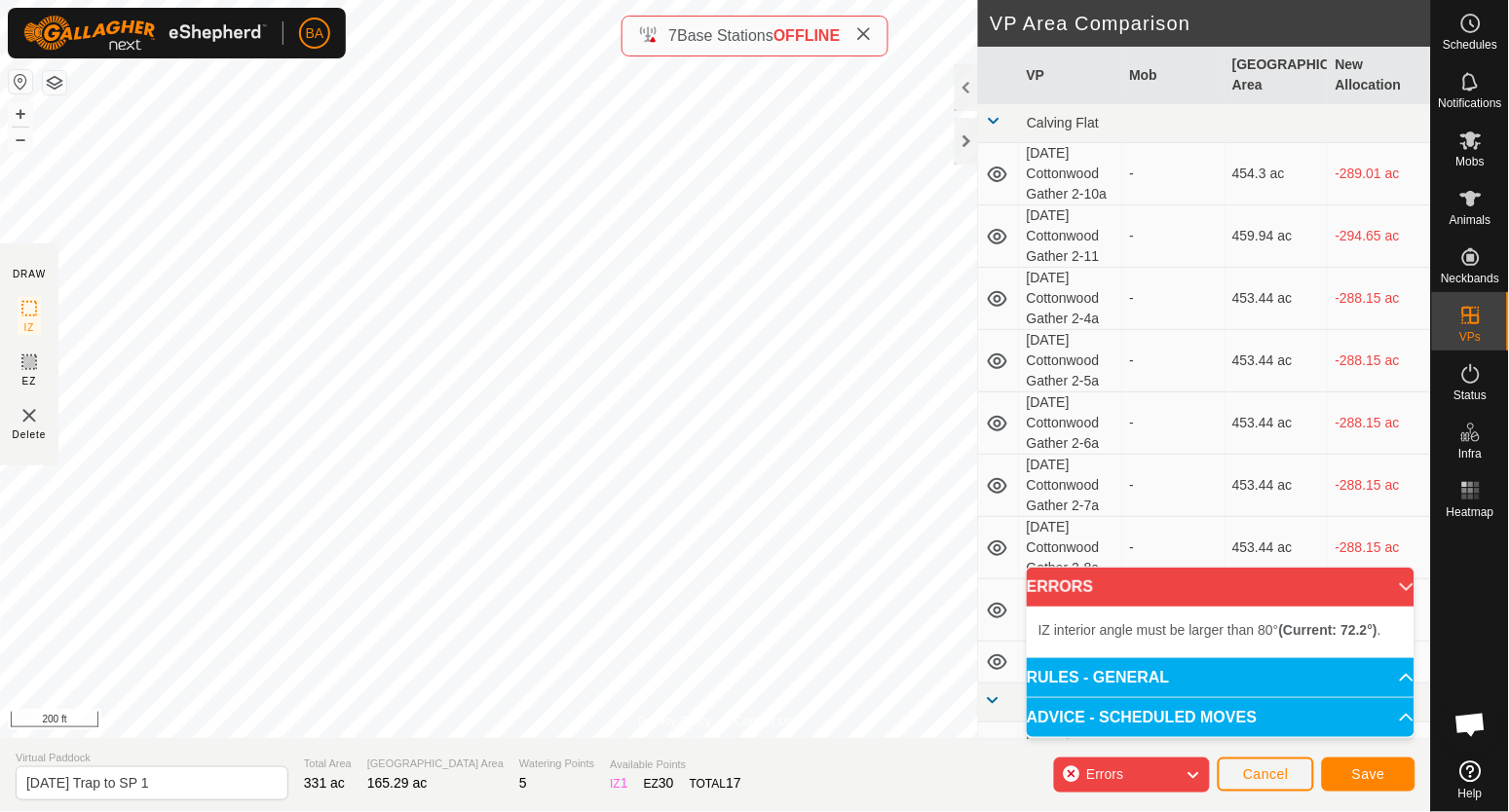
click at [1103, 467] on div "Privacy Policy Contact Us Type: Inclusion Zone undefined Animal + – ⇧ i 200 ft …" at bounding box center [715, 406] width 1431 height 812
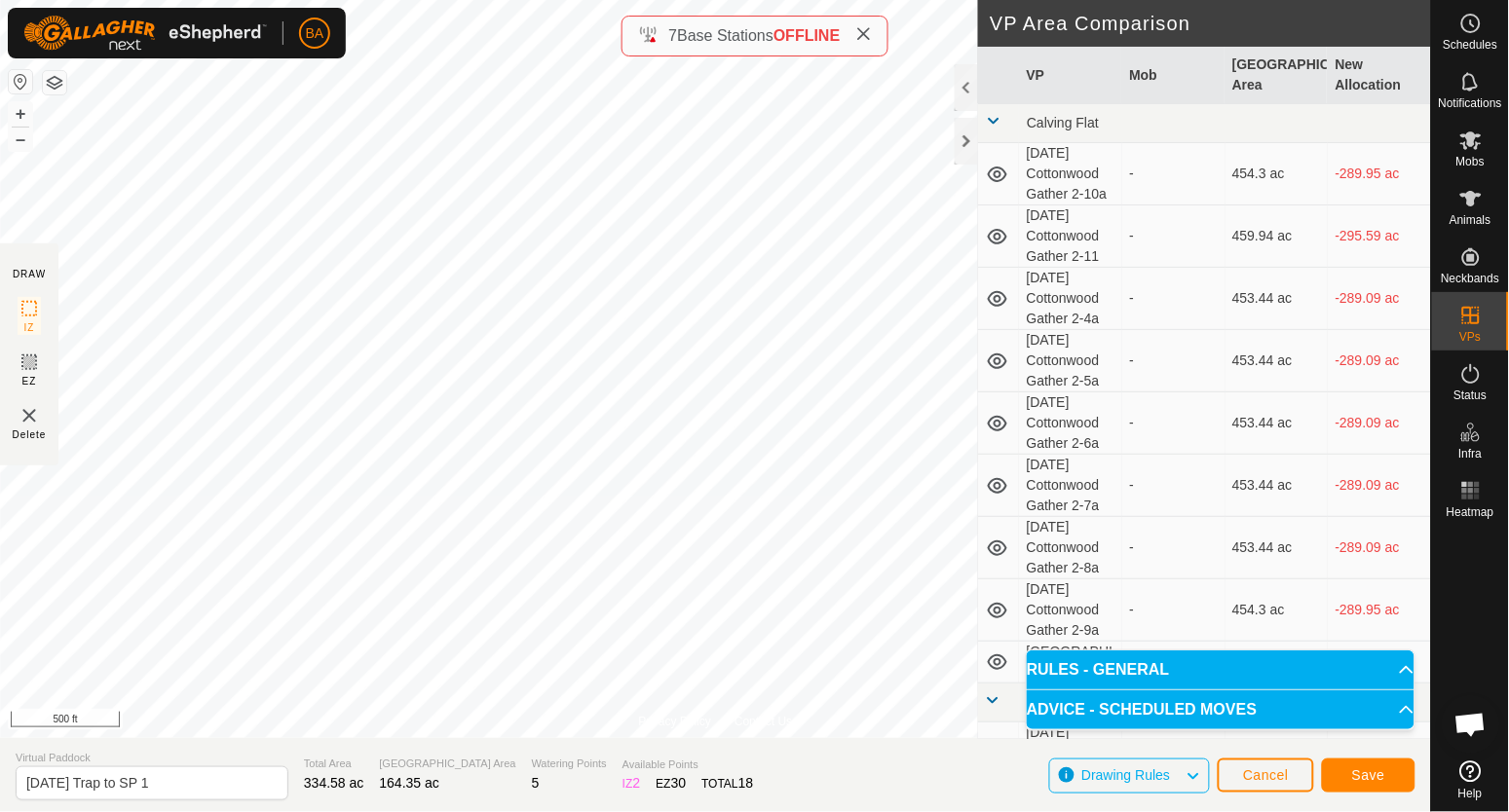
click at [1180, 574] on div "Privacy Policy Contact Us Type: Inclusion Zone undefined Animal + – ⇧ i 500 ft …" at bounding box center [715, 406] width 1431 height 812
click at [1372, 777] on span "Save" at bounding box center [1368, 776] width 33 height 16
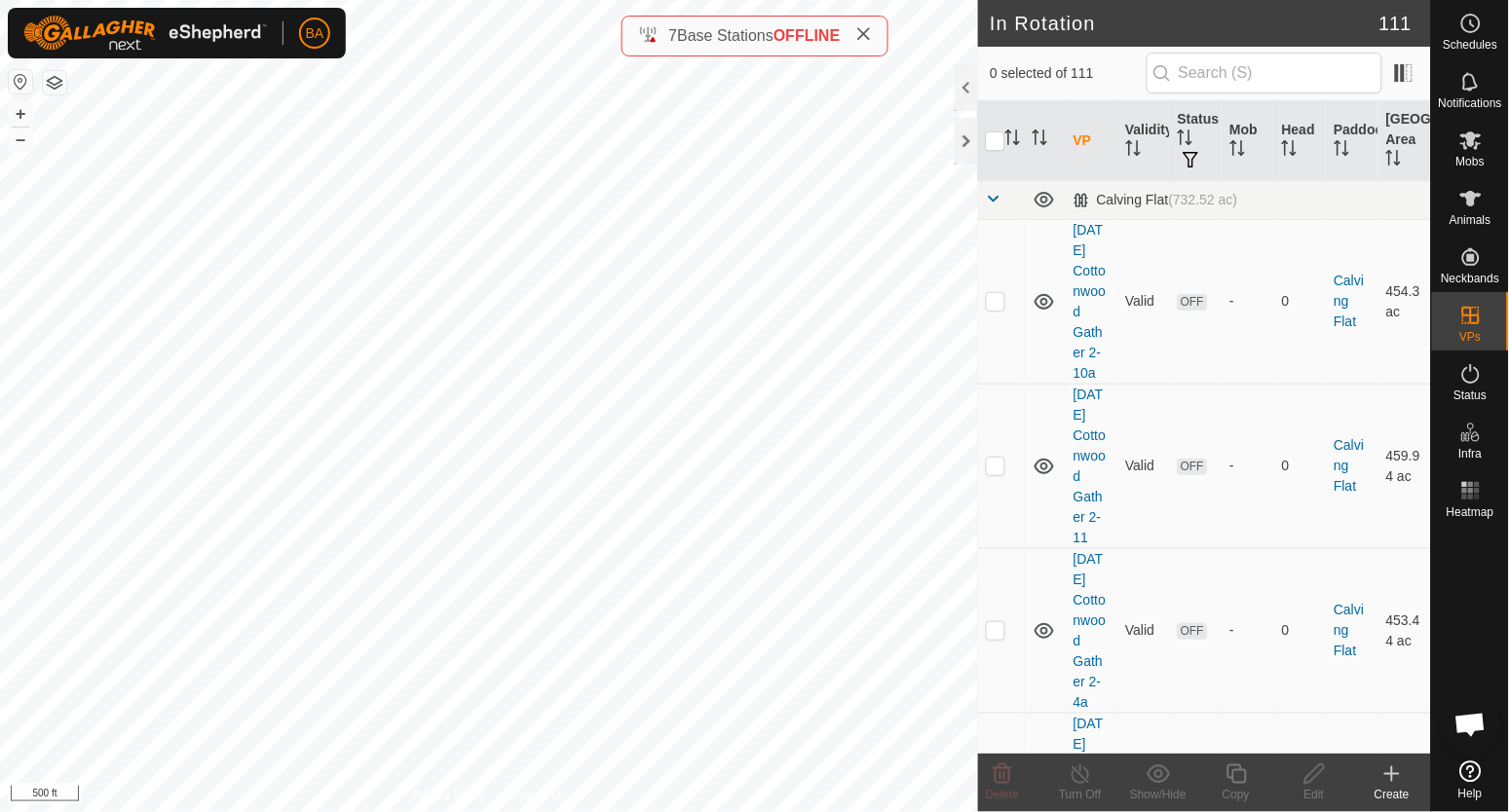
checkbox input "true"
click at [1231, 769] on icon at bounding box center [1237, 774] width 24 height 23
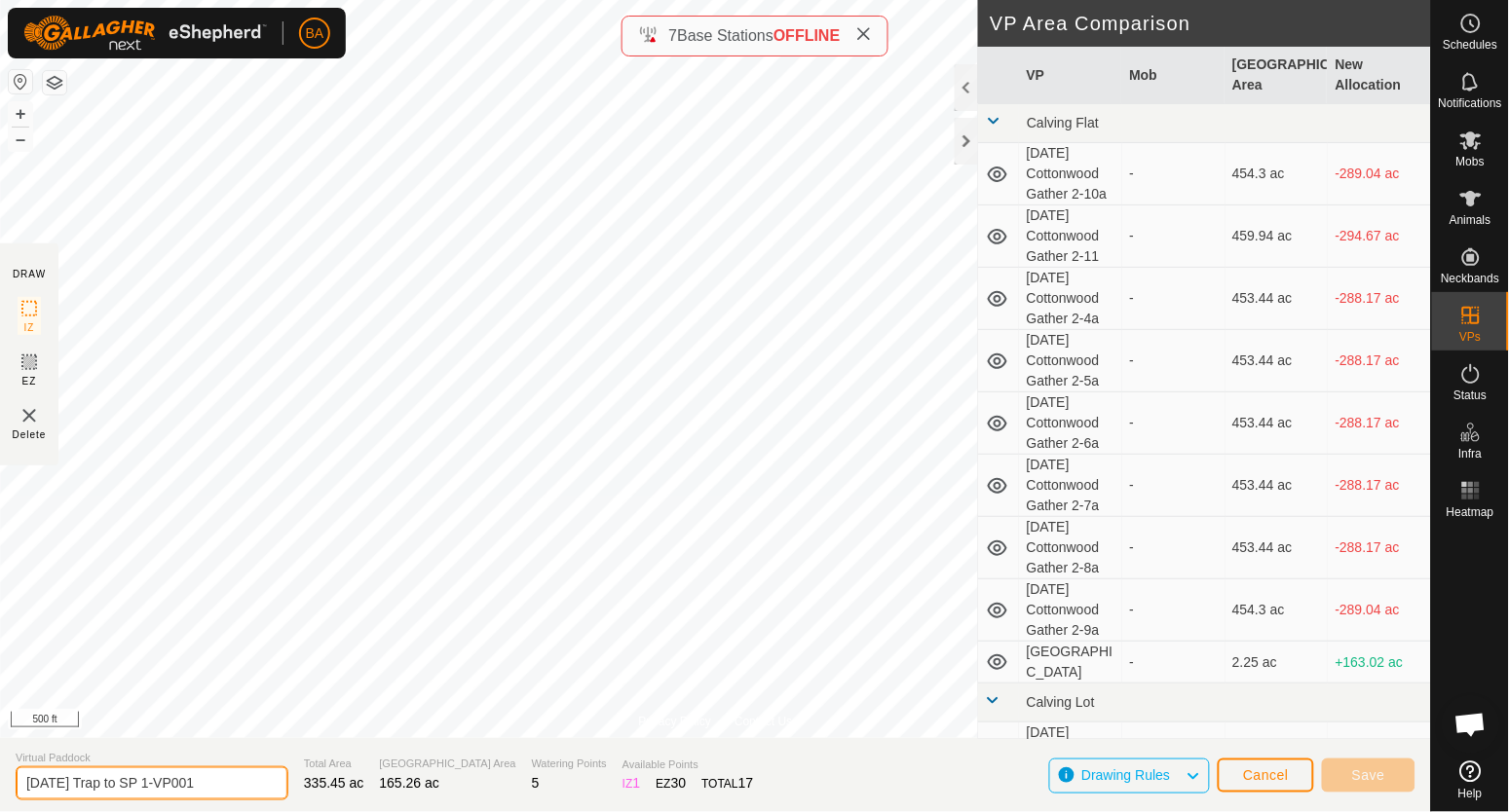
drag, startPoint x: 176, startPoint y: 786, endPoint x: 464, endPoint y: 808, distance: 288.2
click at [464, 808] on section "Virtual Paddock [DATE] Trap to SP 1-VP001 Total Area 335.45 ac Grazing Area 165…" at bounding box center [715, 775] width 1431 height 74
type input "[DATE] Trap to SP 2"
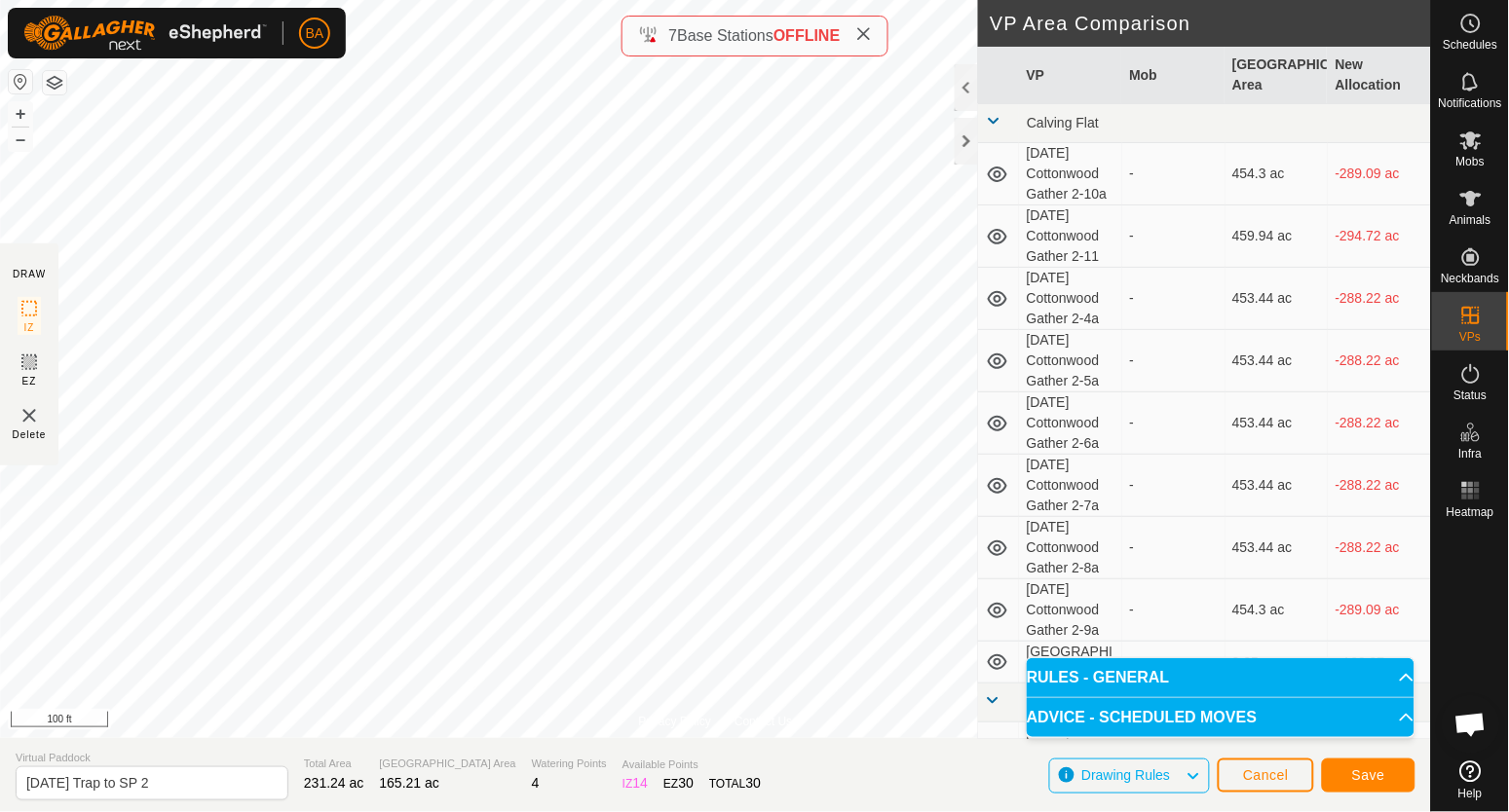
click at [1075, 654] on div "Privacy Policy Contact Us Status: OFF Type: Inclusion Zone + – ⇧ i 100 ft DRAW …" at bounding box center [715, 406] width 1431 height 812
click at [441, 0] on html "BA Schedules Notifications Mobs Animals Neckbands VPs Status Infra Heatmap Help…" at bounding box center [754, 406] width 1509 height 812
click at [445, 0] on html "BA Schedules Notifications Mobs Animals Neckbands VPs Status Infra Heatmap Help…" at bounding box center [754, 406] width 1509 height 812
click at [1391, 774] on button "Save" at bounding box center [1369, 776] width 94 height 34
